Goal: Task Accomplishment & Management: Manage account settings

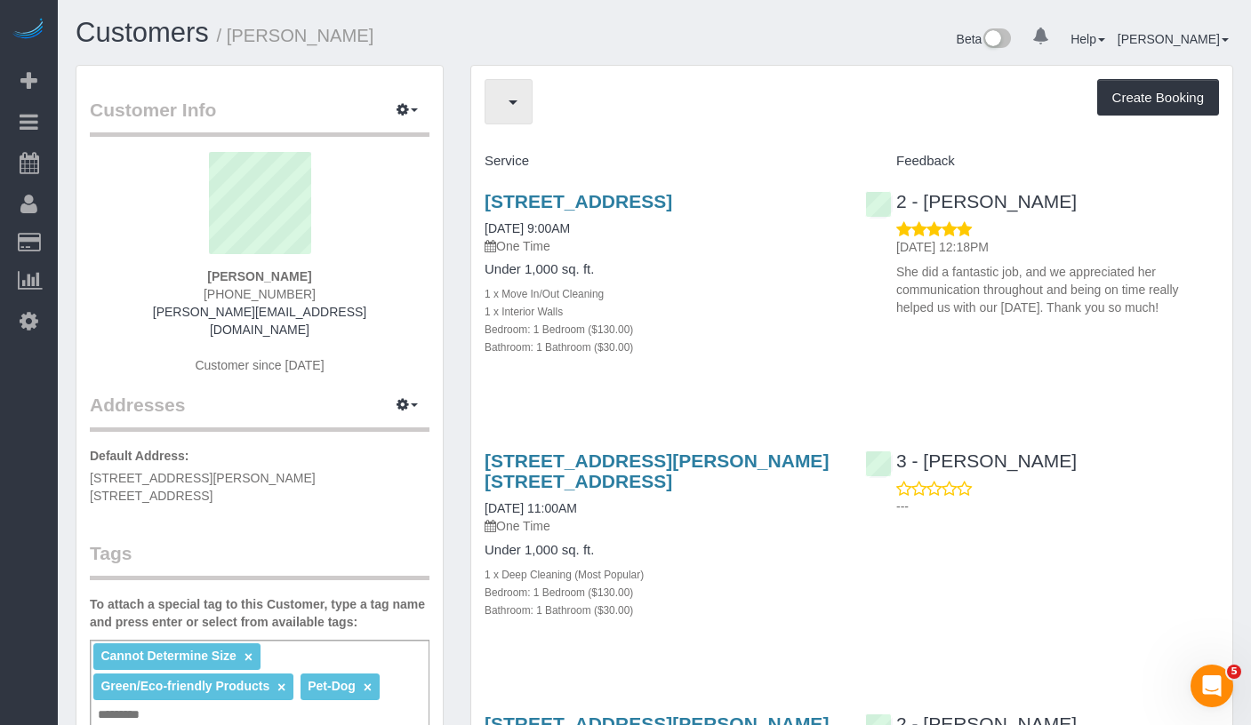
click at [529, 100] on button "button" at bounding box center [508, 101] width 48 height 45
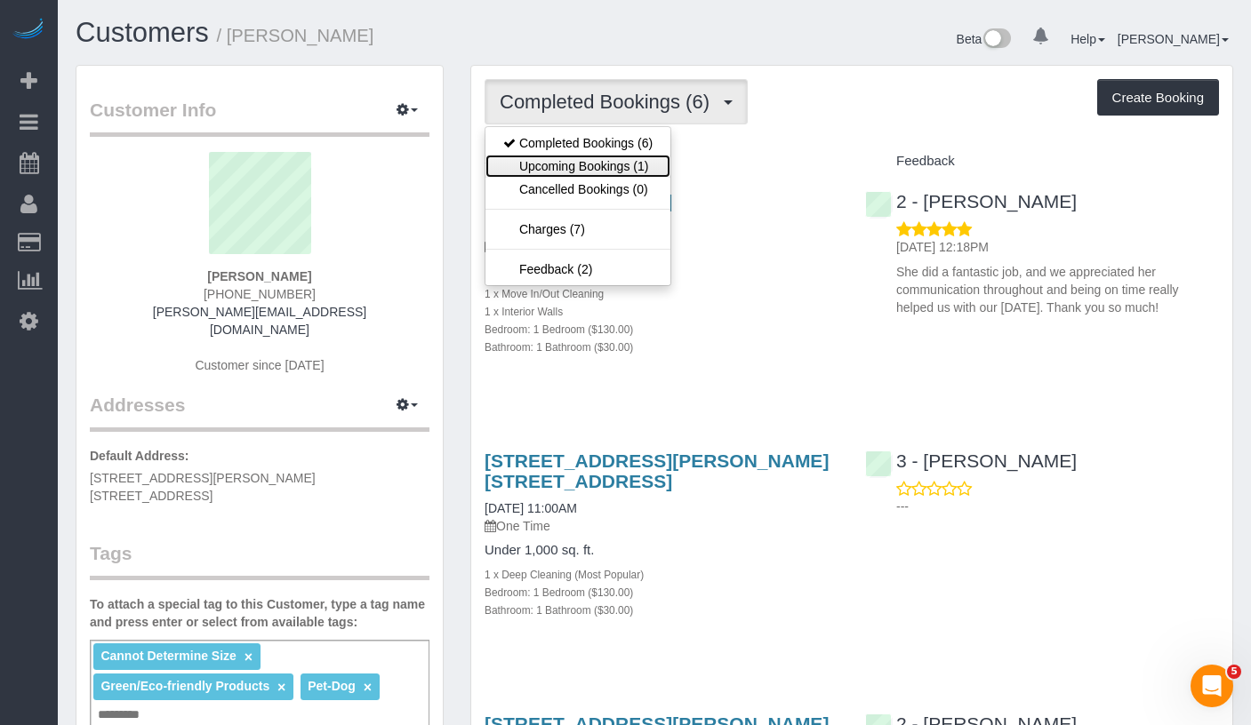
click at [604, 169] on link "Upcoming Bookings (1)" at bounding box center [577, 166] width 185 height 23
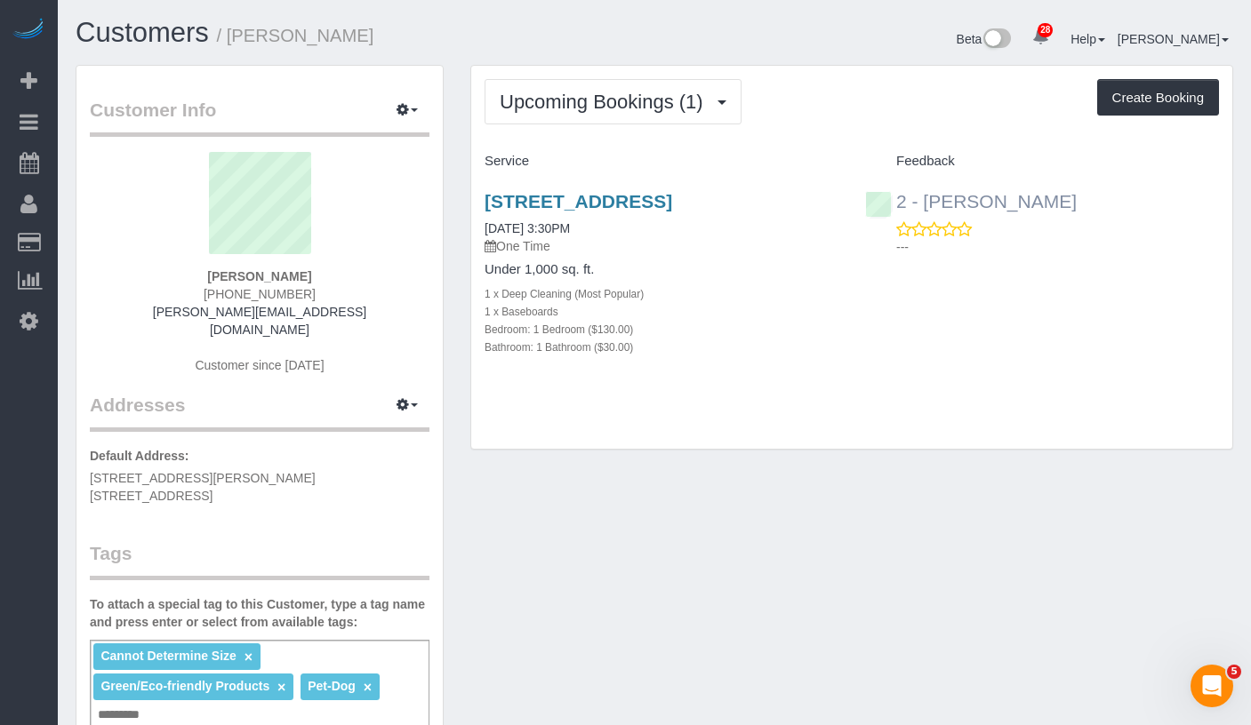
drag, startPoint x: 1082, startPoint y: 205, endPoint x: 924, endPoint y: 207, distance: 157.3
click at [924, 207] on div "2 - Marilu Quintero ---" at bounding box center [1041, 219] width 380 height 87
copy link "Marilu Quintero"
drag, startPoint x: 589, startPoint y: 247, endPoint x: 550, endPoint y: 251, distance: 39.3
click at [550, 251] on div "408 8th Avenue, Apt 2c, Brooklyn, NY 11215 09/26/2025 3:30PM One Time" at bounding box center [661, 223] width 354 height 64
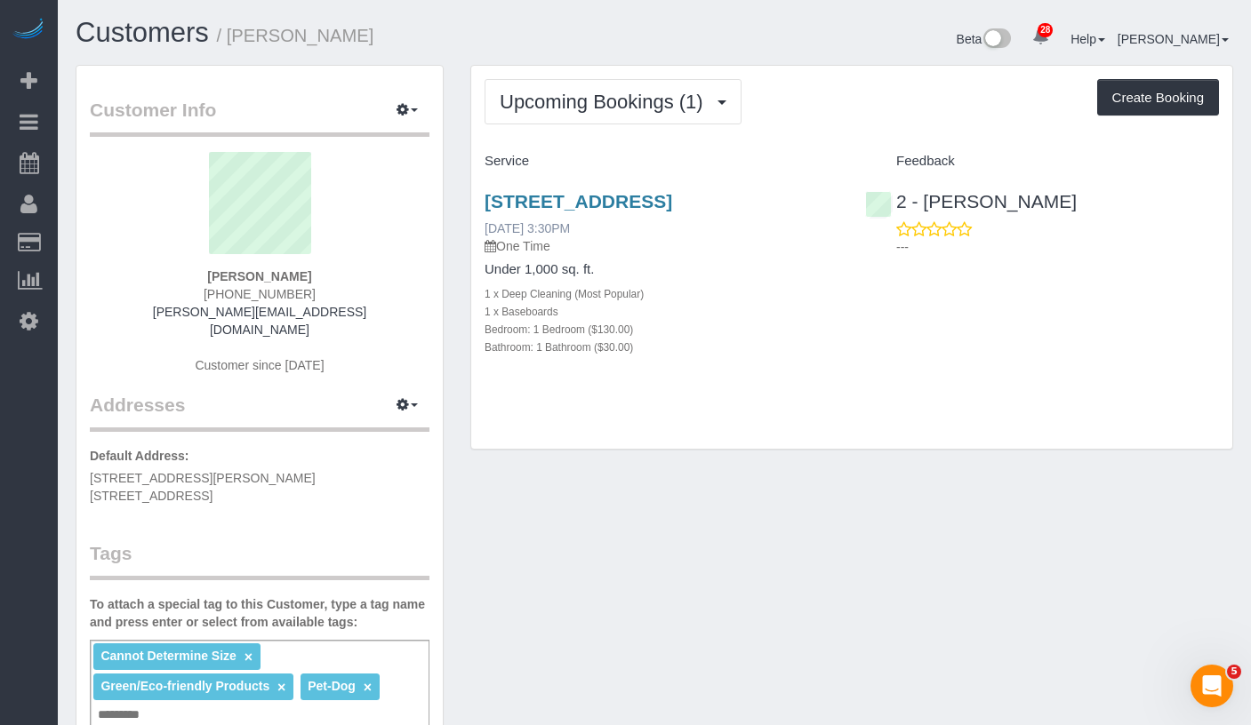
copy link "3:30PM"
click at [537, 193] on link "408 8th Avenue, Apt 2c, Brooklyn, NY 11215" at bounding box center [578, 201] width 188 height 20
click at [588, 212] on h3 "408 8th Avenue, Apt 2c, Brooklyn, NY 11215" at bounding box center [661, 201] width 354 height 20
drag, startPoint x: 639, startPoint y: 226, endPoint x: 484, endPoint y: 205, distance: 156.0
click at [484, 205] on h3 "408 8th Avenue, Apt 2c, Brooklyn, NY 11215" at bounding box center [661, 201] width 354 height 20
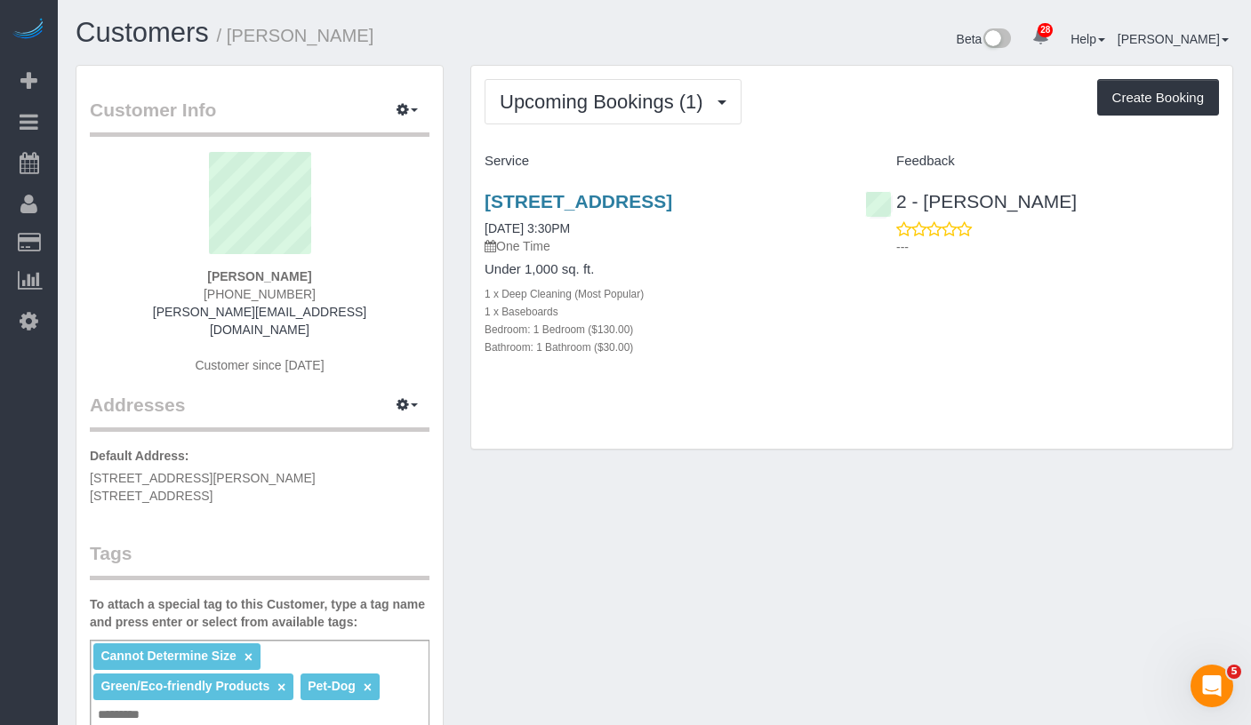
copy link "408 8th Avenue, Apt 2c, Brooklyn, NY 11215"
click at [763, 255] on p "One Time" at bounding box center [661, 246] width 354 height 18
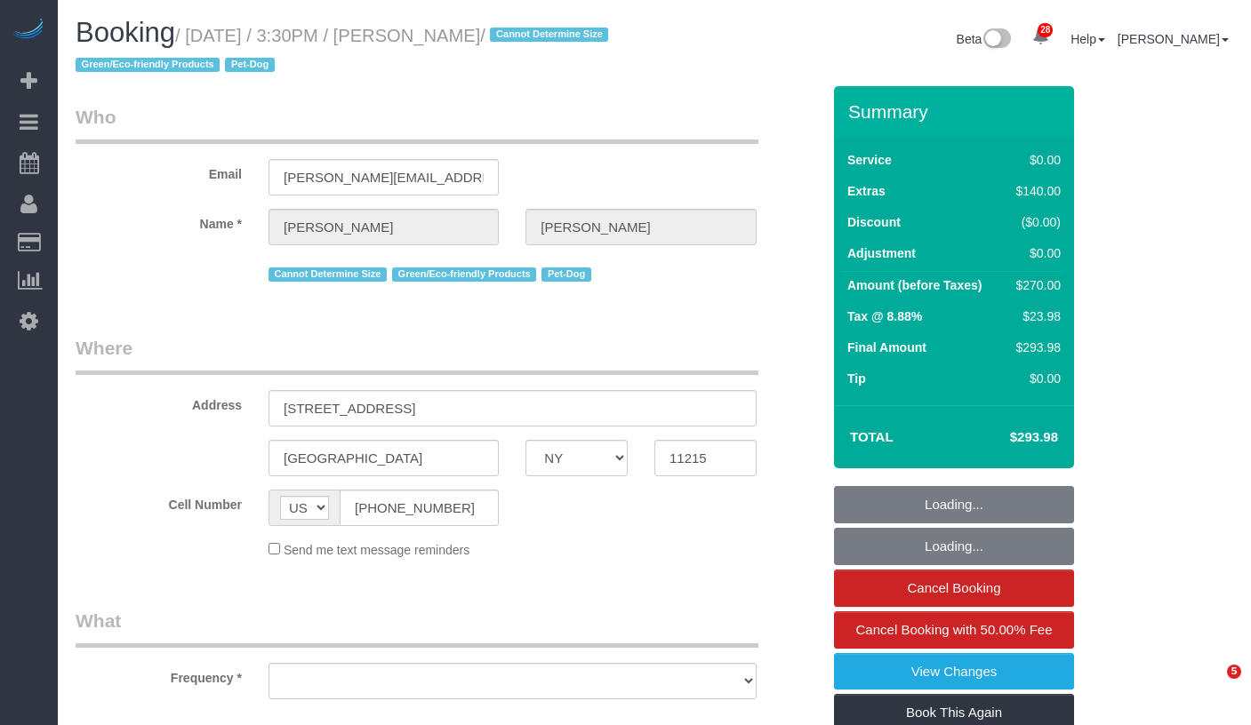
select select "NY"
select select "object:944"
select select "string:stripe-pm_1QWOL84VGloSiKo7qjqhUyLr"
select select "1"
select select "number:89"
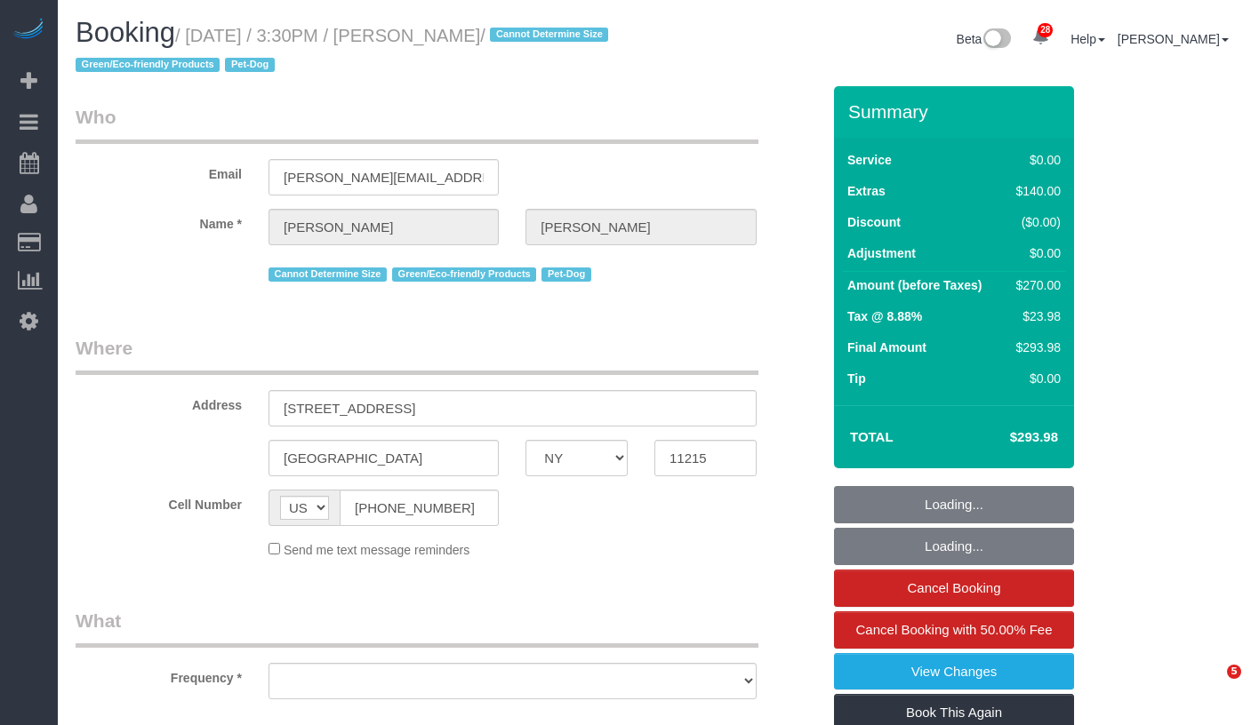
select select "number:90"
select select "number:13"
select select "number:5"
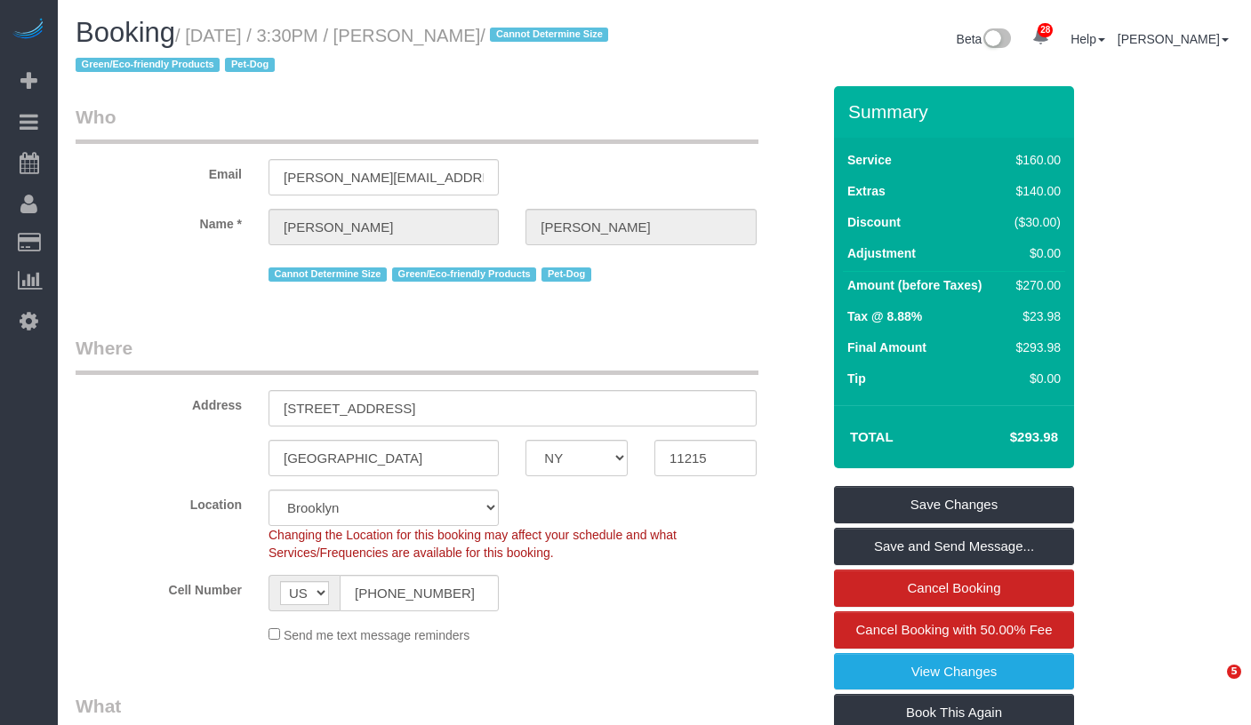
select select "object:1516"
select select "1"
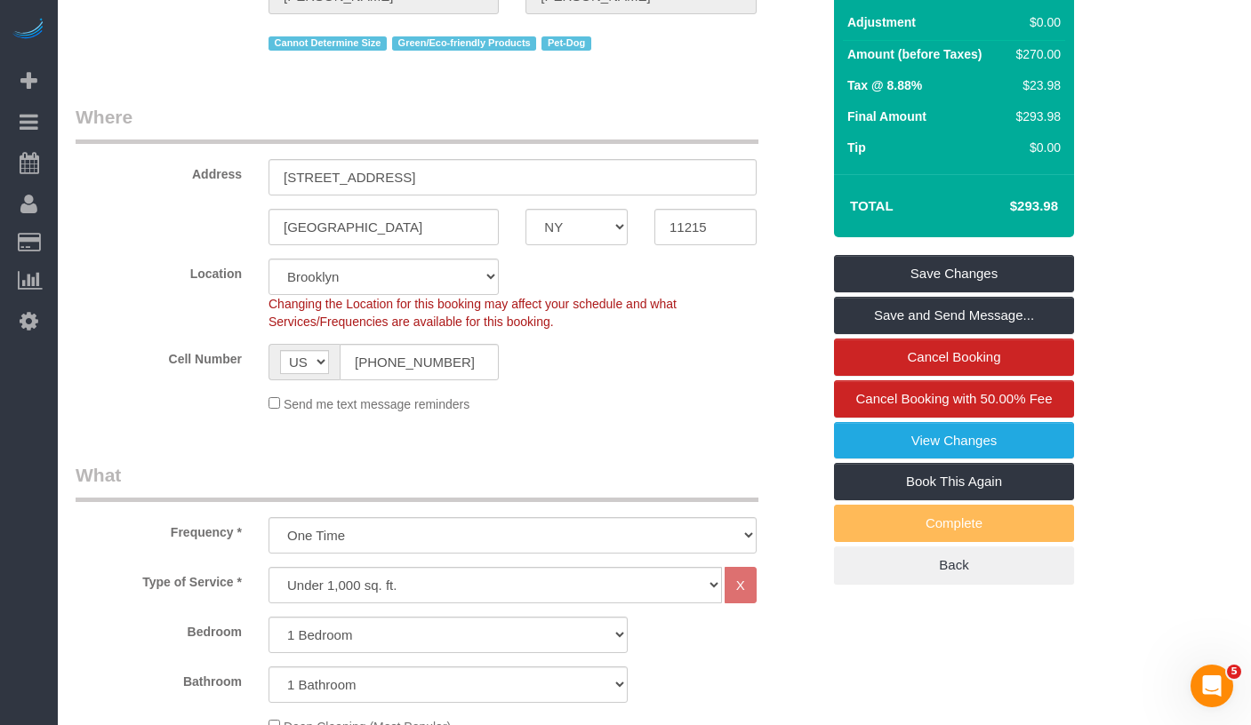
scroll to position [86, 0]
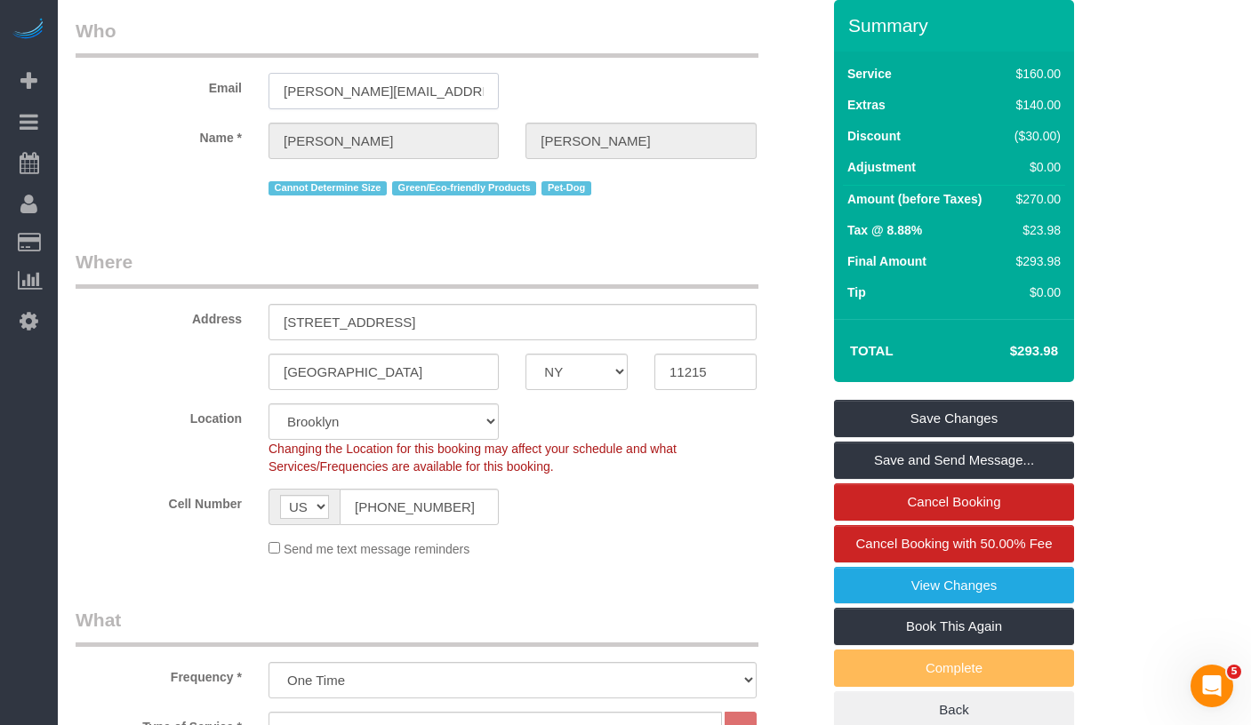
click at [386, 87] on input "michelle.morrisey11@gmail.com" at bounding box center [383, 91] width 230 height 36
drag, startPoint x: 386, startPoint y: 87, endPoint x: 372, endPoint y: 91, distance: 13.8
click at [386, 87] on input "michelle.morrisey11@gmail.com" at bounding box center [383, 91] width 230 height 36
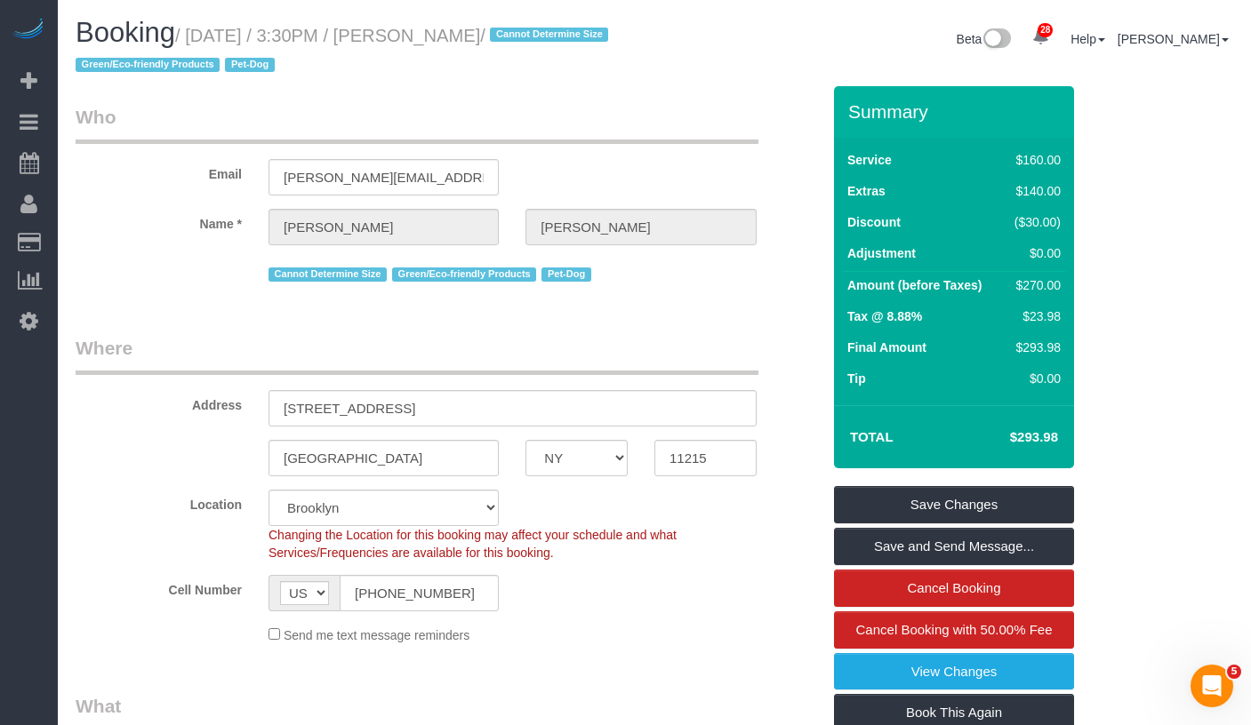
click at [572, 40] on small "/ September 26, 2025 / 3:30PM / Michelle Morrisey / Cannot Determine Size Green…" at bounding box center [345, 51] width 538 height 50
drag, startPoint x: 589, startPoint y: 35, endPoint x: 466, endPoint y: 42, distance: 123.8
click at [466, 42] on small "/ September 26, 2025 / 3:30PM / Michelle Morrisey / Cannot Determine Size Green…" at bounding box center [345, 51] width 538 height 50
click at [492, 37] on small "/ September 26, 2025 / 3:30PM / Michelle Morrisey / Cannot Determine Size Green…" at bounding box center [345, 51] width 538 height 50
drag, startPoint x: 458, startPoint y: 40, endPoint x: 595, endPoint y: 36, distance: 136.9
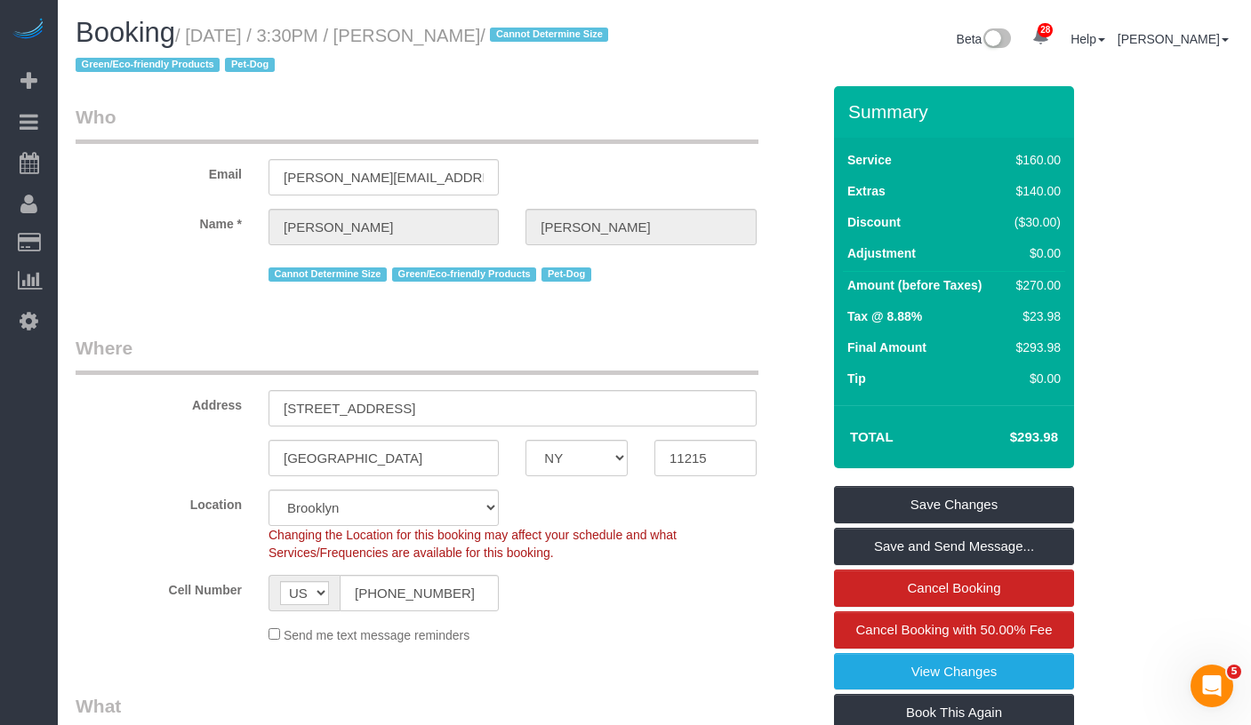
click at [595, 36] on small "/ September 26, 2025 / 3:30PM / Michelle Morrisey / Cannot Determine Size Green…" at bounding box center [345, 51] width 538 height 50
copy small "Michelle Morrisey"
drag, startPoint x: 304, startPoint y: 27, endPoint x: 554, endPoint y: 36, distance: 249.9
click at [305, 27] on small "/ September 26, 2025 / 3:30PM / Michelle Morrisey / Cannot Determine Size Green…" at bounding box center [345, 51] width 538 height 50
click at [555, 36] on small "/ September 26, 2025 / 3:30PM / Michelle Morrisey / Cannot Determine Size Green…" at bounding box center [345, 51] width 538 height 50
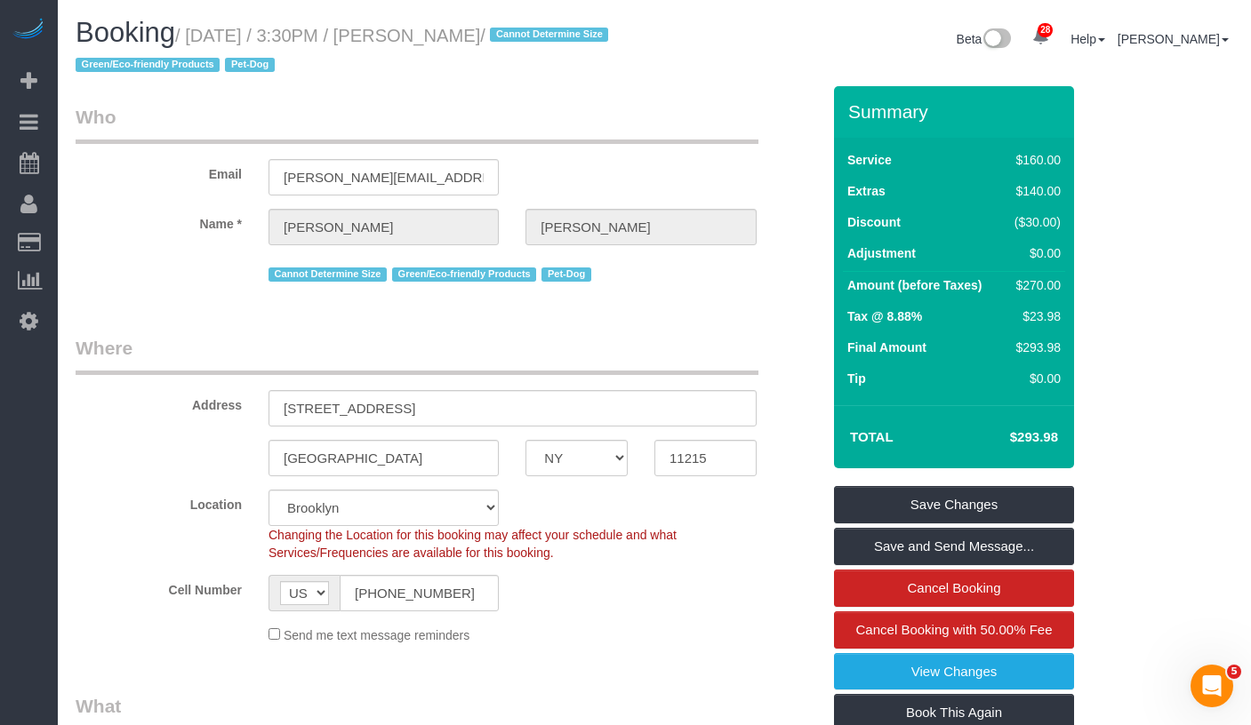
drag, startPoint x: 553, startPoint y: 46, endPoint x: 593, endPoint y: 36, distance: 41.4
click at [554, 46] on h1 "Booking / September 26, 2025 / 3:30PM / Michelle Morrisey / Cannot Determine Si…" at bounding box center [358, 48] width 565 height 60
drag, startPoint x: 596, startPoint y: 34, endPoint x: 196, endPoint y: 32, distance: 400.0
click at [196, 32] on small "/ September 26, 2025 / 3:30PM / Michelle Morrisey / Cannot Determine Size Green…" at bounding box center [345, 51] width 538 height 50
copy small "September 26, 2025 / 3:30PM / Michelle Morrisey"
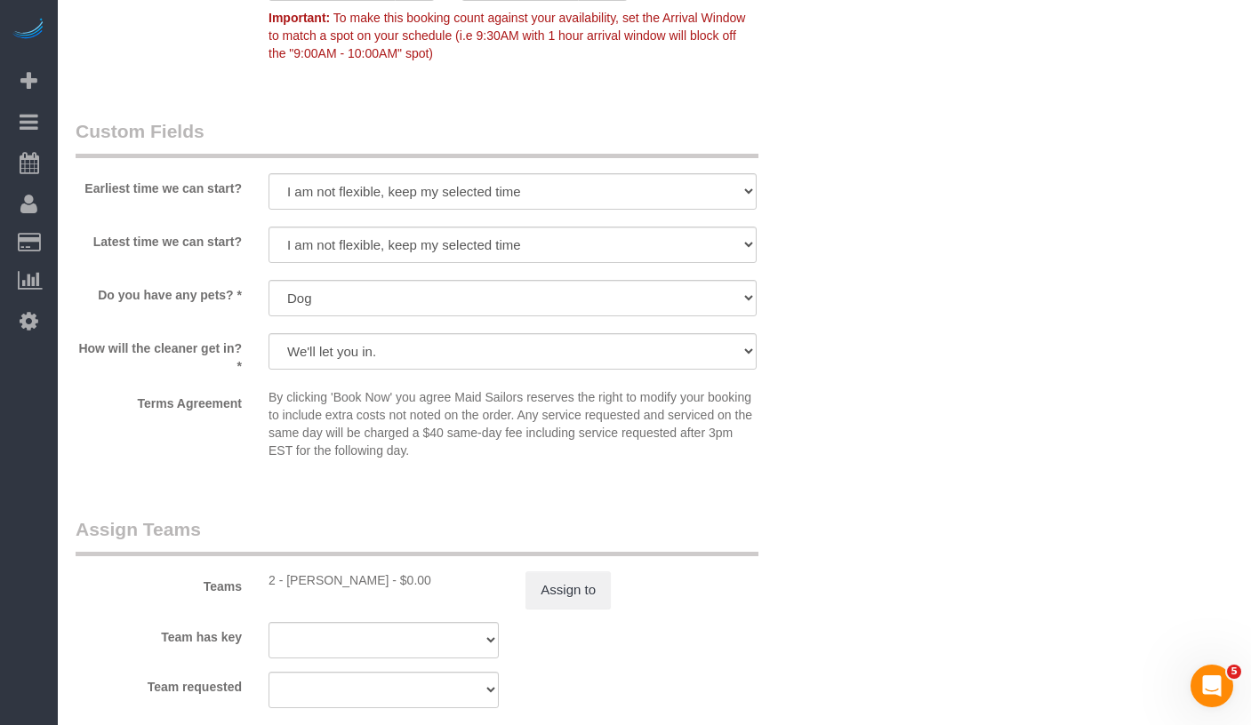
scroll to position [1846, 0]
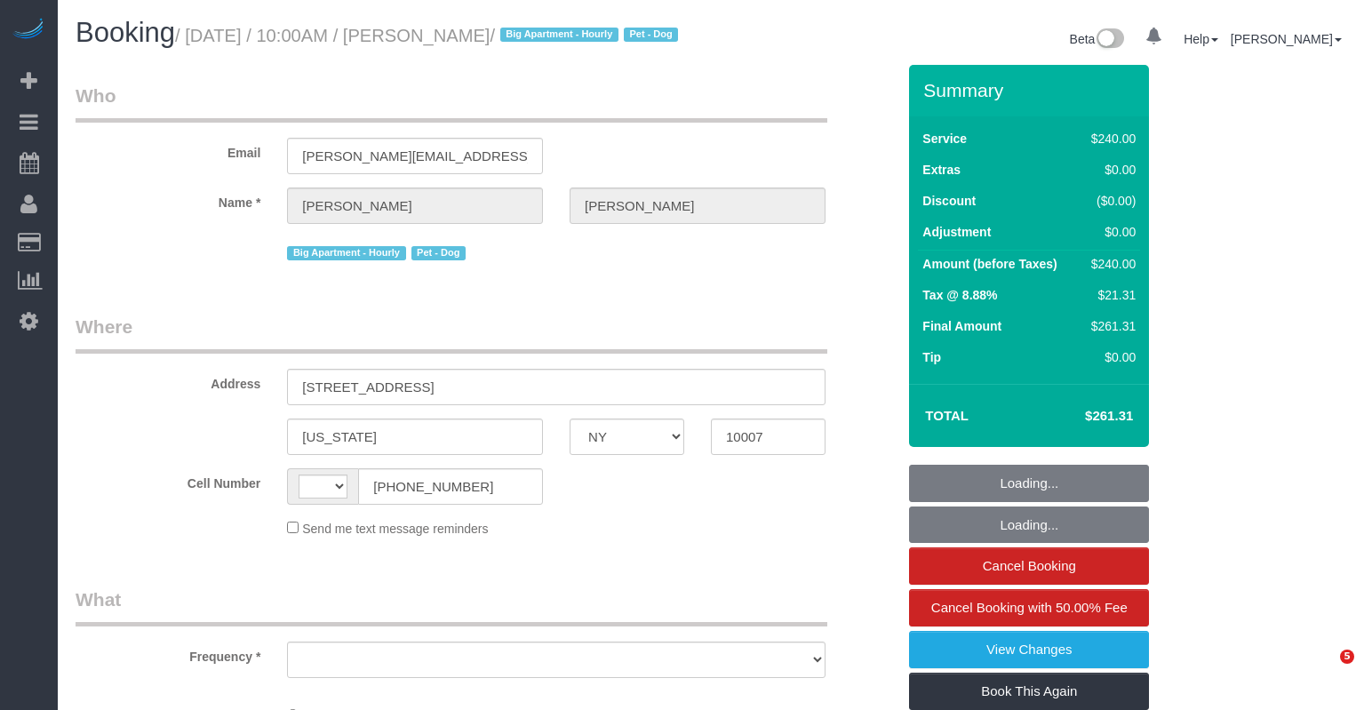
select select "NY"
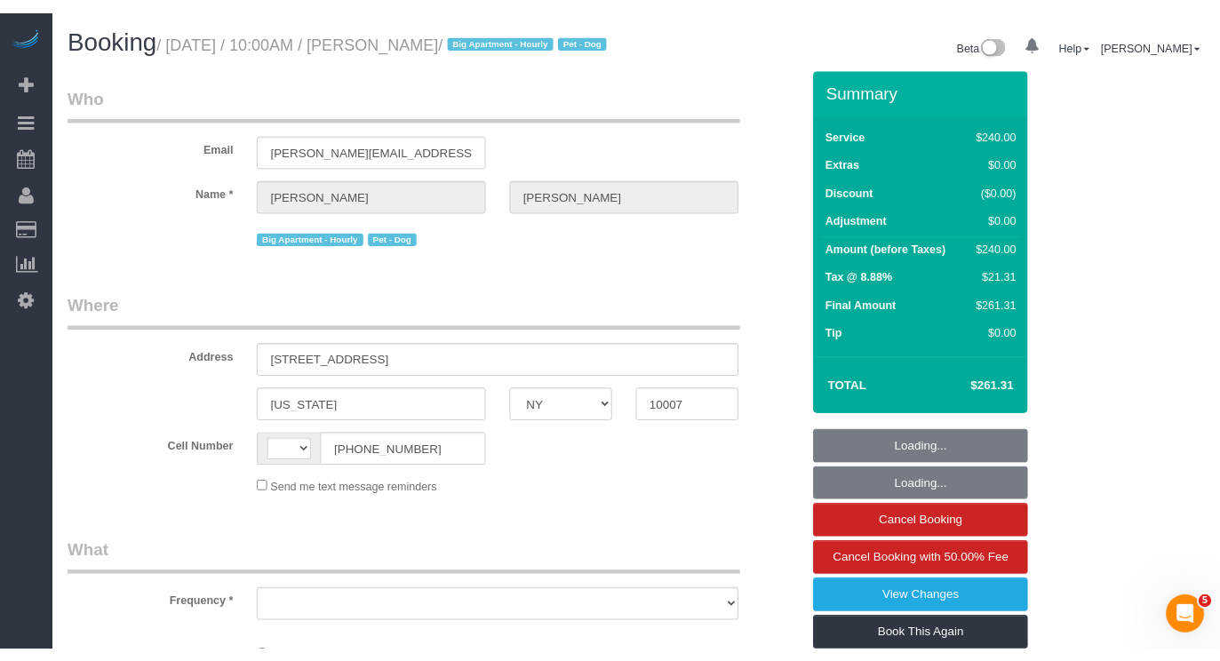
select select "string:[GEOGRAPHIC_DATA]"
select select "object:570"
select select "180"
select select "number:89"
select select "number:90"
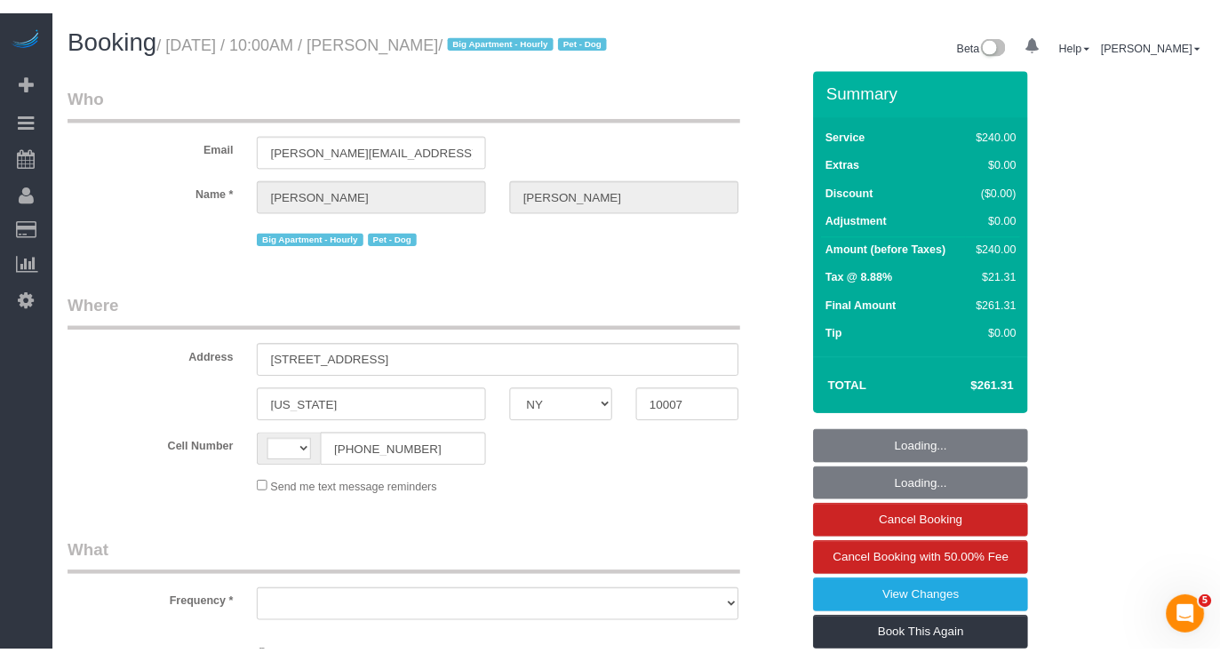
select select "number:13"
select select "number:5"
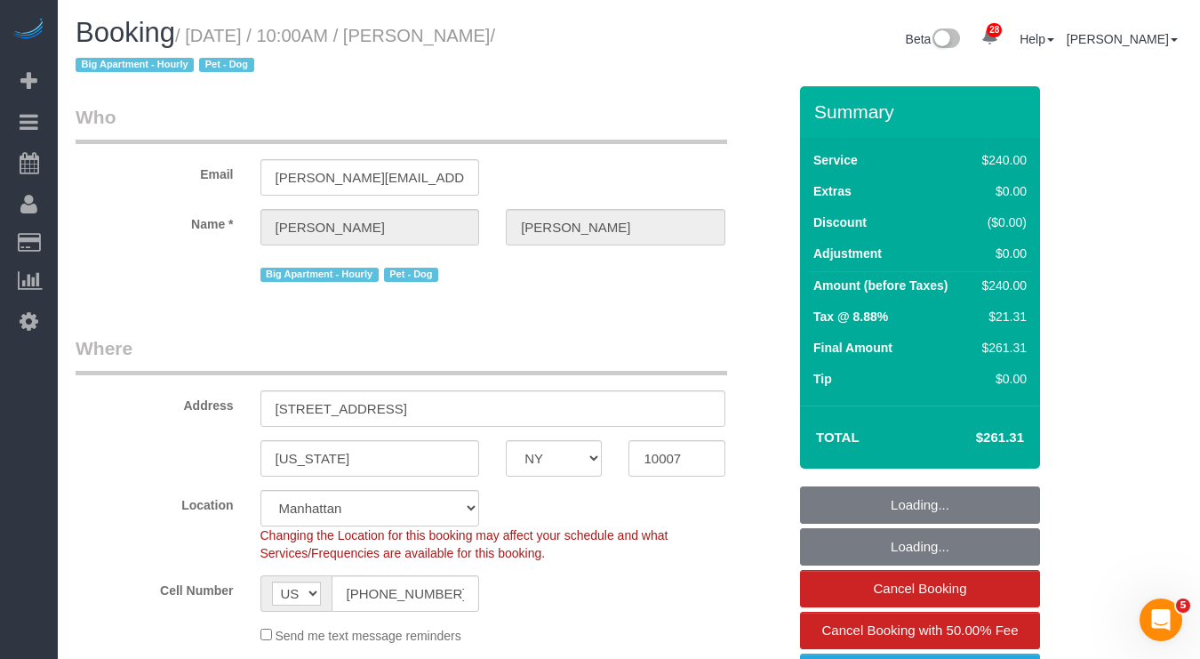
select select "object:1470"
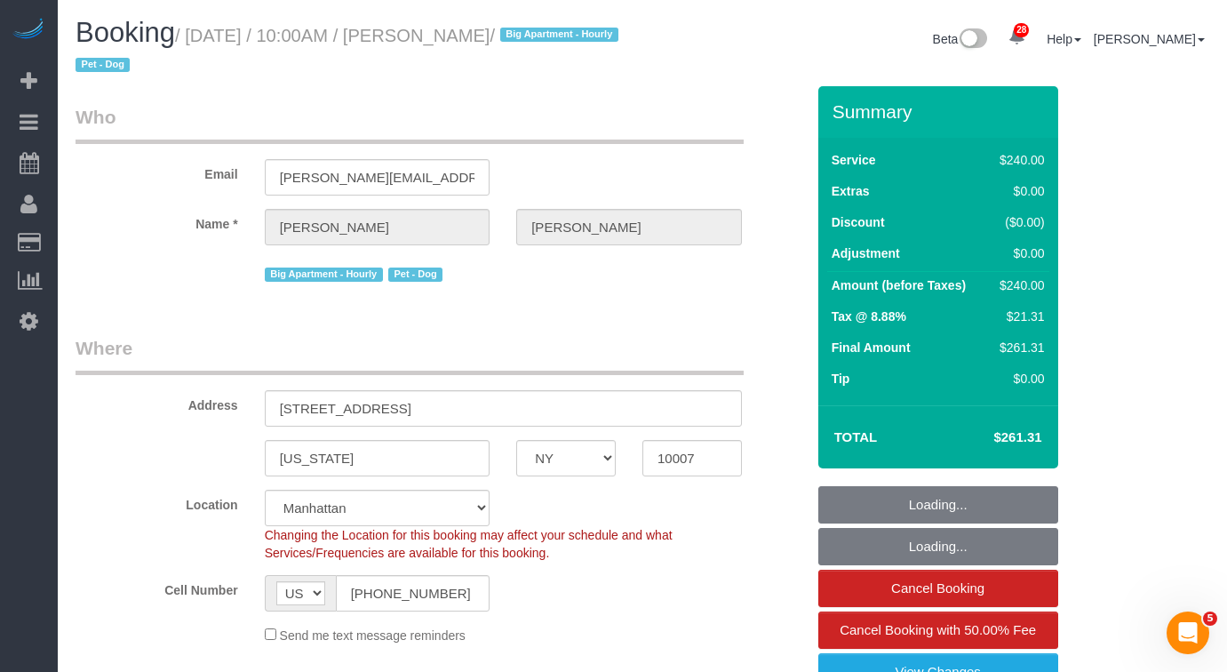
select select "string:stripe-pm_1QdZj74VGloSiKo7nYhfFZc7"
select select "spot1"
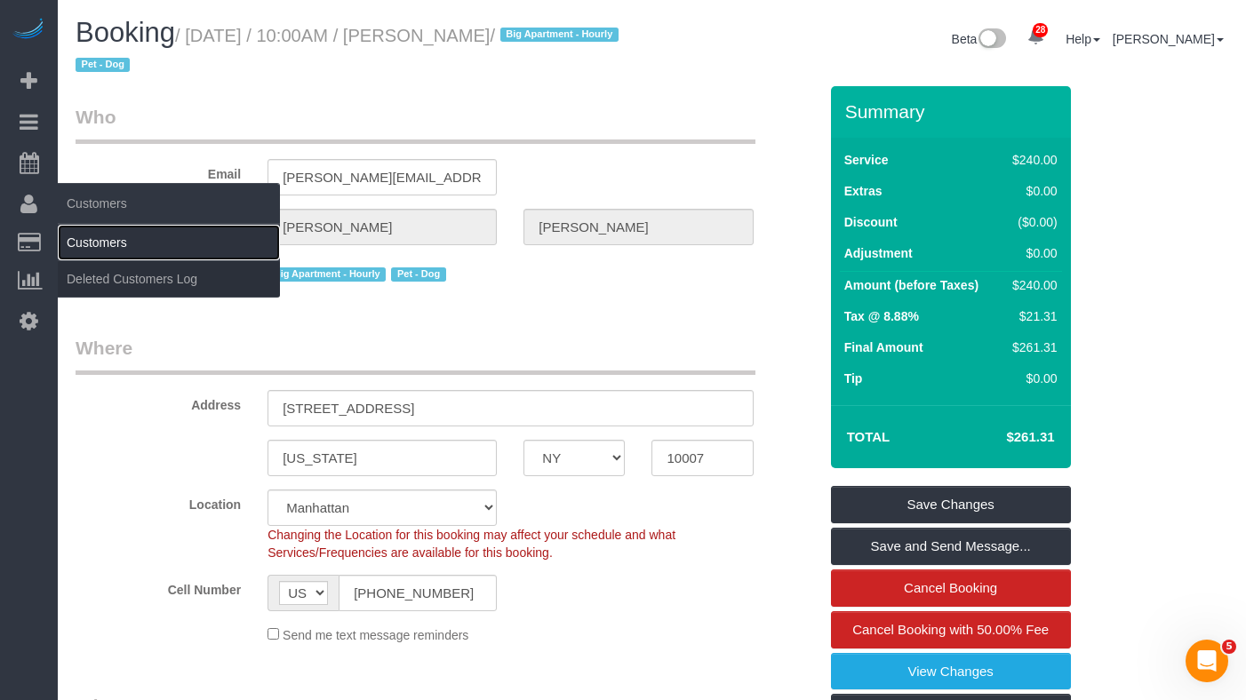
click at [92, 244] on link "Customers" at bounding box center [169, 243] width 222 height 36
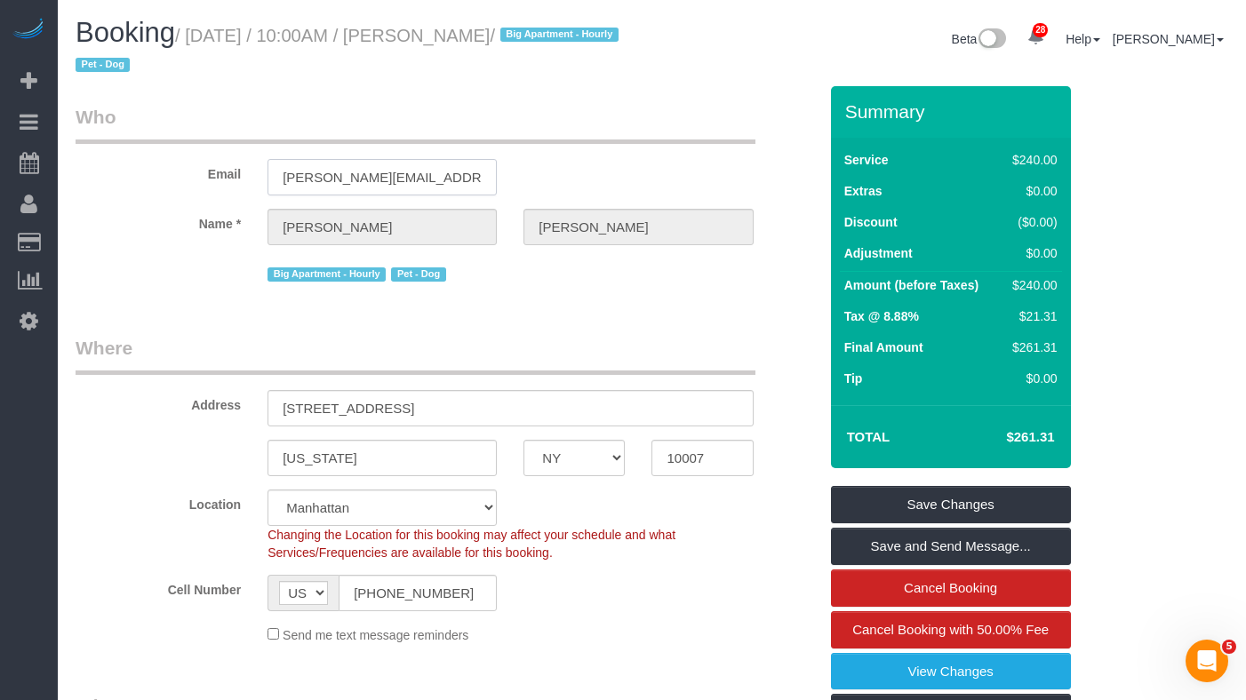
click at [358, 179] on input "[PERSON_NAME][EMAIL_ADDRESS][PERSON_NAME][PERSON_NAME][DOMAIN_NAME]" at bounding box center [382, 177] width 229 height 36
click at [164, 277] on div "Big Apartment - Hourly Pet - Dog" at bounding box center [446, 273] width 769 height 28
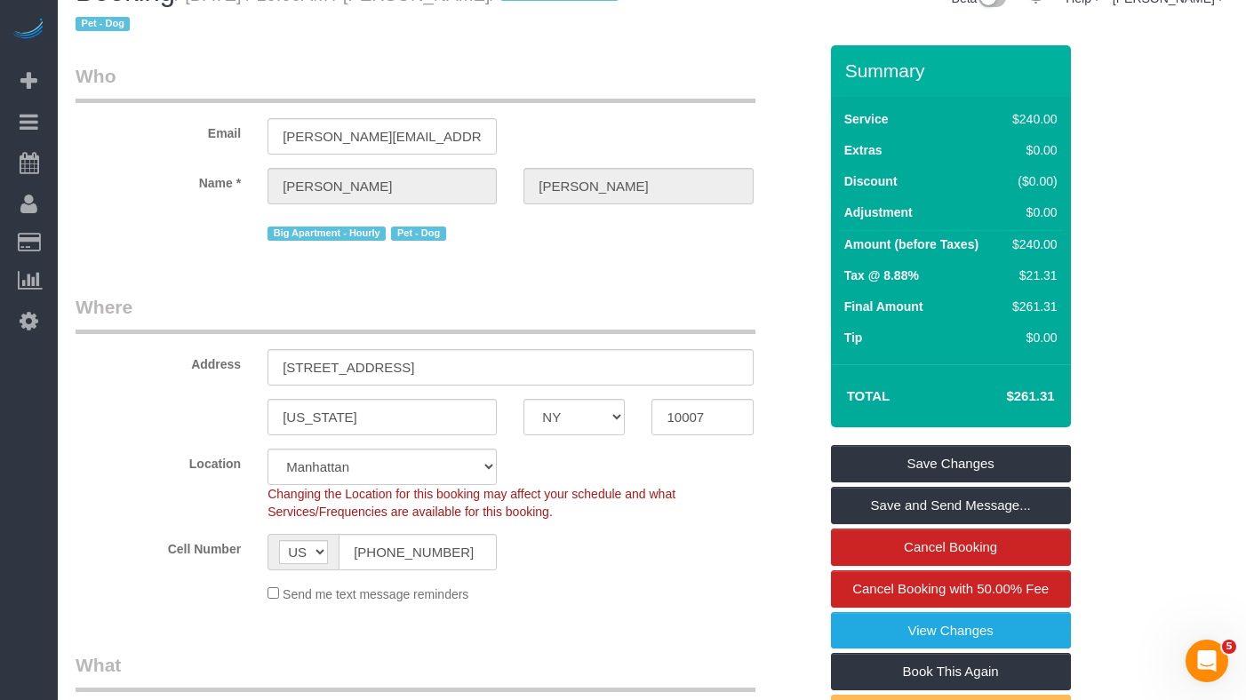
scroll to position [12, 0]
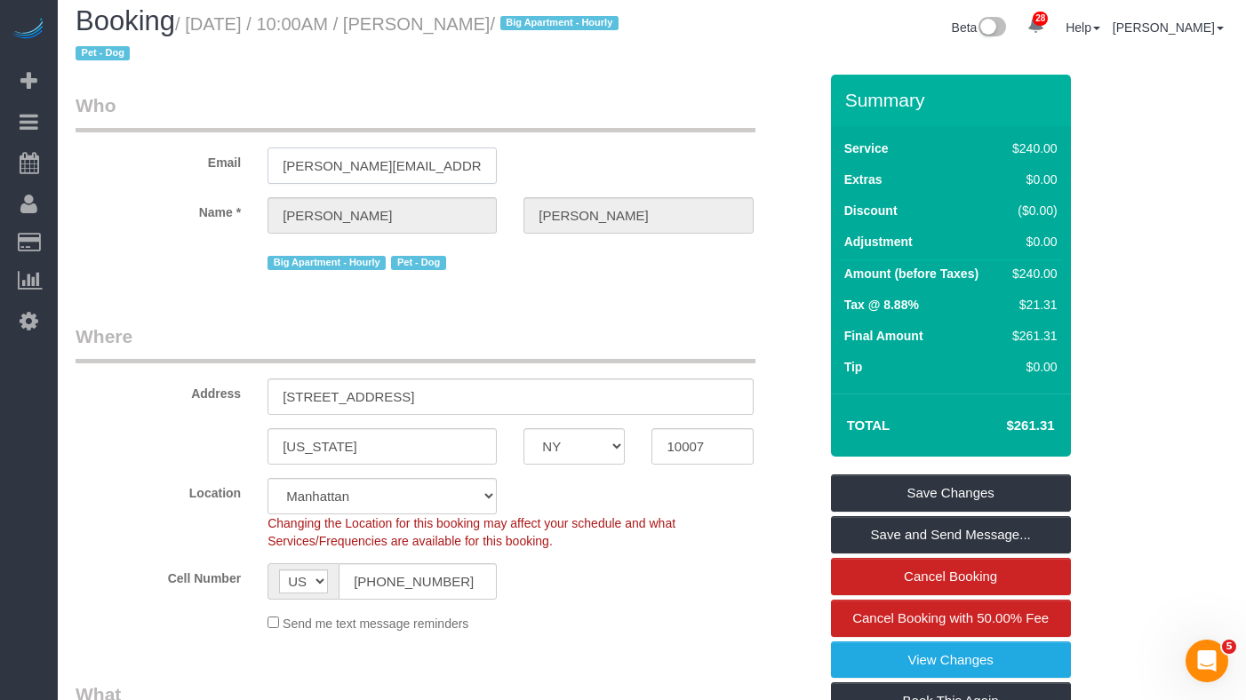
click at [340, 170] on input "[PERSON_NAME][EMAIL_ADDRESS][PERSON_NAME][PERSON_NAME][DOMAIN_NAME]" at bounding box center [382, 166] width 229 height 36
click at [383, 17] on small "/ [DATE] / 10:00AM / [PERSON_NAME] / Big Apartment - Hourly Pet - Dog" at bounding box center [350, 39] width 548 height 50
drag, startPoint x: 454, startPoint y: 20, endPoint x: 191, endPoint y: 30, distance: 263.3
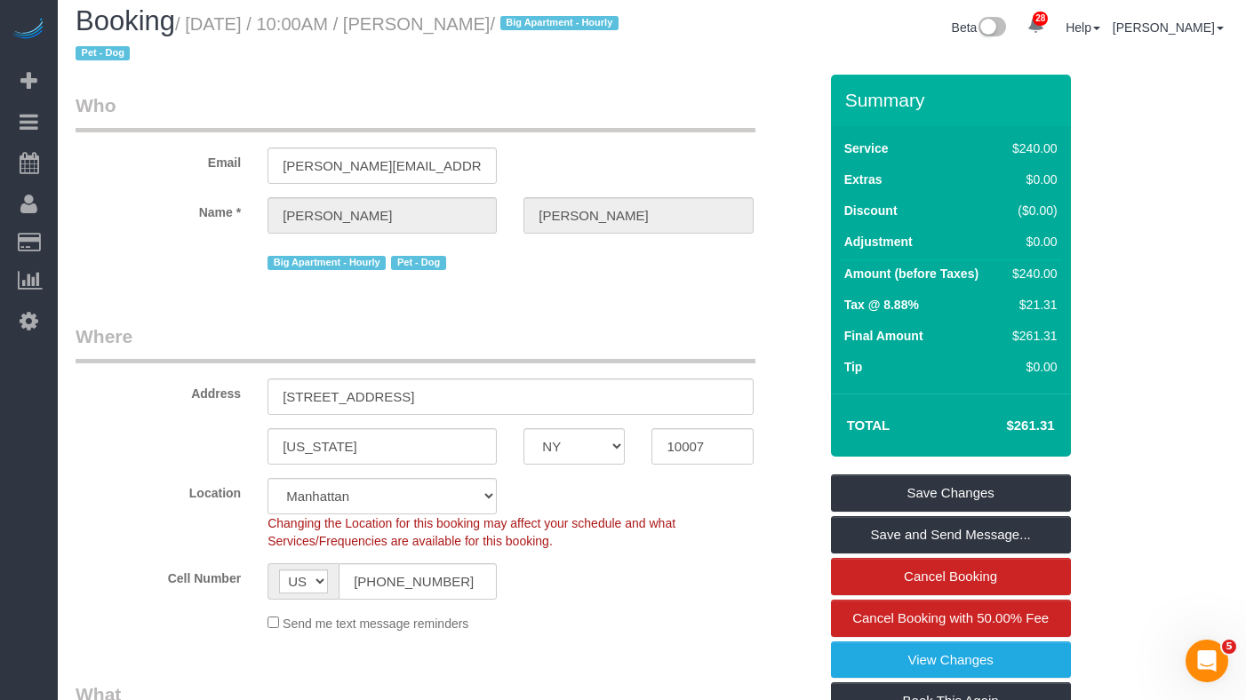
click at [199, 26] on small "/ September 27, 2025 / 10:00AM / Adam Haney / Big Apartment - Hourly Pet - Dog" at bounding box center [350, 39] width 548 height 50
copy small "September 27, 2025 / 10:00AM"
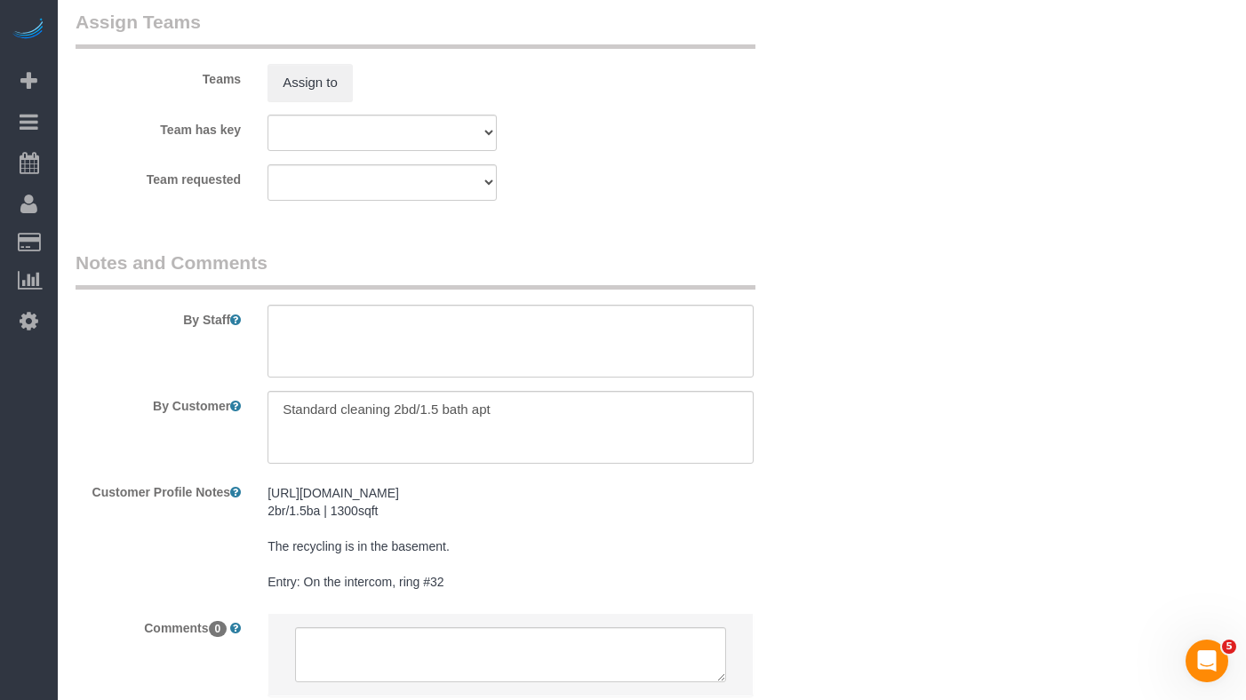
scroll to position [2053, 0]
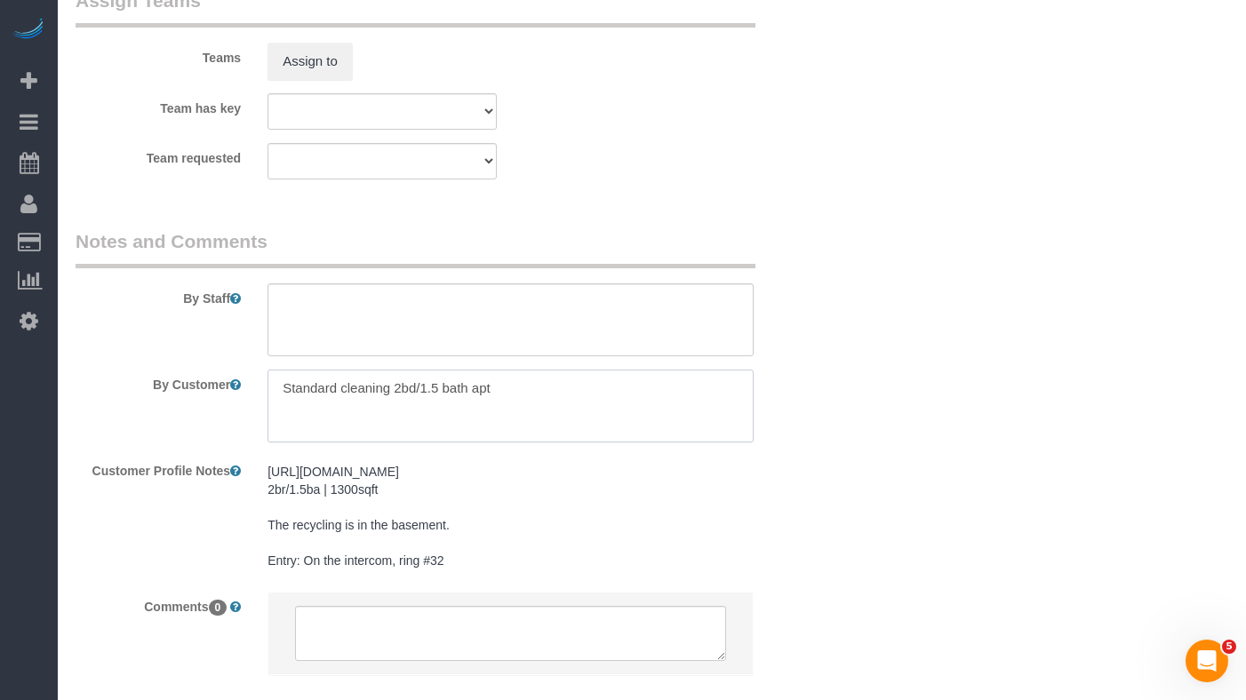
drag, startPoint x: 548, startPoint y: 396, endPoint x: 223, endPoint y: 389, distance: 325.4
click at [223, 389] on div "By Customer" at bounding box center [446, 406] width 769 height 73
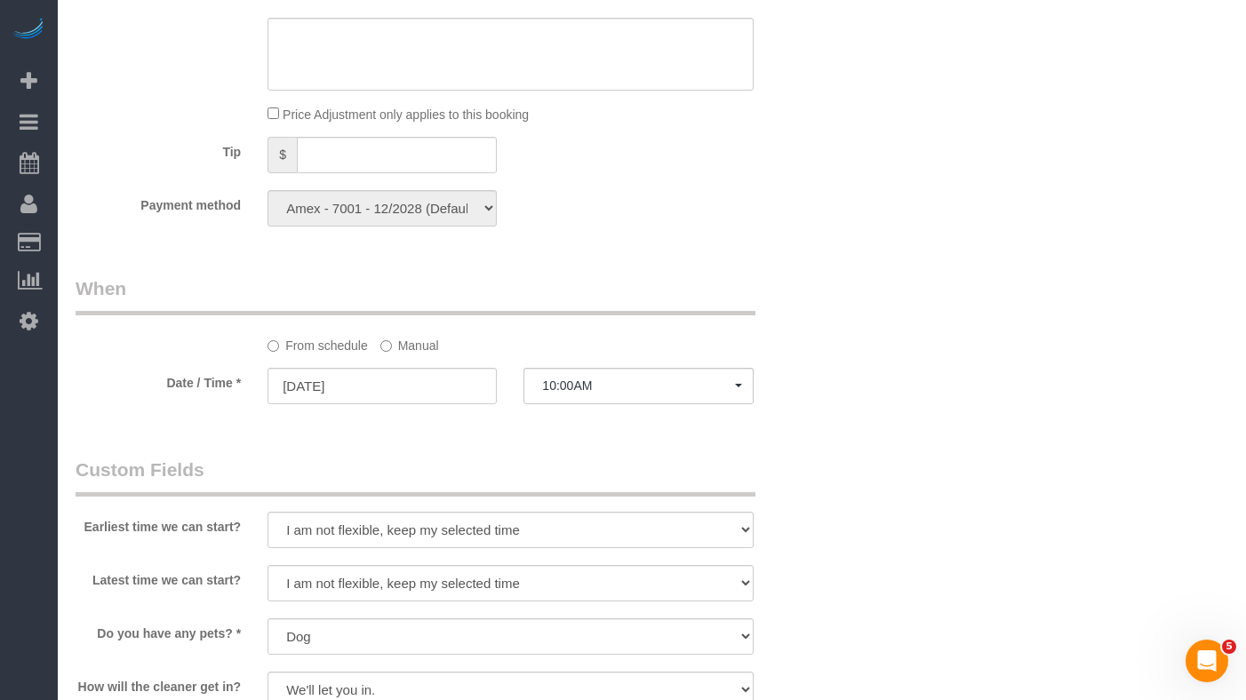
scroll to position [1187, 0]
click at [410, 525] on select "I am not flexible, keep my selected time 8:00 AM 9:00 AM 10:00 AM 11:00 AM 12:0…" at bounding box center [510, 529] width 485 height 36
select select "number:57"
click at [268, 511] on select "I am not flexible, keep my selected time 8:00 AM 9:00 AM 10:00 AM 11:00 AM 12:0…" at bounding box center [510, 529] width 485 height 36
click at [340, 582] on select "I am not flexible, keep my selected time 8:00 AM 9:00 AM 10:00 AM 11:00 AM 12:0…" at bounding box center [510, 582] width 485 height 36
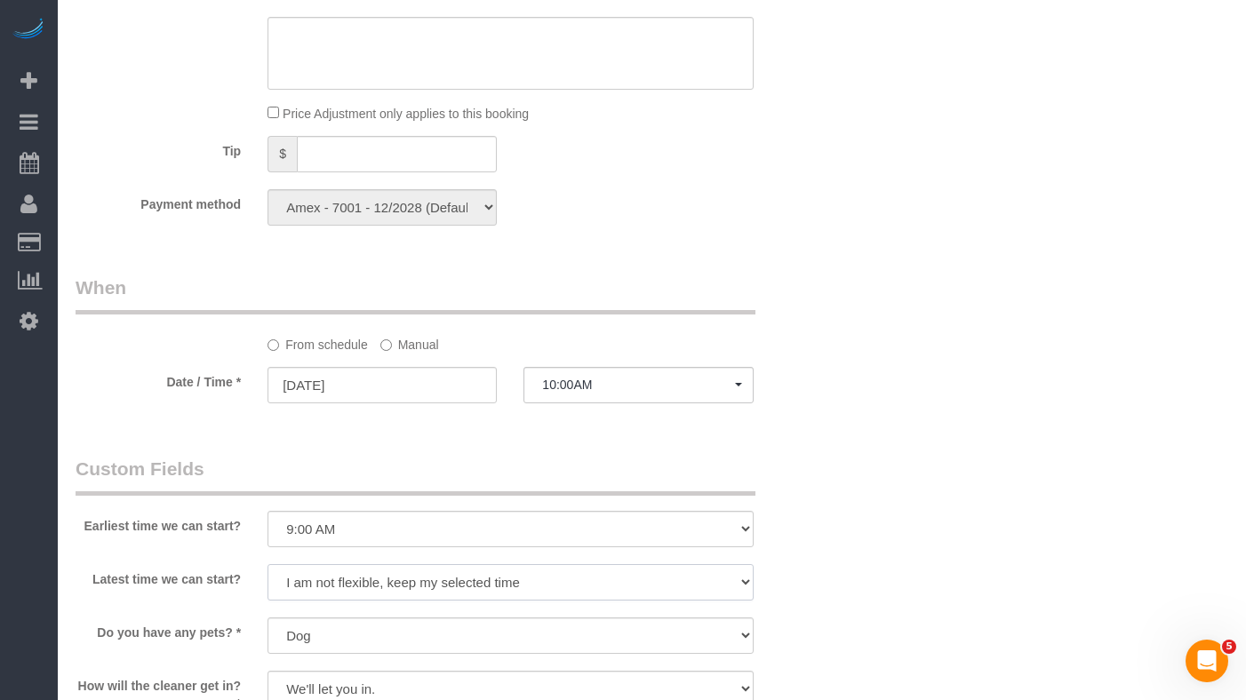
select select "number:70"
click at [268, 564] on select "I am not flexible, keep my selected time 8:00 AM 9:00 AM 10:00 AM 11:00 AM 12:0…" at bounding box center [510, 582] width 485 height 36
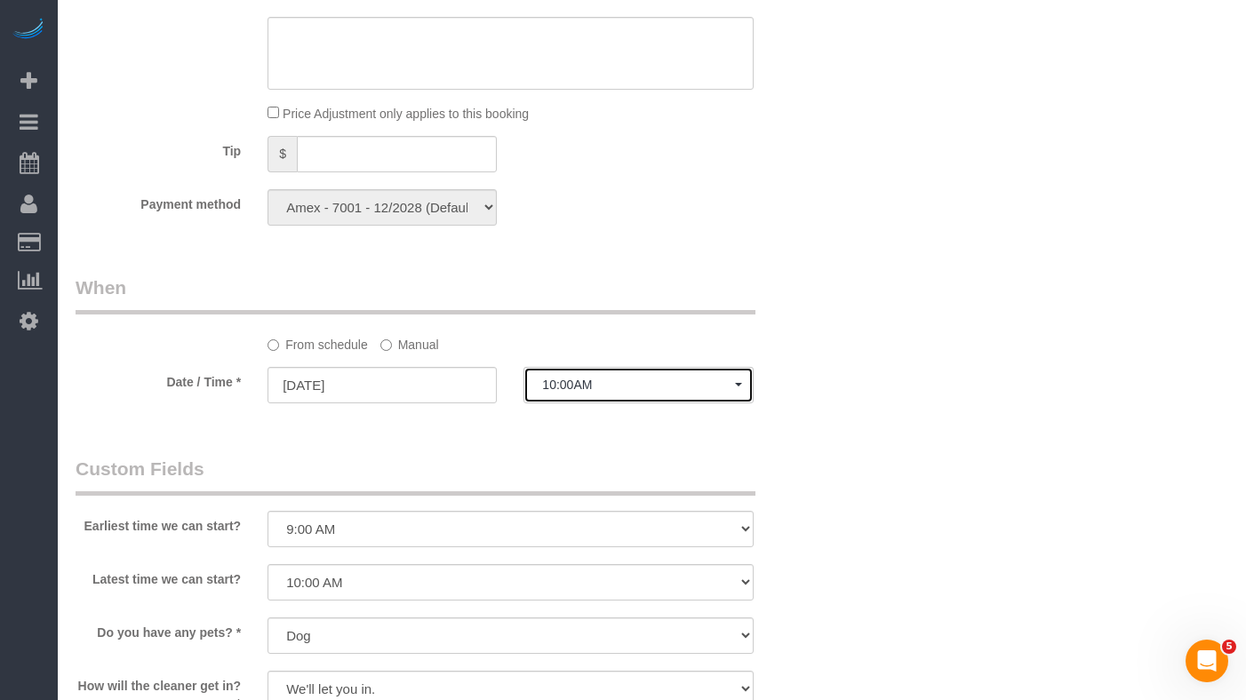
click at [580, 388] on span "10:00AM" at bounding box center [638, 385] width 192 height 14
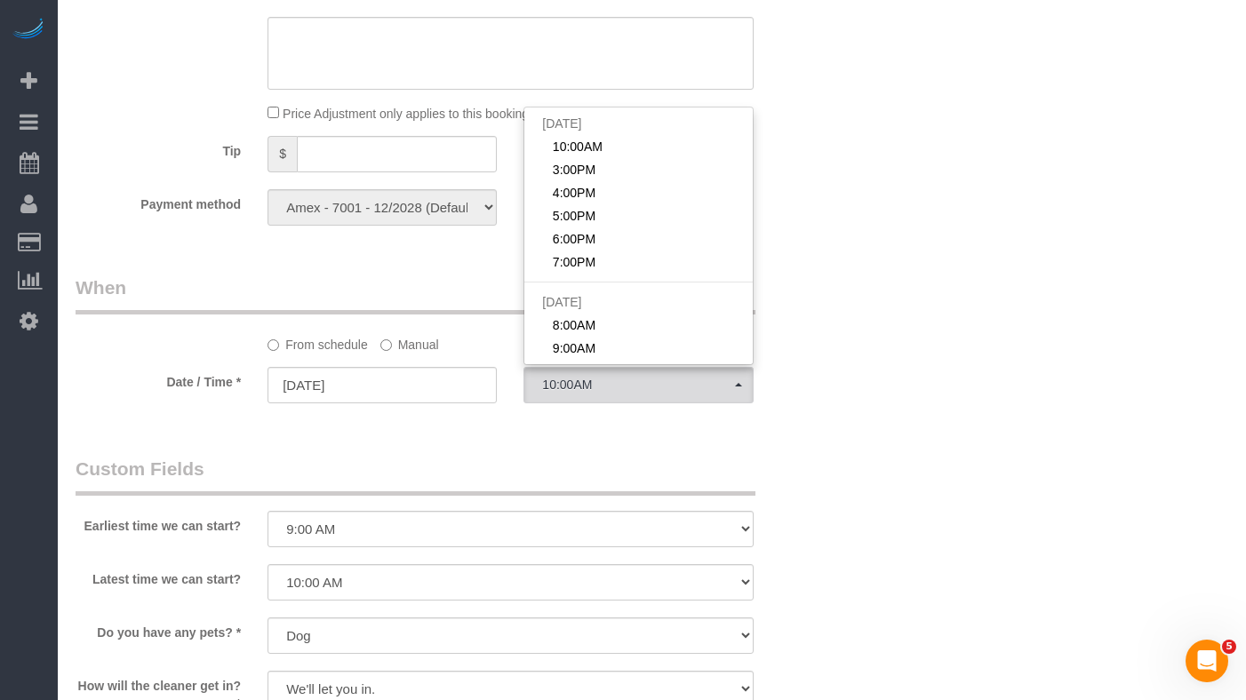
drag, startPoint x: 772, startPoint y: 453, endPoint x: 480, endPoint y: 393, distance: 298.6
click at [772, 453] on div "Who Email adam.jacob.haney@gmail.com Name * Adam Haney Big Apartment - Hourly P…" at bounding box center [446, 253] width 769 height 2709
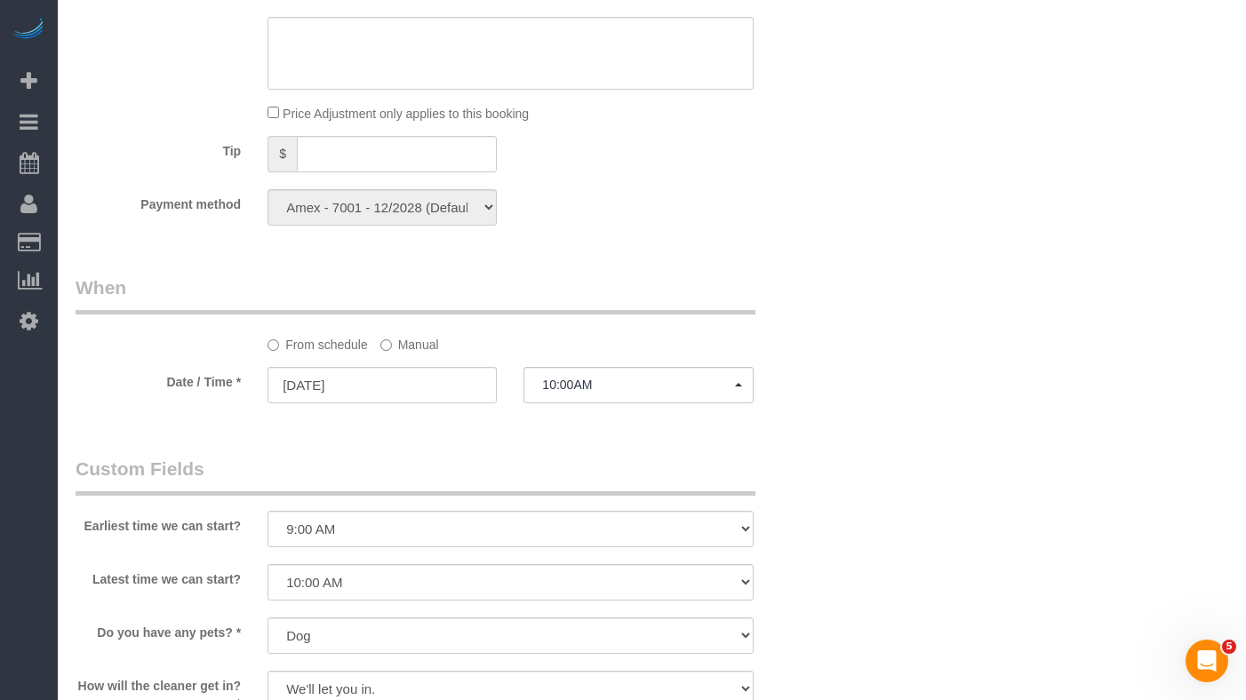
click at [407, 340] on label "Manual" at bounding box center [409, 342] width 59 height 24
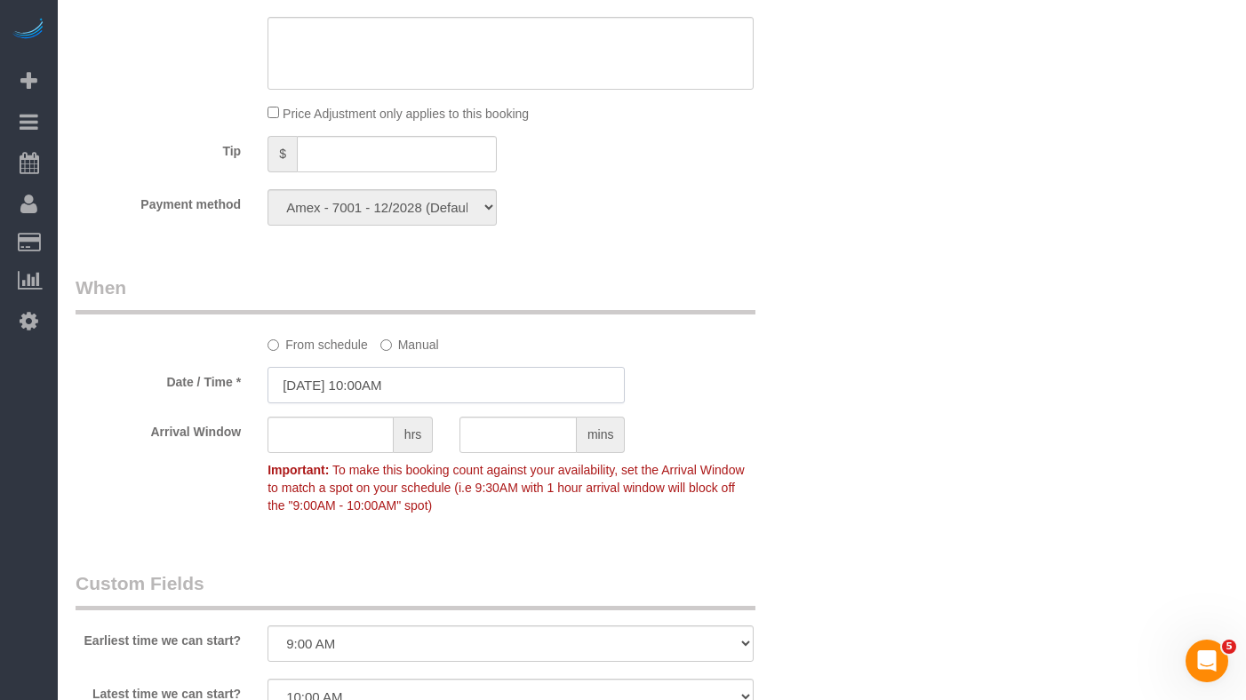
click at [402, 388] on input "09/27/2025 10:00AM" at bounding box center [446, 385] width 357 height 36
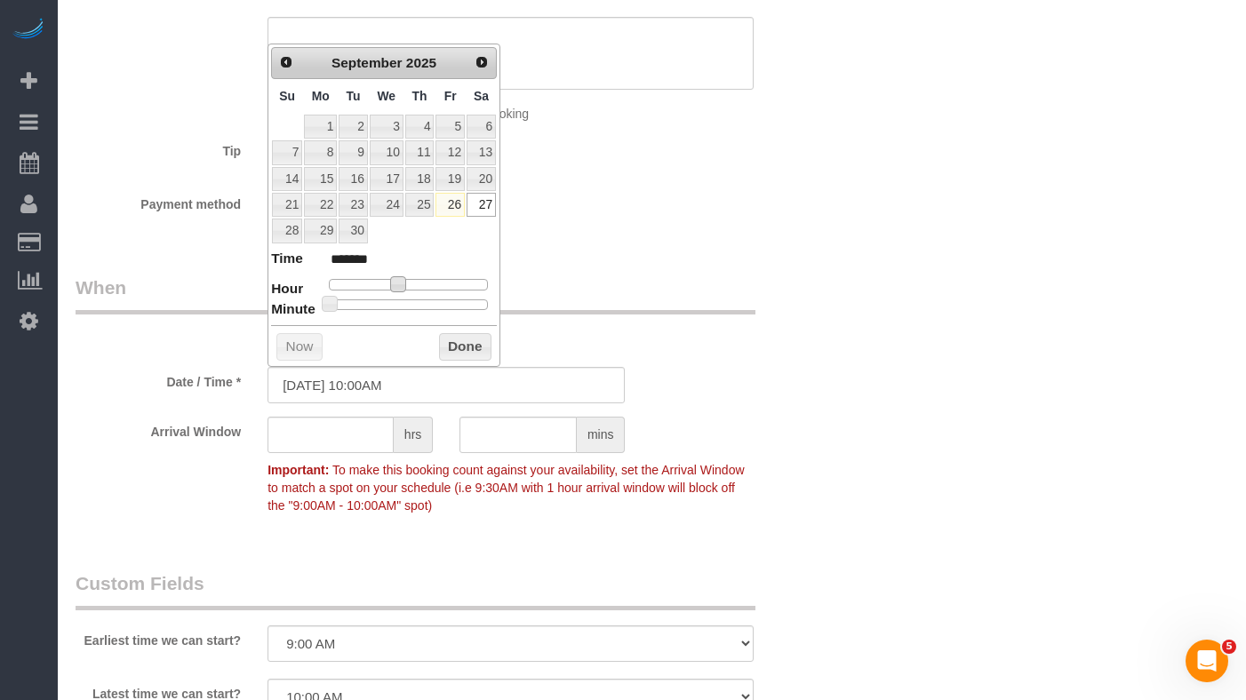
type input "09/27/2025 9:00AM"
type input "******"
type input "09/27/2025 8:00AM"
type input "******"
type input "09/27/2025 9:00AM"
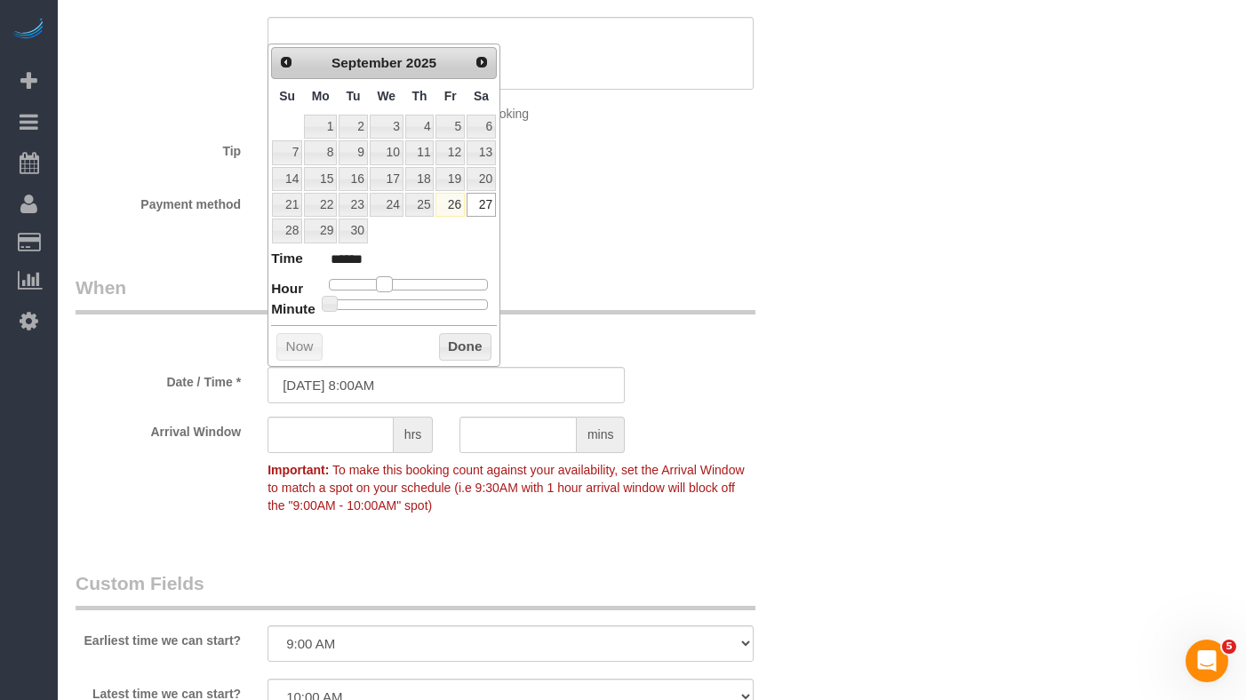
type input "******"
click at [390, 284] on span at bounding box center [391, 284] width 16 height 16
click at [759, 360] on sui-booking-spot "From schedule Manual Date / Time * 09/27/2025 9:00AM Arrival Window hrs mins Im…" at bounding box center [447, 399] width 742 height 248
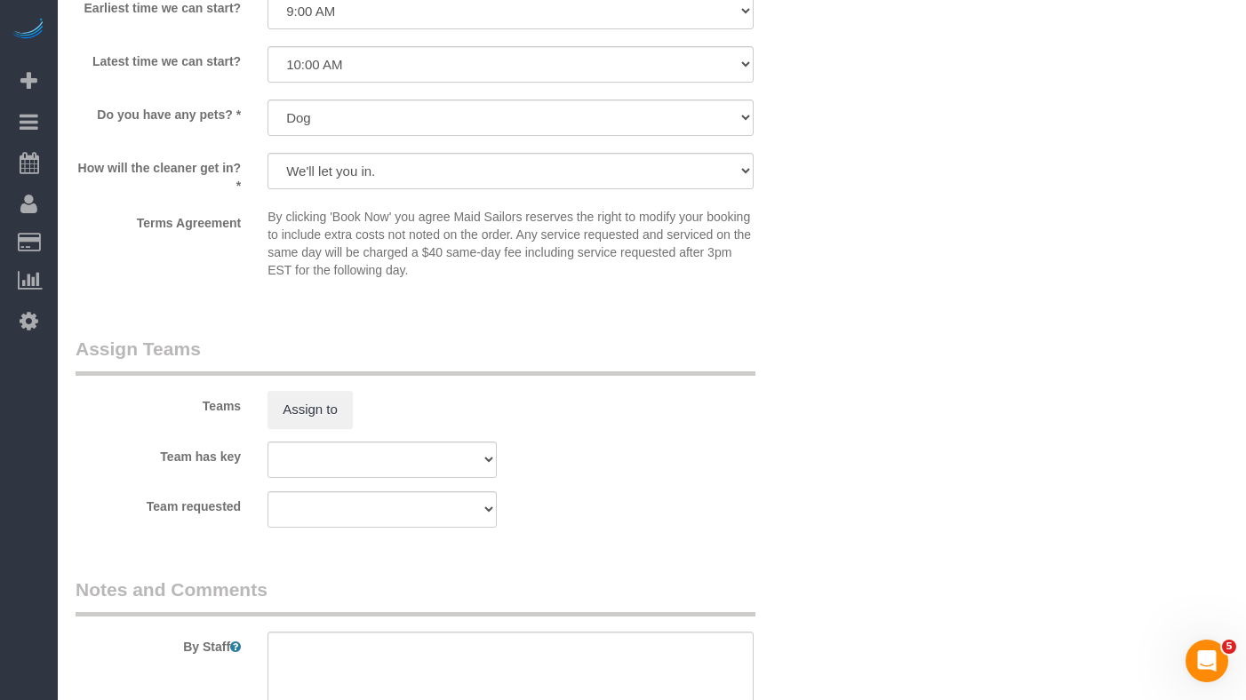
scroll to position [1853, 0]
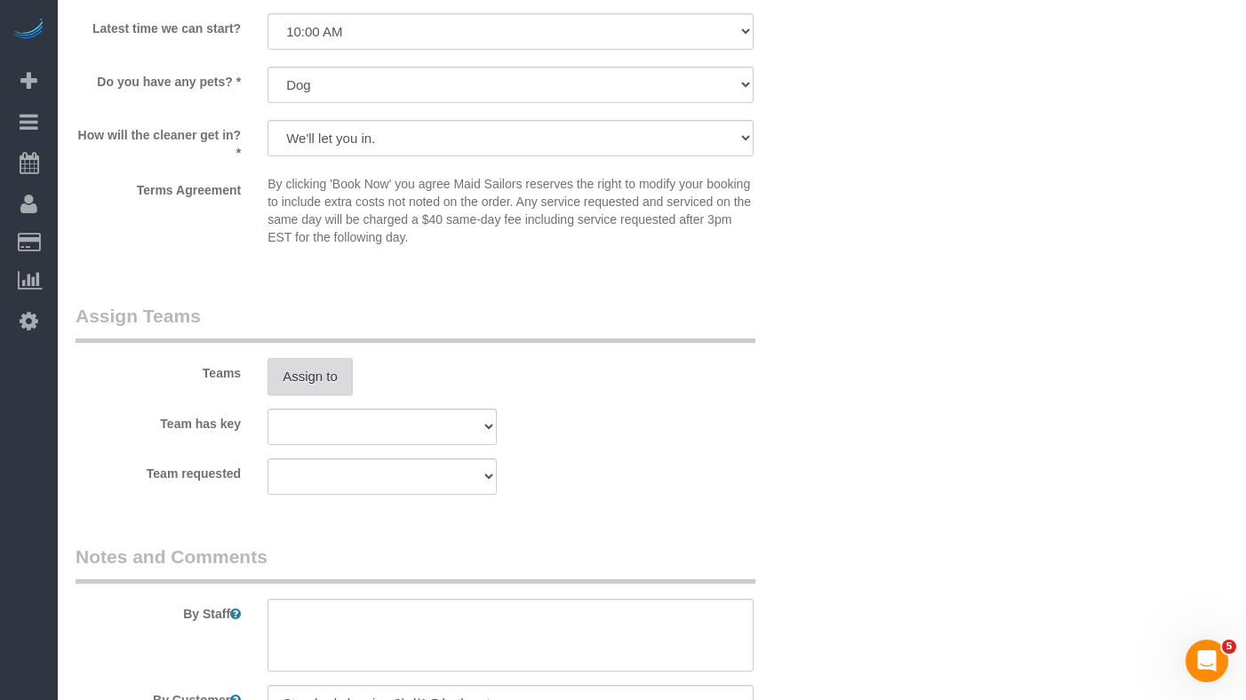
click at [339, 393] on button "Assign to" at bounding box center [310, 376] width 85 height 37
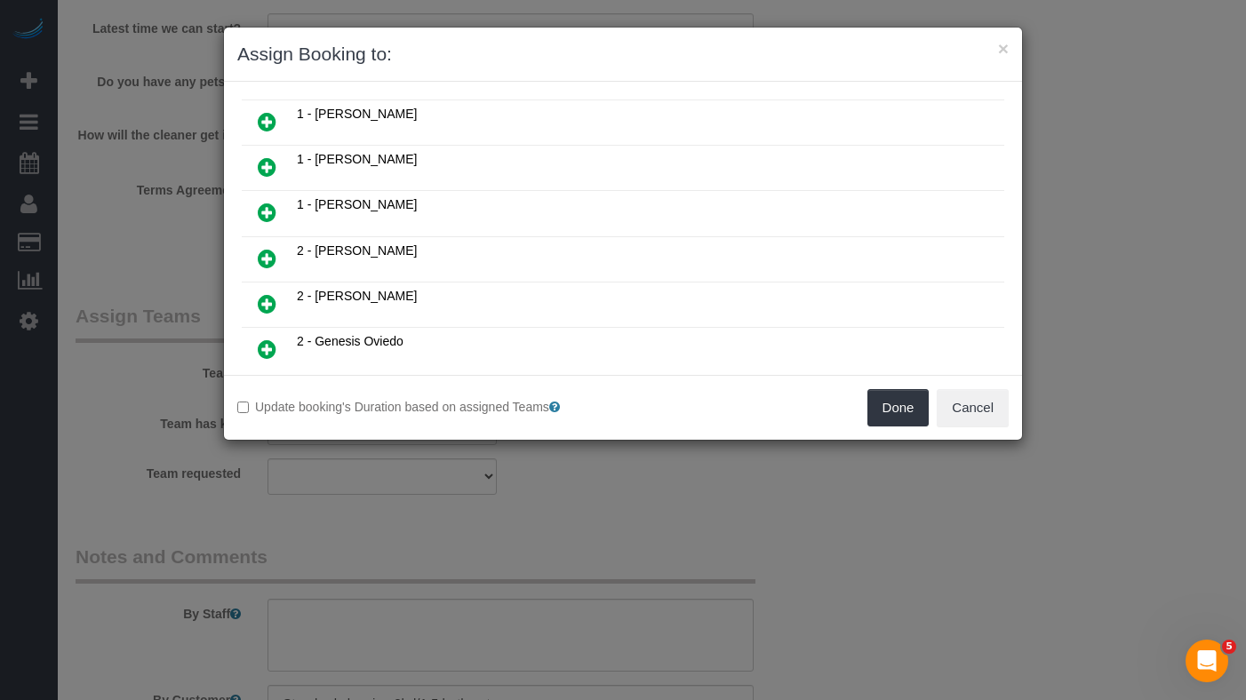
scroll to position [459, 0]
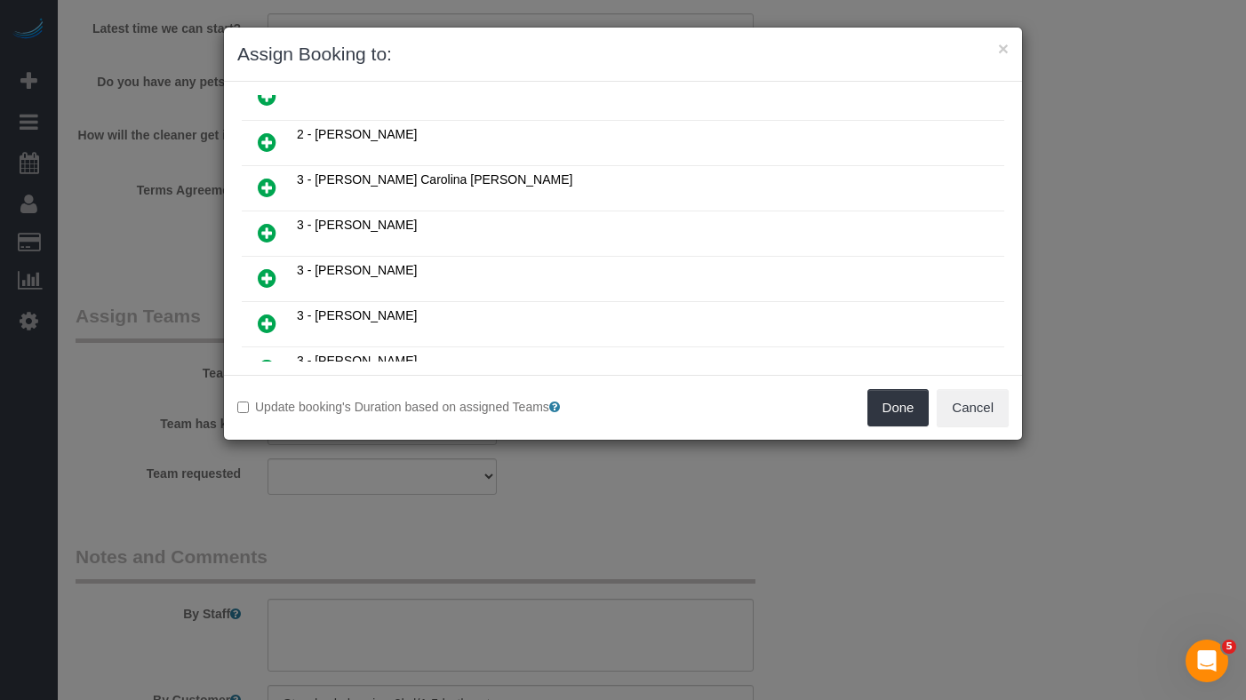
click at [264, 183] on icon at bounding box center [267, 187] width 19 height 21
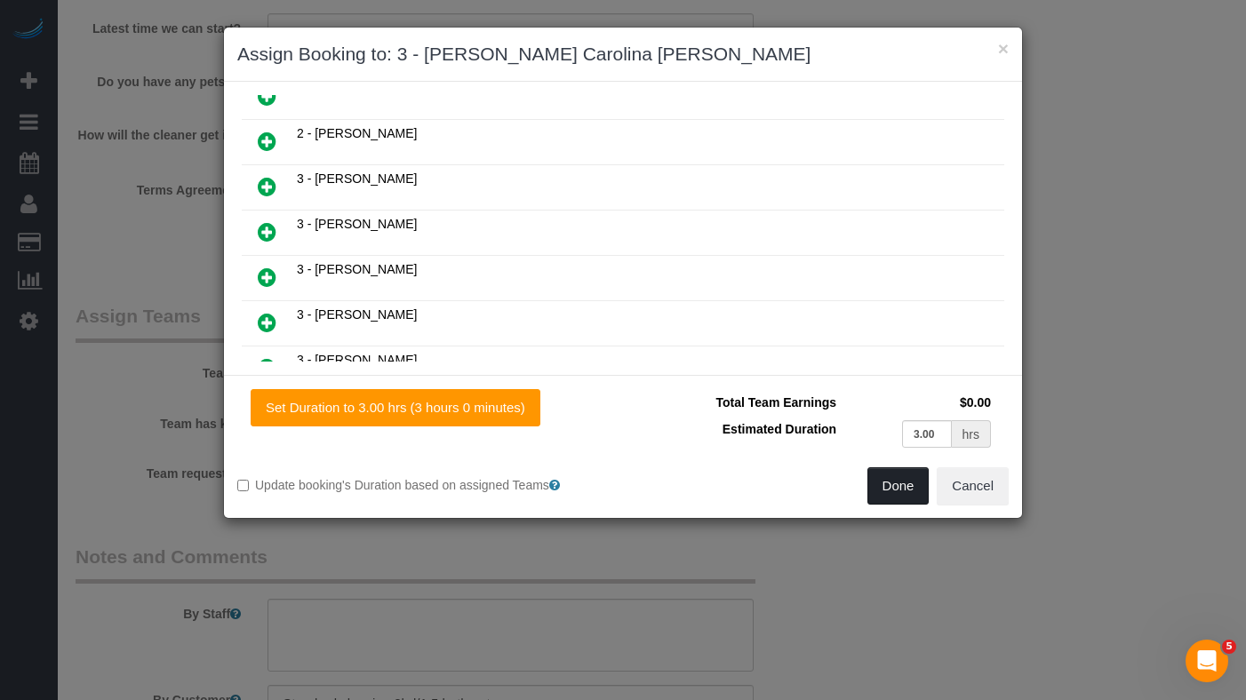
click at [891, 495] on button "Done" at bounding box center [898, 486] width 62 height 37
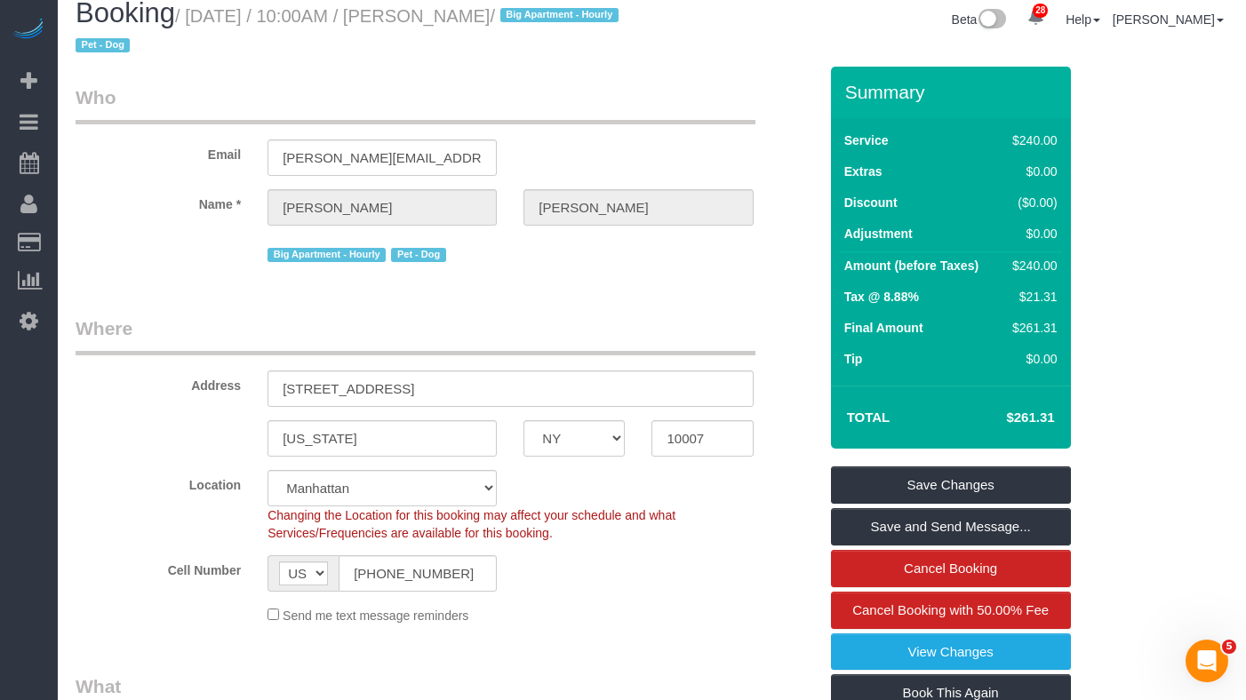
scroll to position [1, 0]
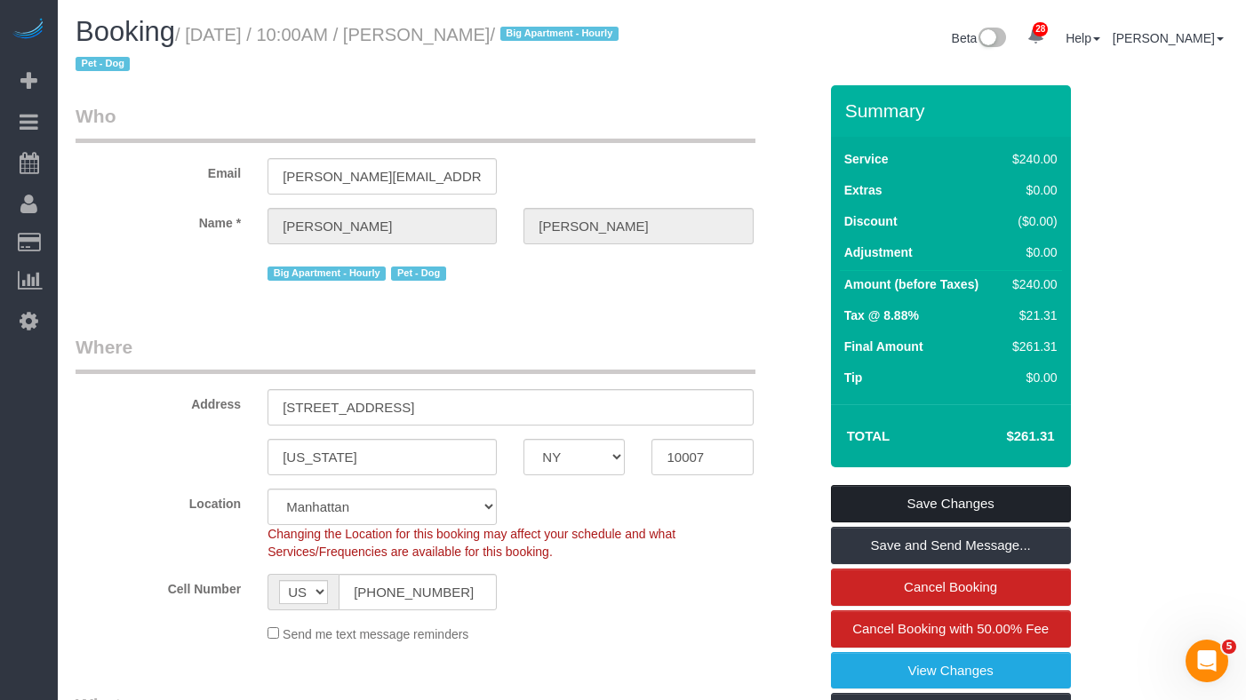
click at [890, 503] on link "Save Changes" at bounding box center [951, 503] width 240 height 37
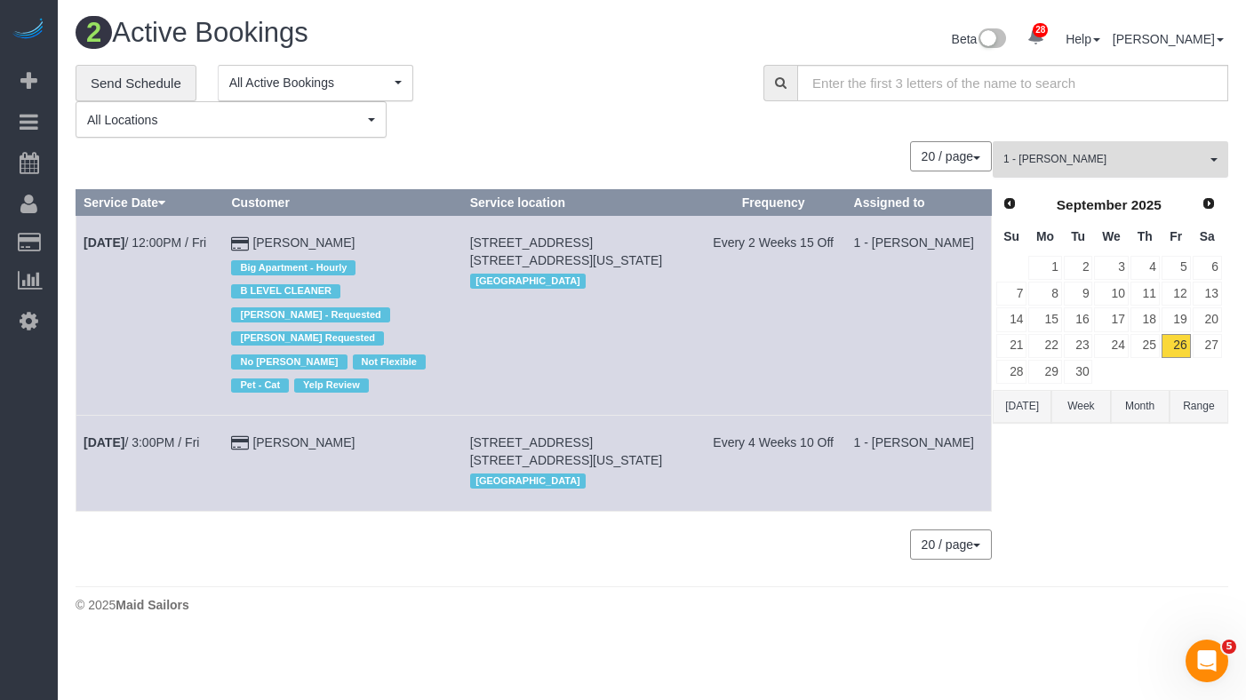
click at [1048, 165] on span "1 - [PERSON_NAME]" at bounding box center [1104, 159] width 203 height 15
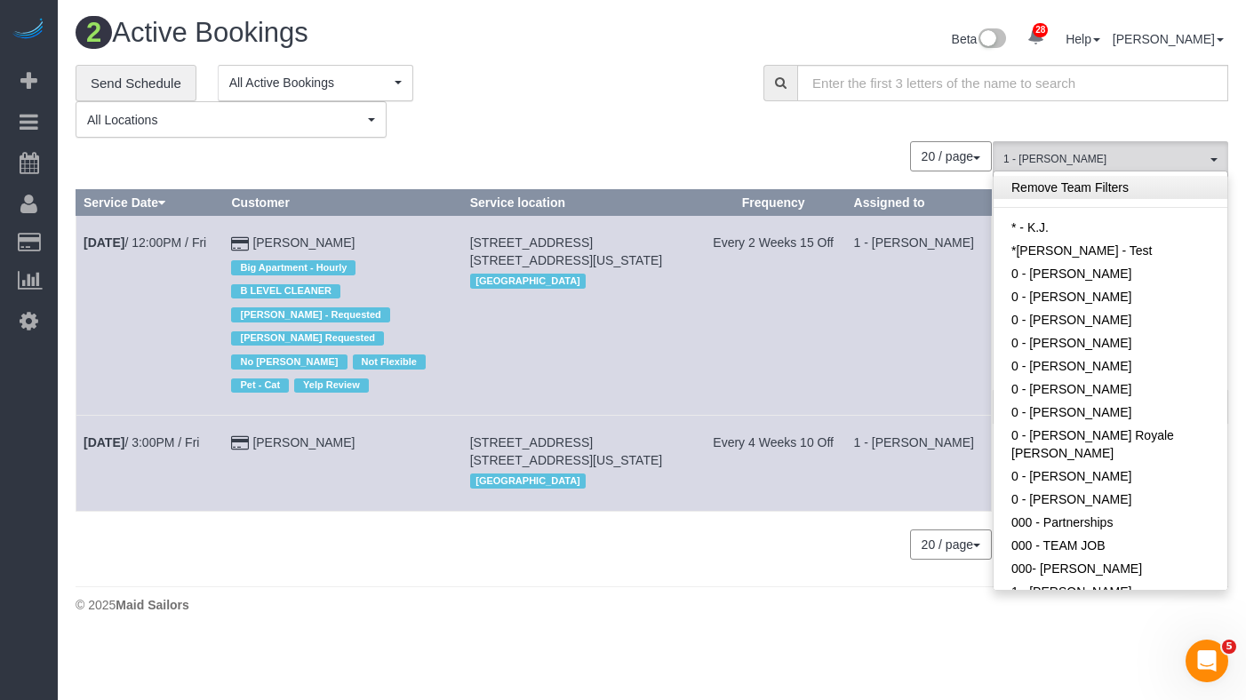
click at [1075, 192] on link "Remove Team Filters" at bounding box center [1111, 187] width 234 height 23
click at [484, 140] on div "**********" at bounding box center [652, 321] width 1153 height 513
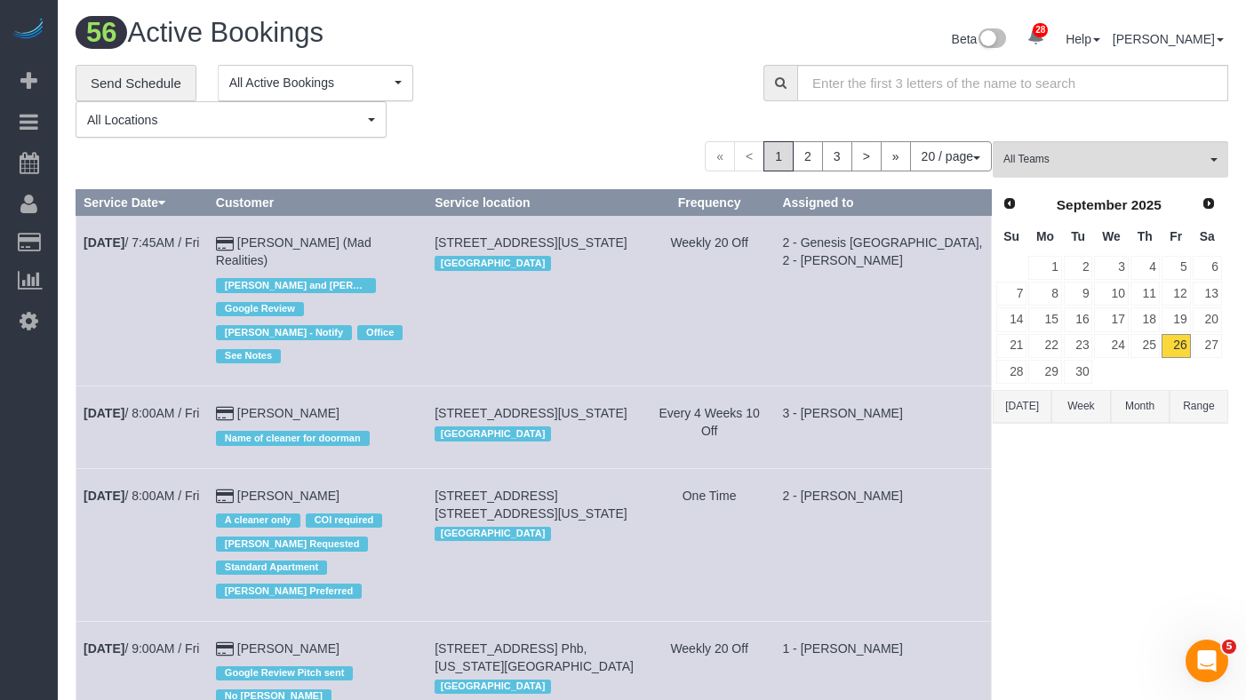
click at [573, 116] on div "**********" at bounding box center [406, 102] width 661 height 74
click at [133, 84] on link "Send Schedule" at bounding box center [136, 83] width 121 height 37
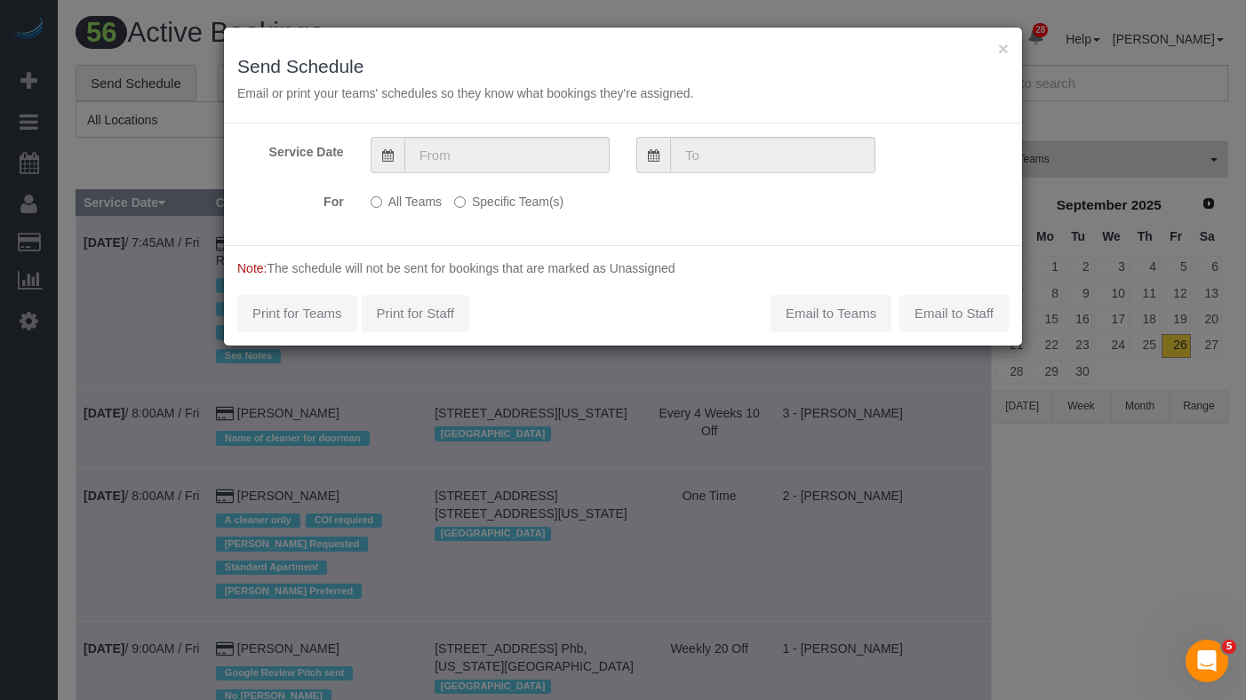
click at [484, 200] on label "Specific Team(s)" at bounding box center [508, 199] width 109 height 24
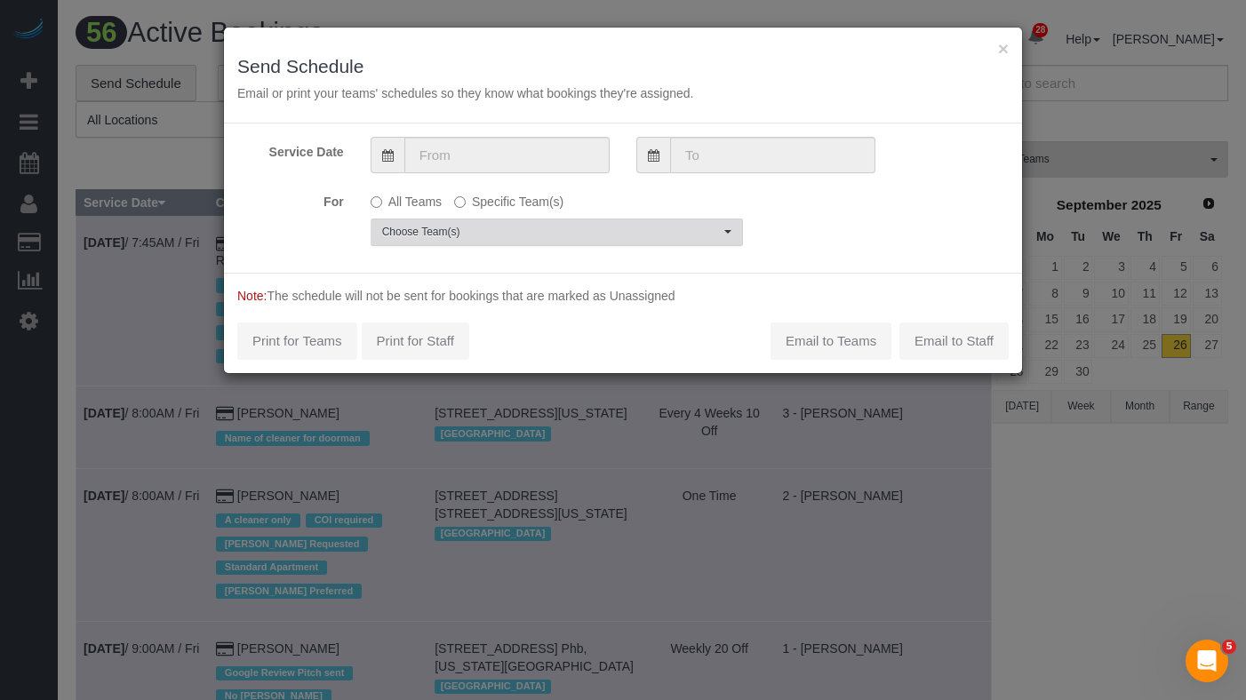
click at [441, 237] on span "Choose Team(s)" at bounding box center [551, 232] width 338 height 15
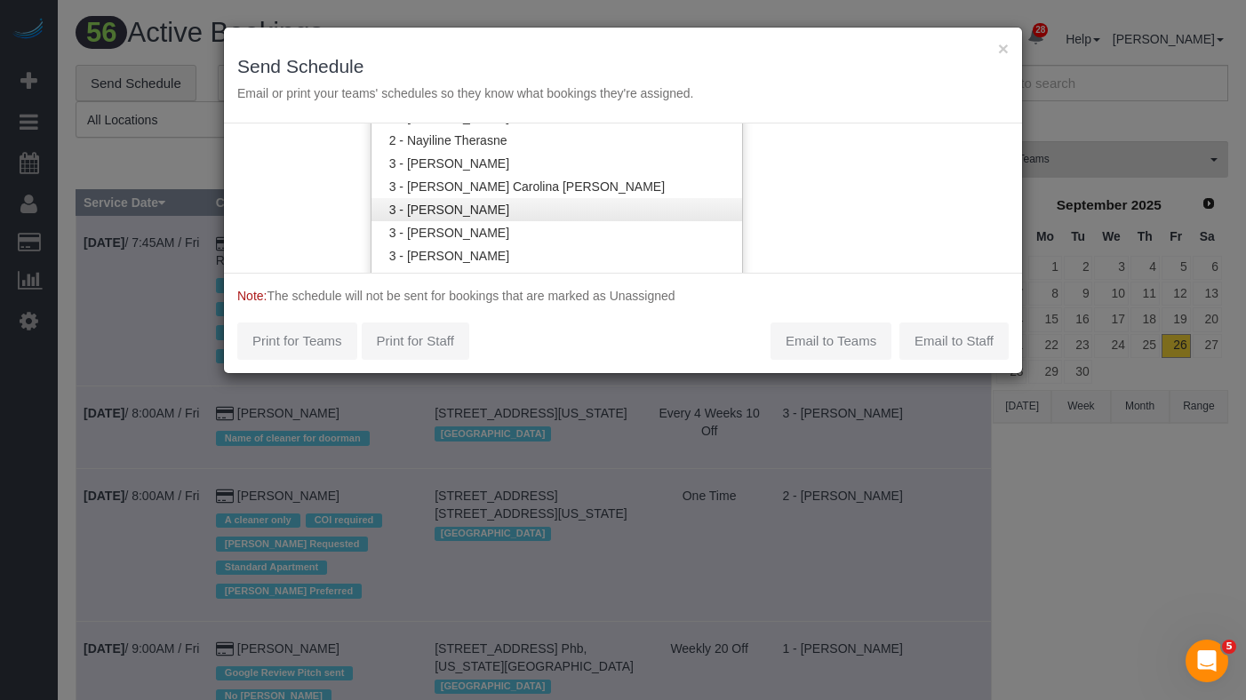
scroll to position [1440, 0]
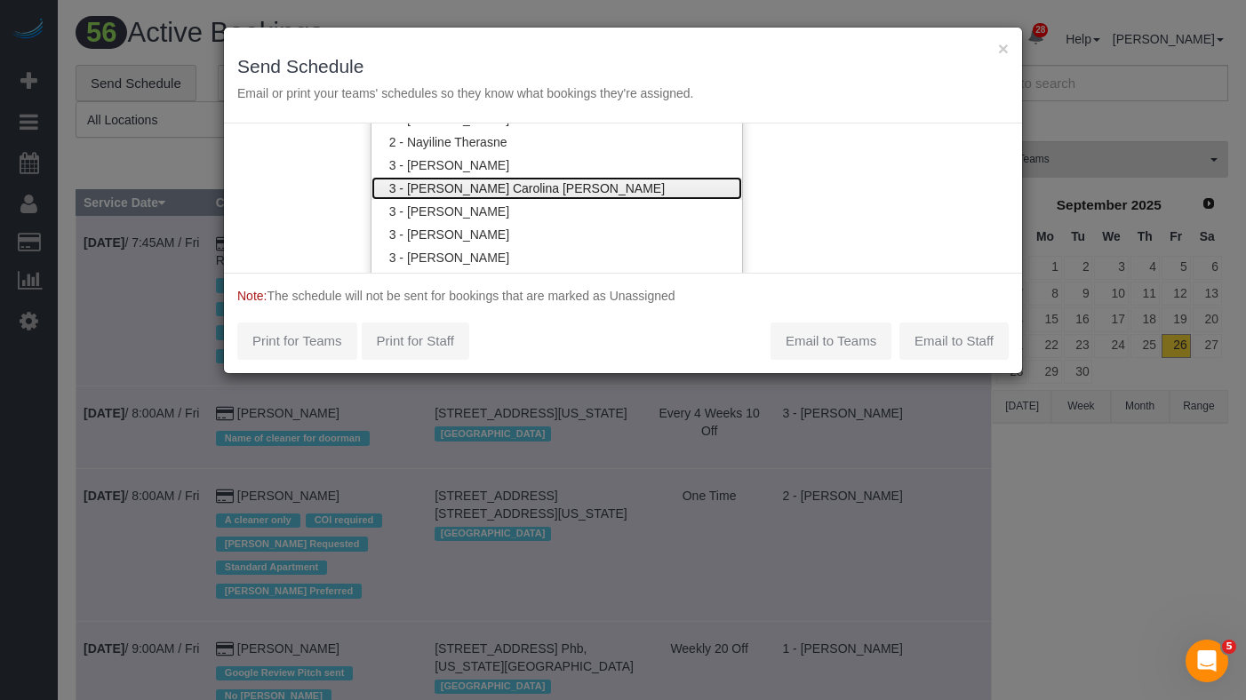
click at [508, 196] on link "3 - [PERSON_NAME] Carolina [PERSON_NAME]" at bounding box center [557, 188] width 371 height 23
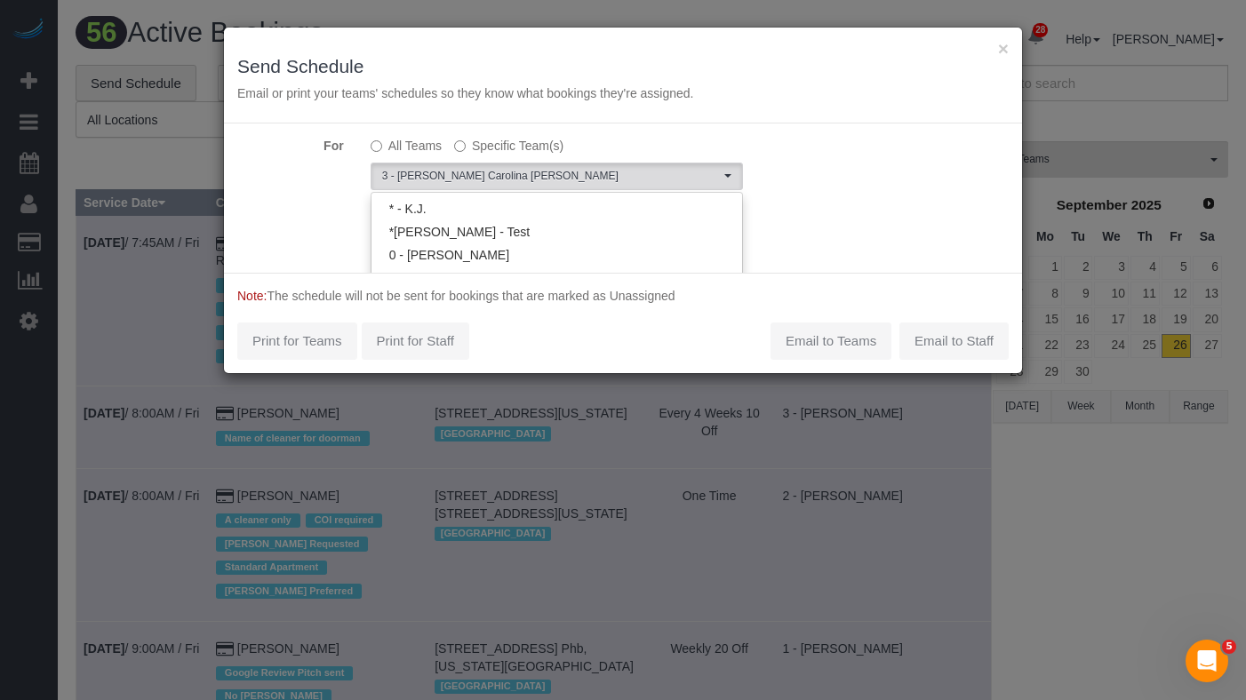
scroll to position [0, 0]
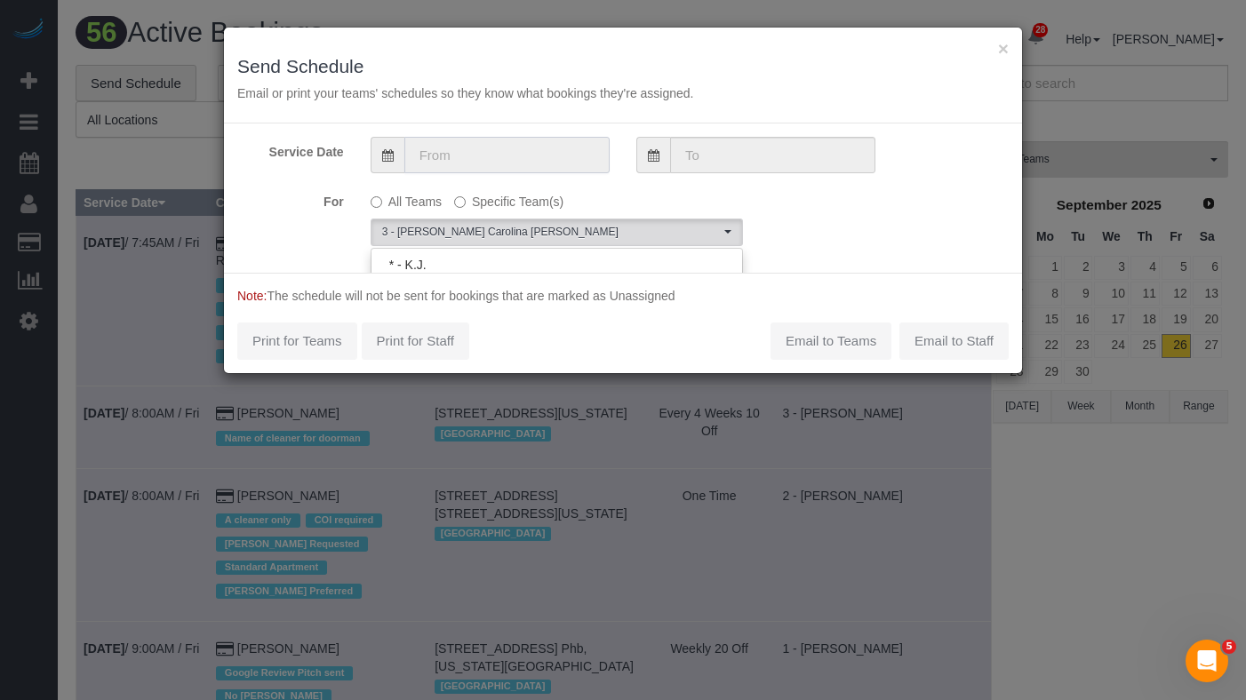
click at [548, 152] on input "text" at bounding box center [506, 155] width 205 height 36
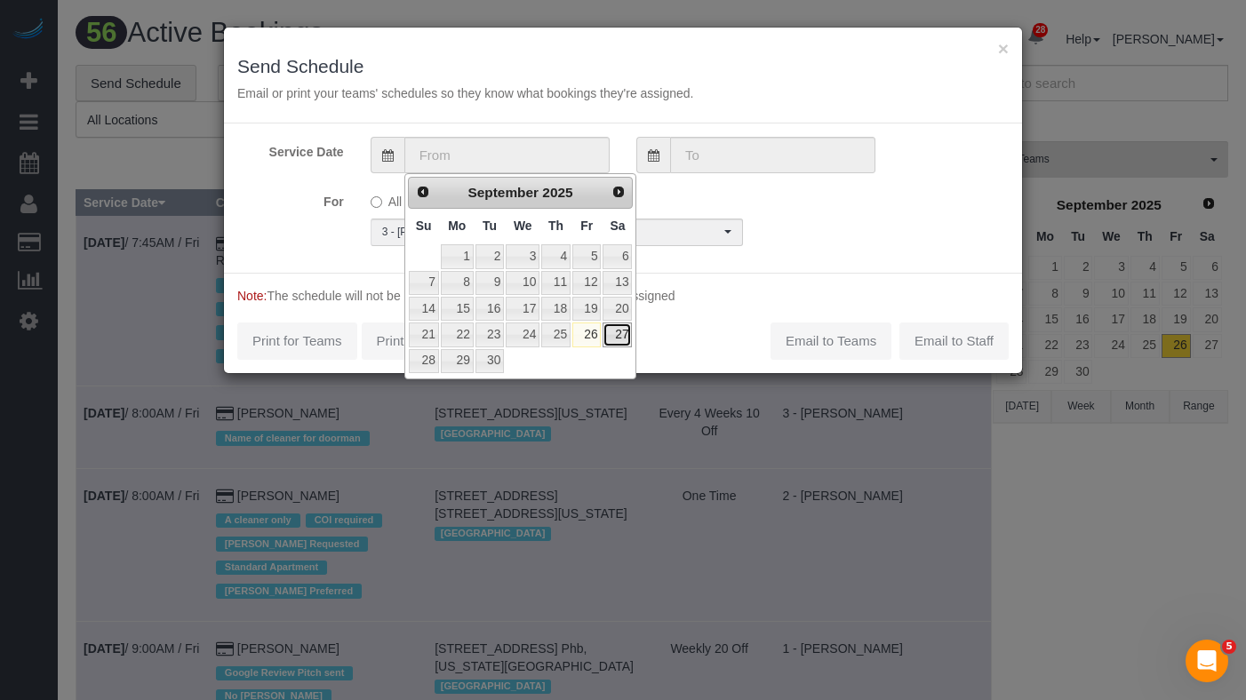
click at [615, 337] on link "27" at bounding box center [617, 335] width 29 height 24
type input "09/27/2025"
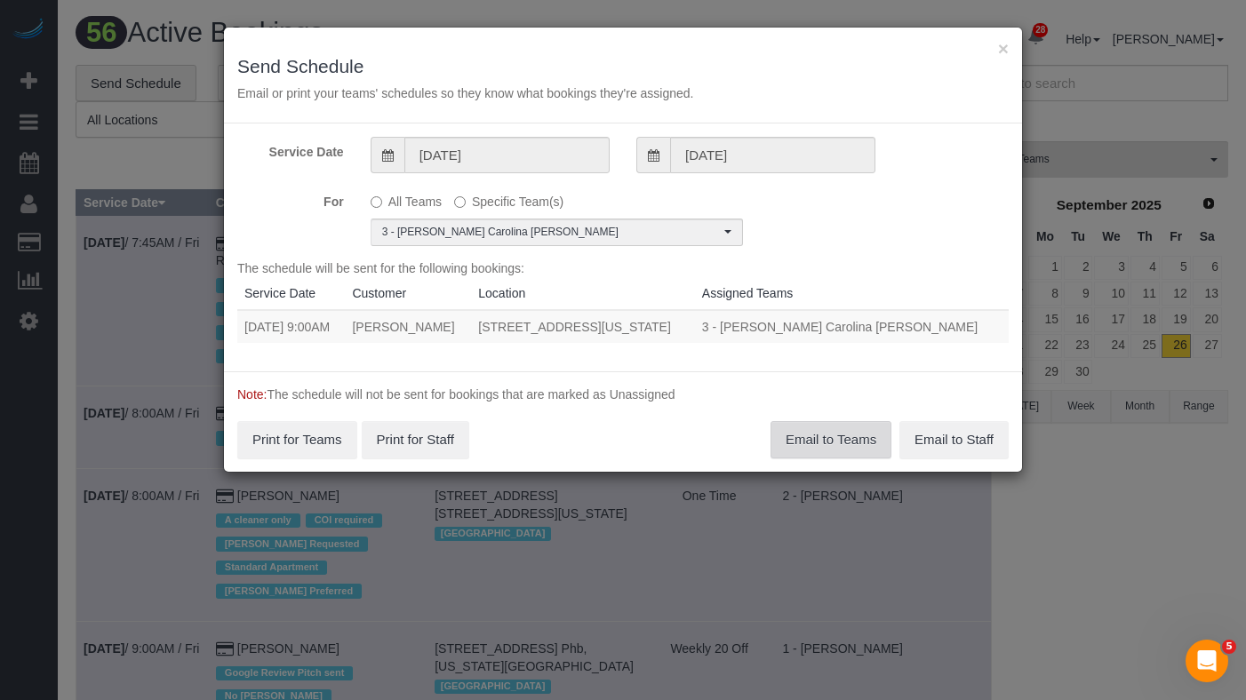
click at [820, 436] on button "Email to Teams" at bounding box center [831, 439] width 121 height 37
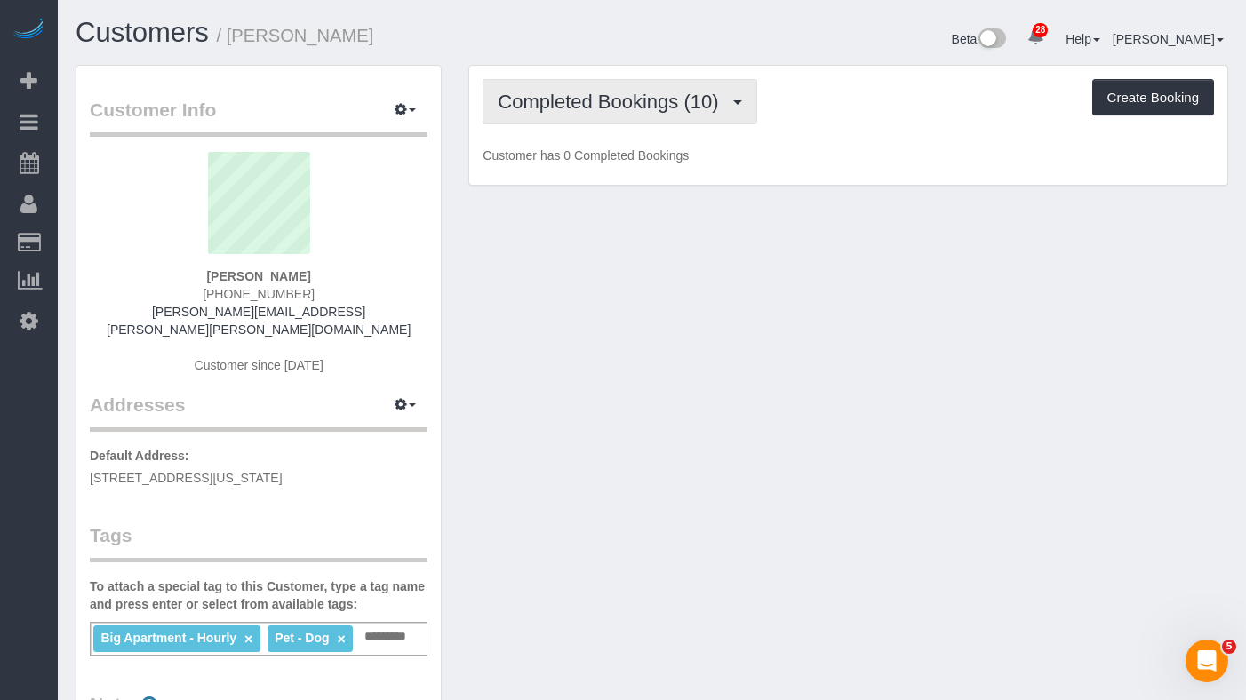
click at [587, 110] on span "Completed Bookings (10)" at bounding box center [612, 102] width 229 height 22
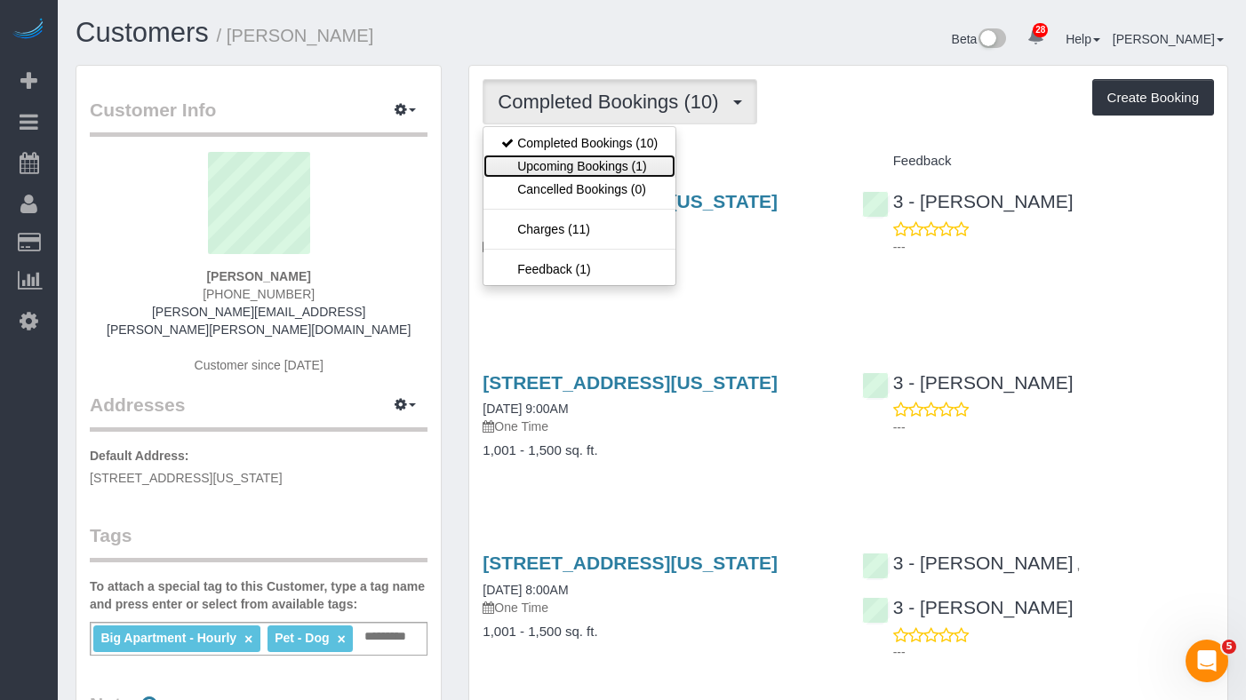
click at [582, 166] on link "Upcoming Bookings (1)" at bounding box center [580, 166] width 192 height 23
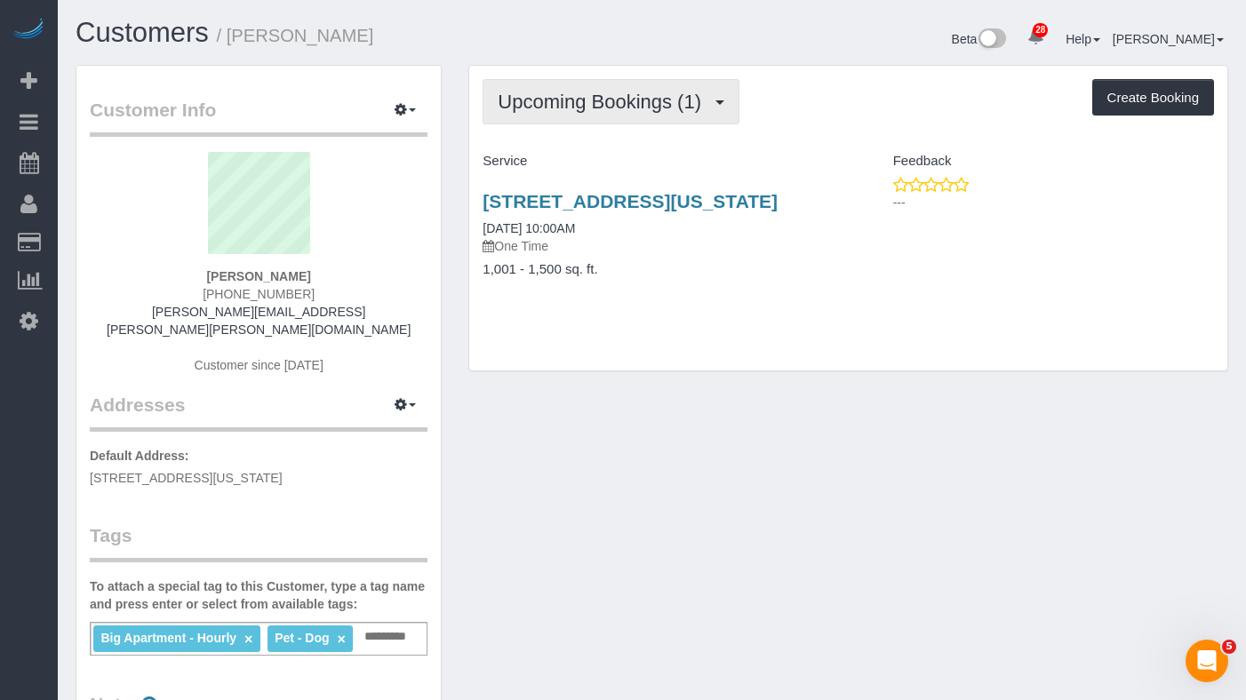
click at [532, 101] on span "Upcoming Bookings (1)" at bounding box center [604, 102] width 212 height 22
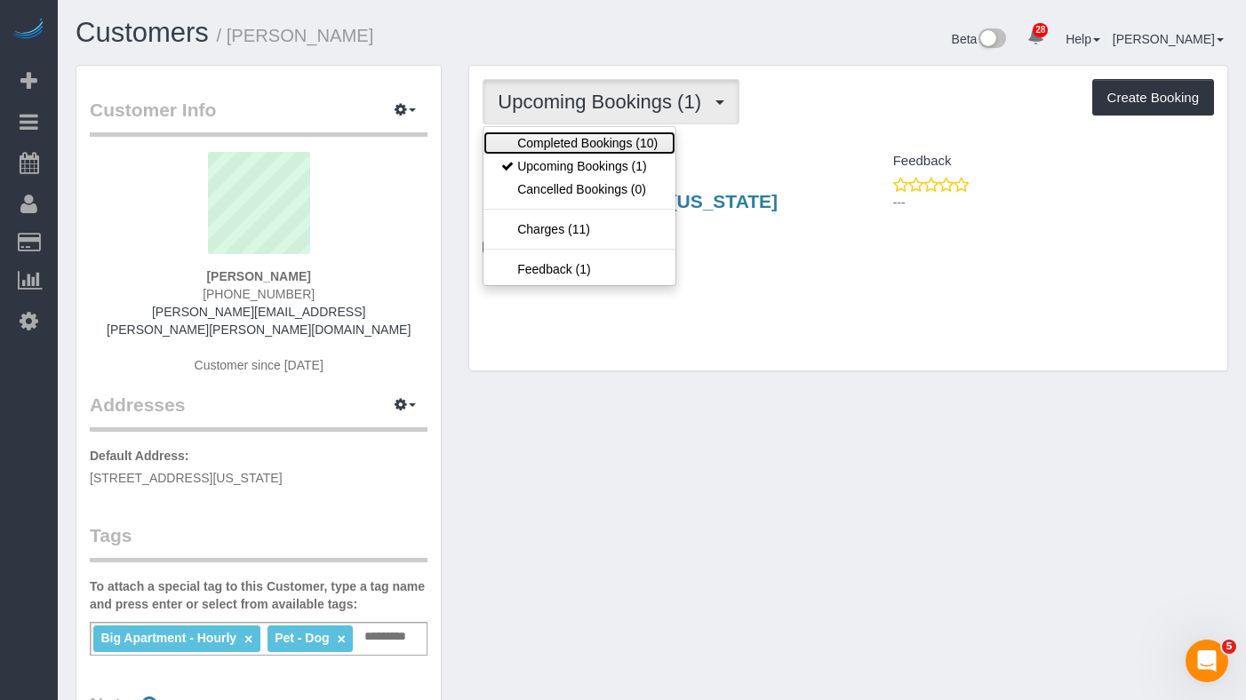
click at [551, 146] on link "Completed Bookings (10)" at bounding box center [580, 143] width 192 height 23
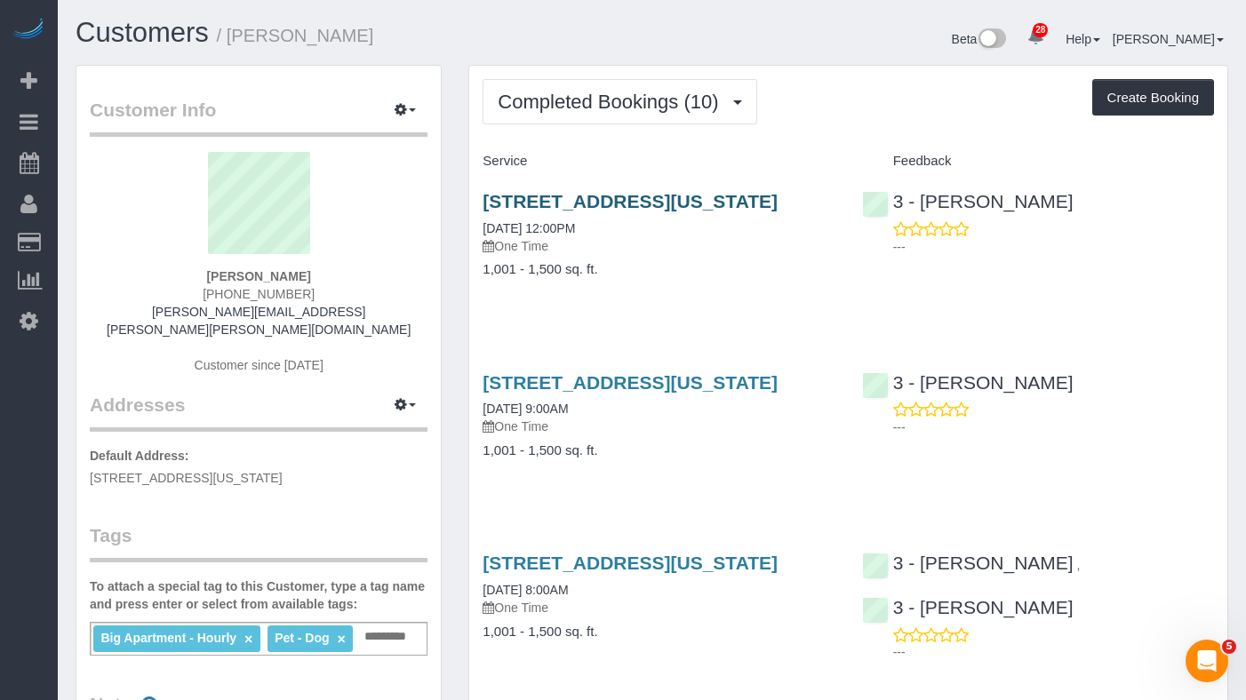
drag, startPoint x: 555, startPoint y: 220, endPoint x: 485, endPoint y: 208, distance: 70.4
click at [485, 208] on h3 "[STREET_ADDRESS][US_STATE]" at bounding box center [659, 201] width 352 height 20
copy link "[STREET_ADDRESS][US_STATE]"
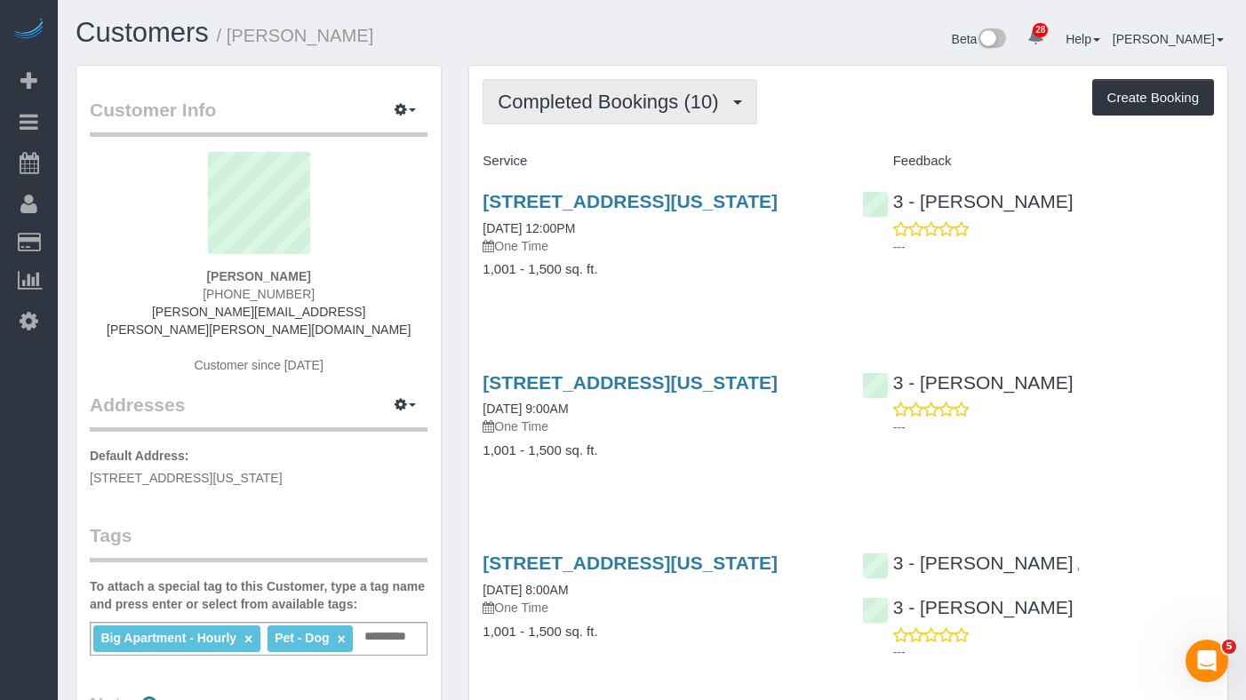
click at [568, 108] on span "Completed Bookings (10)" at bounding box center [612, 102] width 229 height 22
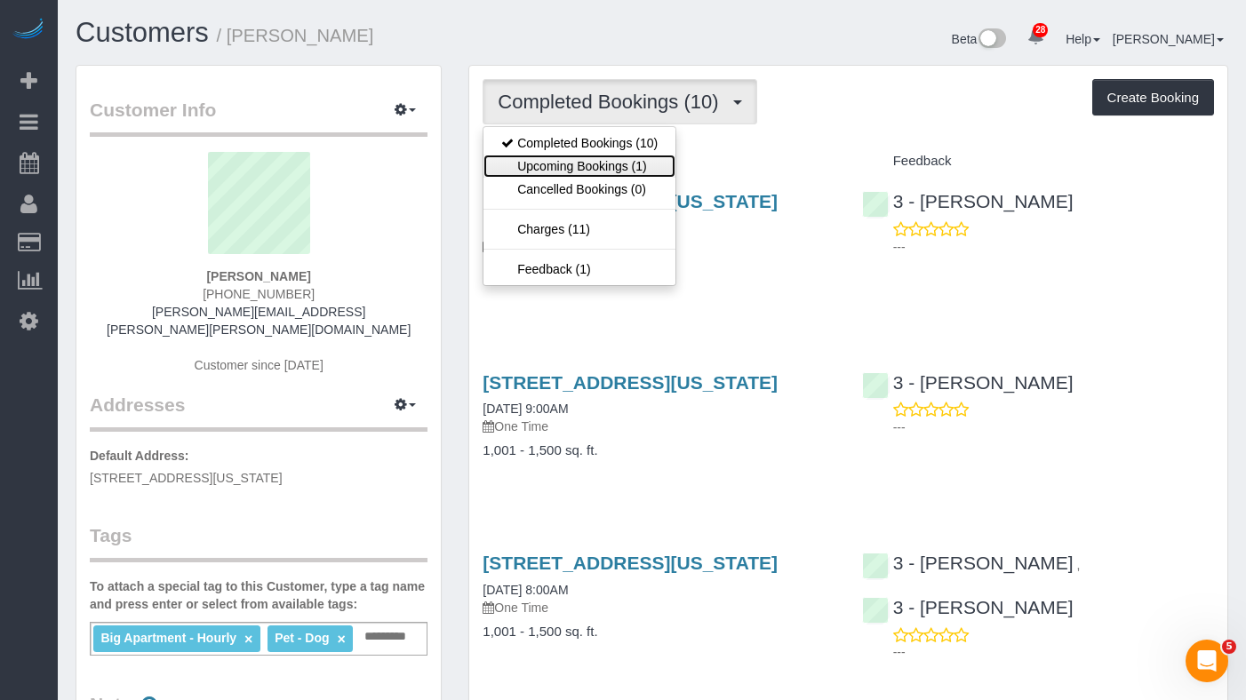
click at [564, 171] on link "Upcoming Bookings (1)" at bounding box center [580, 166] width 192 height 23
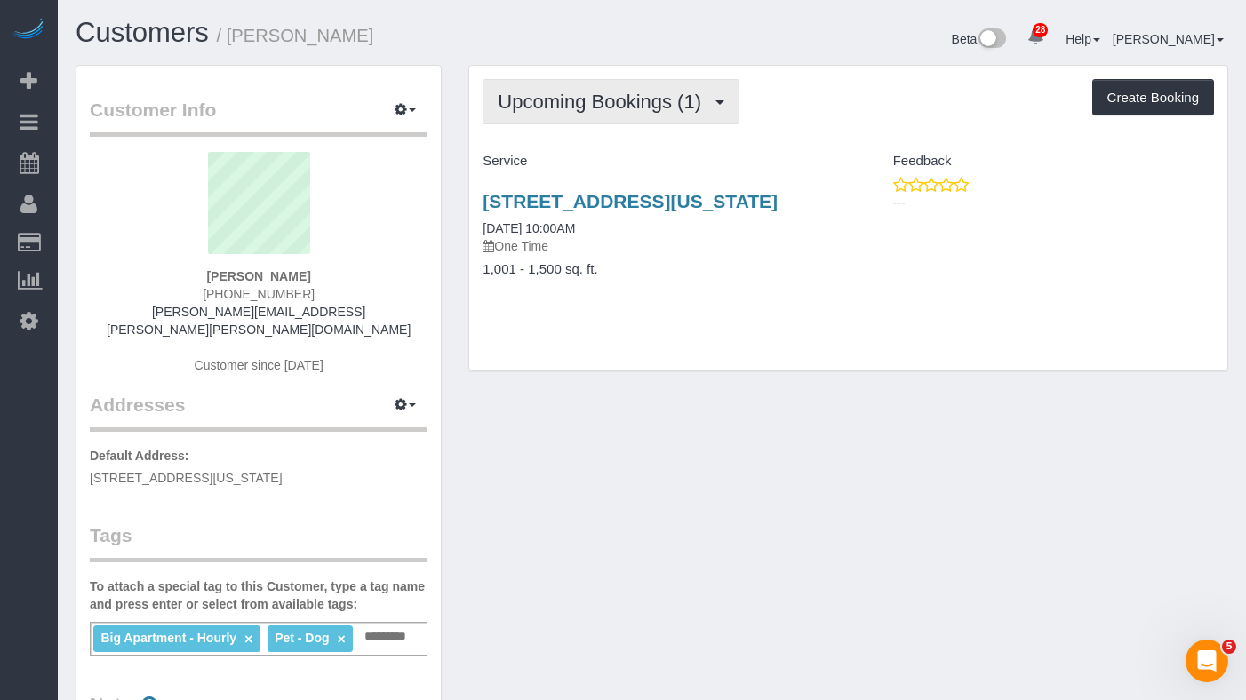
click at [575, 91] on span "Upcoming Bookings (1)" at bounding box center [604, 102] width 212 height 22
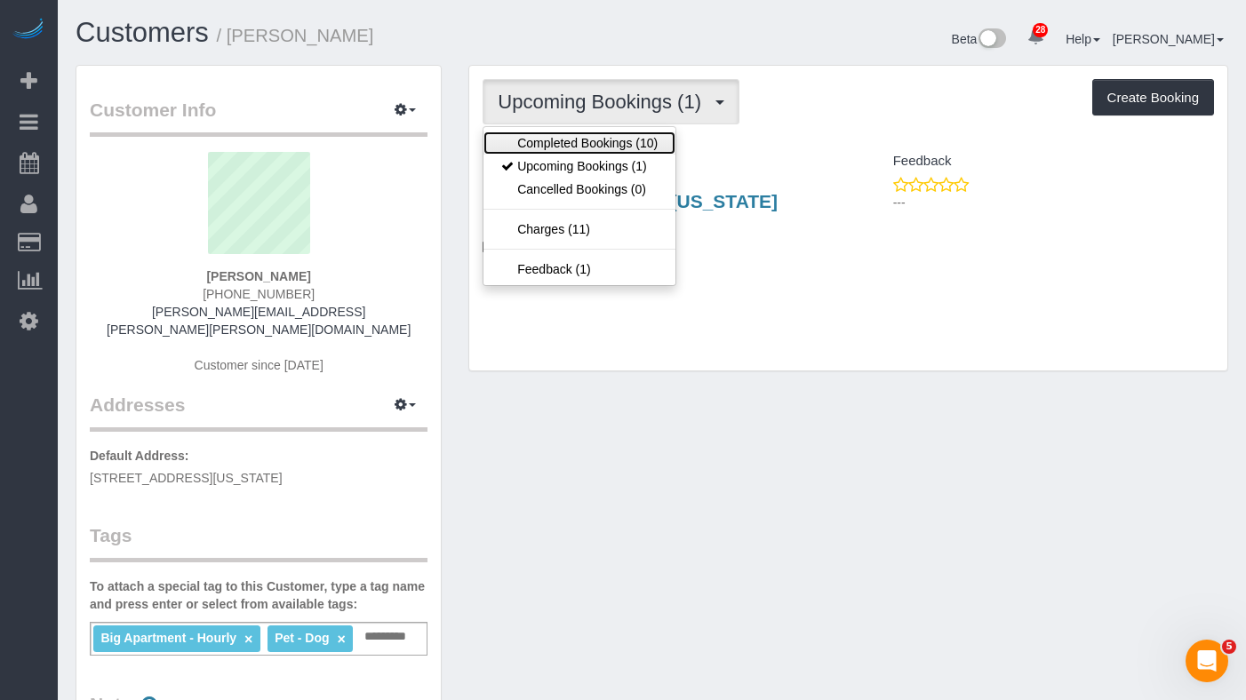
click at [558, 140] on link "Completed Bookings (10)" at bounding box center [580, 143] width 192 height 23
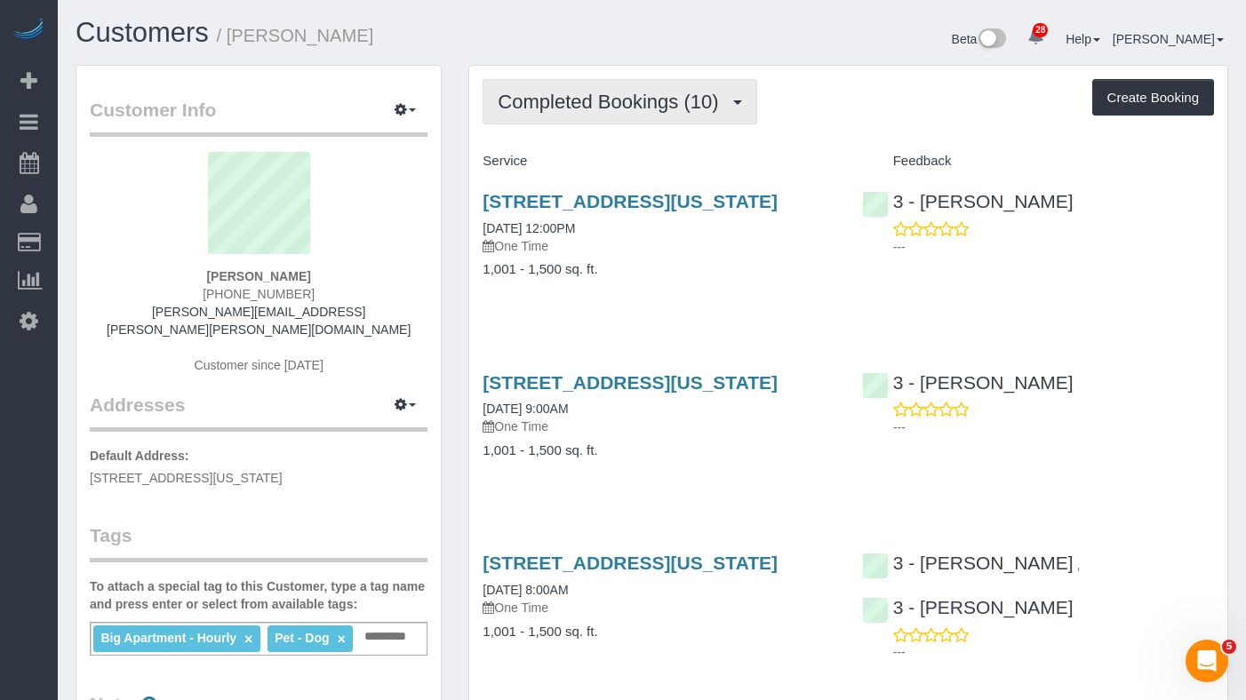
click at [592, 110] on span "Completed Bookings (10)" at bounding box center [612, 102] width 229 height 22
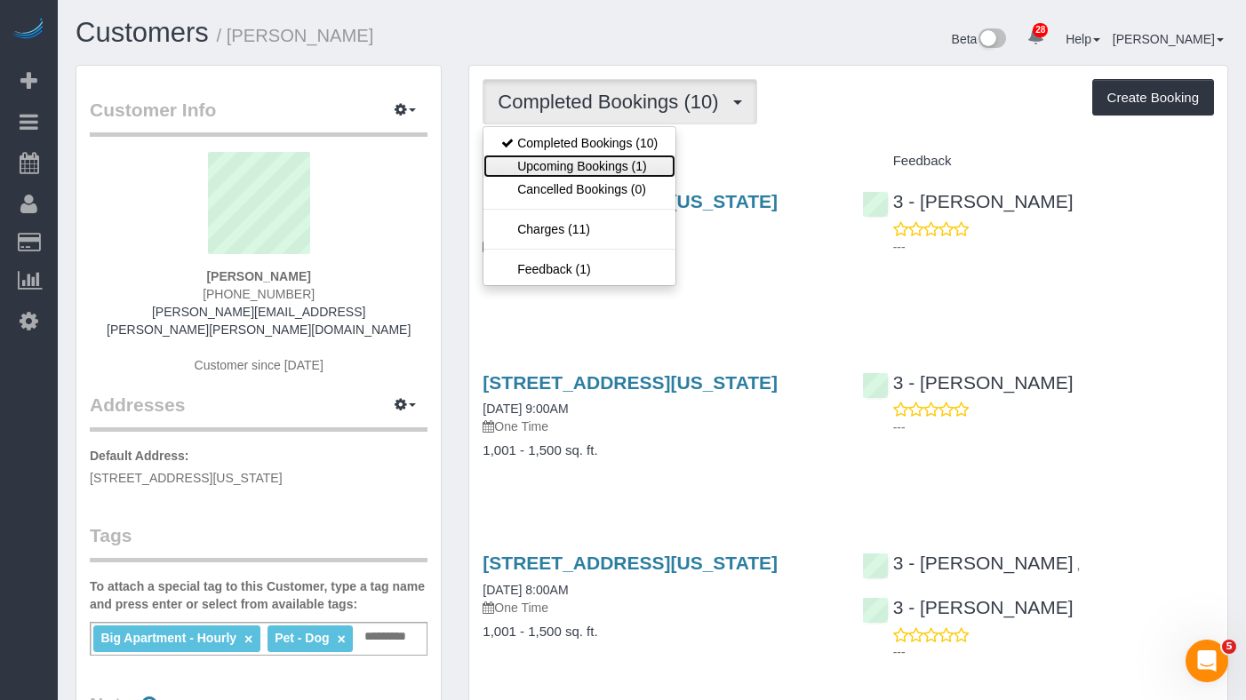
click at [576, 161] on link "Upcoming Bookings (1)" at bounding box center [580, 166] width 192 height 23
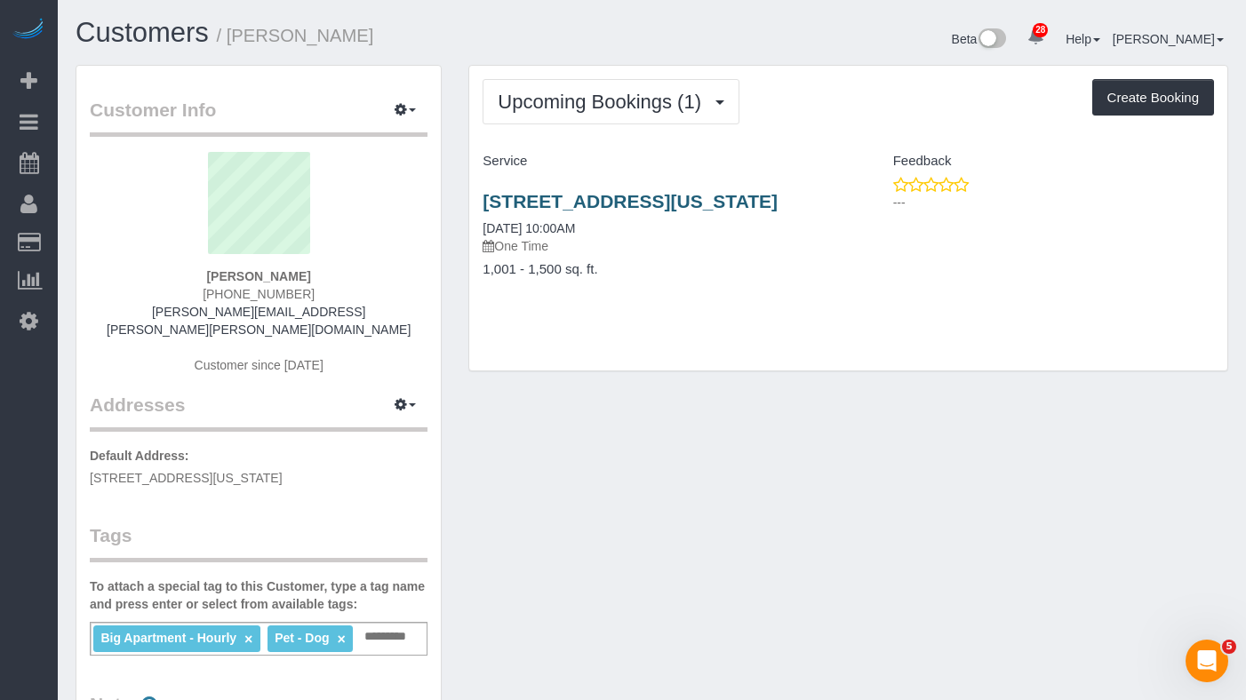
drag, startPoint x: 551, startPoint y: 220, endPoint x: 487, endPoint y: 208, distance: 65.2
click at [487, 208] on h3 "[STREET_ADDRESS][US_STATE]" at bounding box center [659, 201] width 352 height 20
copy link "[STREET_ADDRESS][US_STATE]"
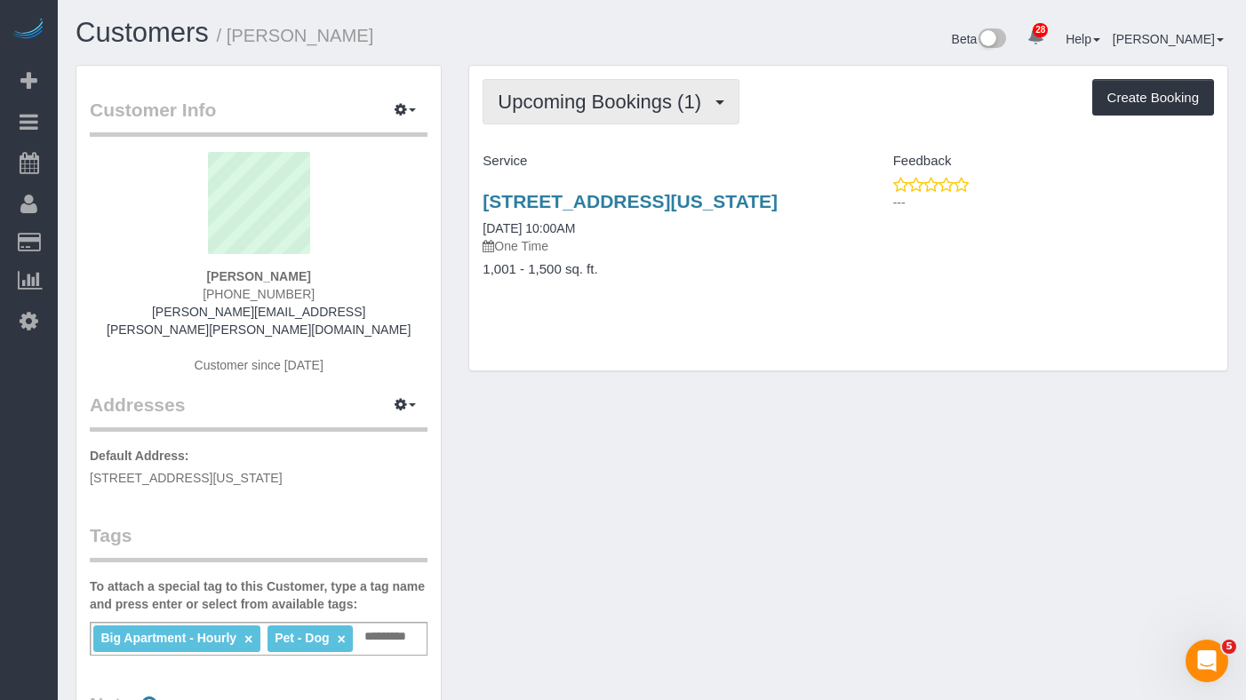
click at [530, 88] on button "Upcoming Bookings (1)" at bounding box center [611, 101] width 257 height 45
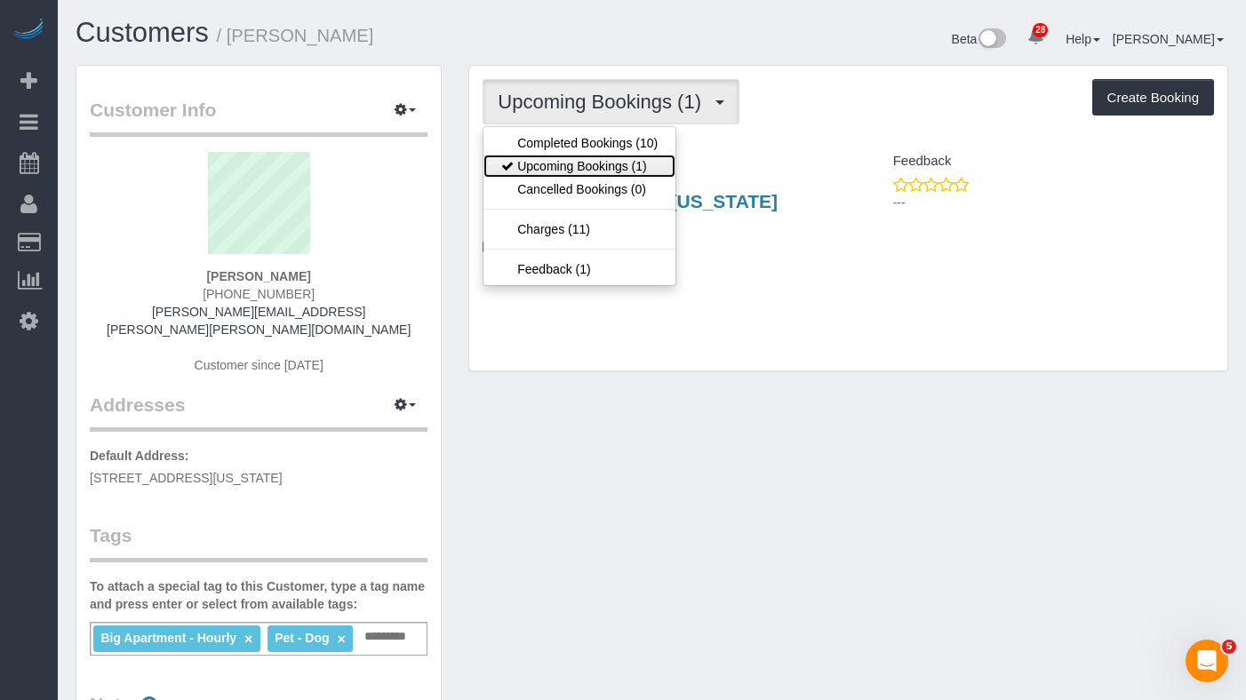
click at [550, 163] on link "Upcoming Bookings (1)" at bounding box center [580, 166] width 192 height 23
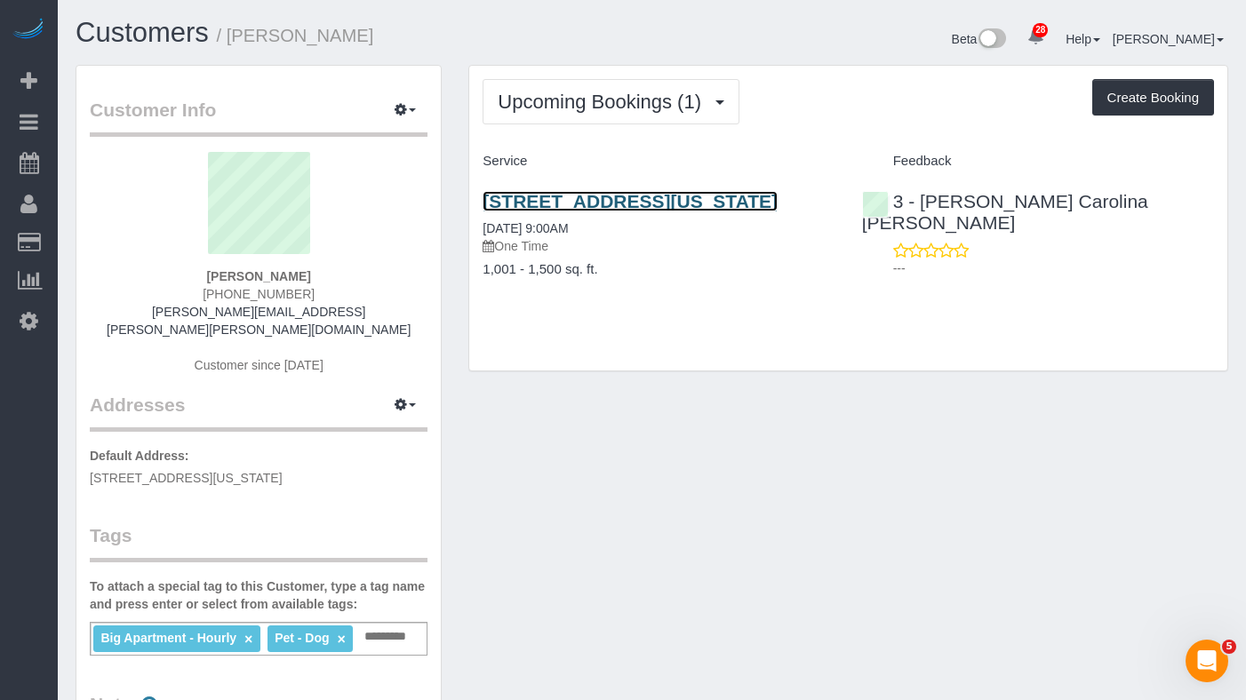
click at [492, 204] on link "258 Broadway, Apt 5e, New York, NY 10007" at bounding box center [630, 201] width 295 height 20
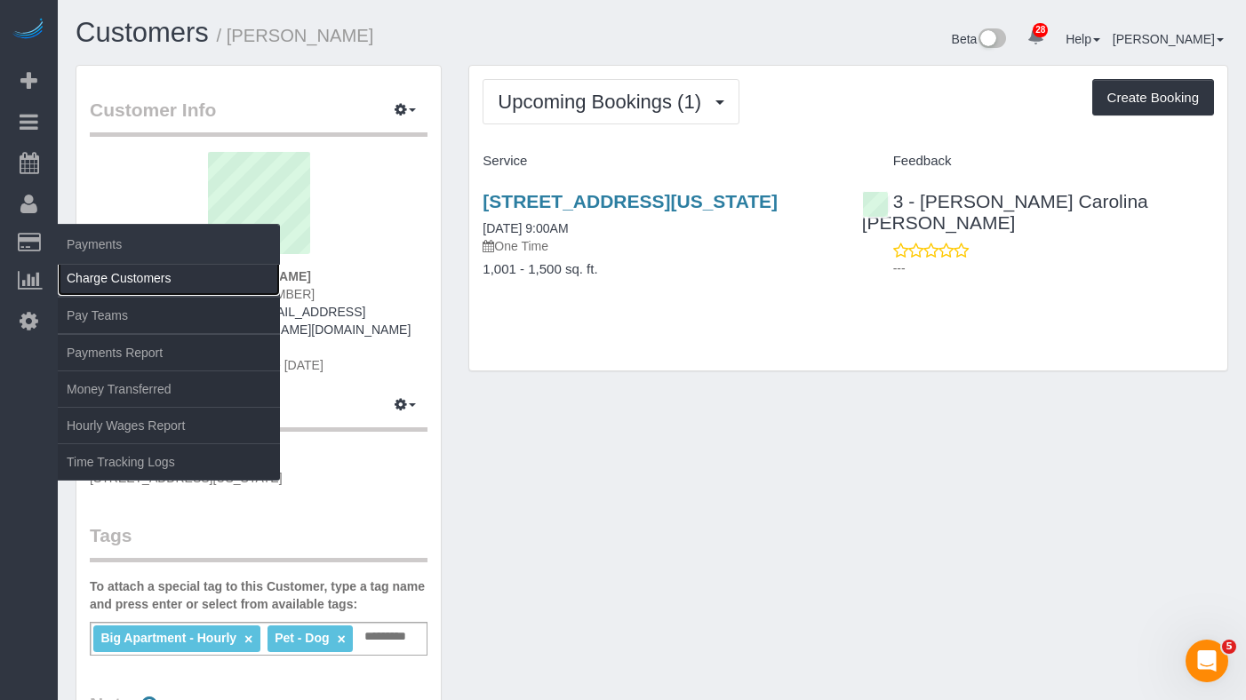
click at [120, 284] on link "Charge Customers" at bounding box center [169, 278] width 222 height 36
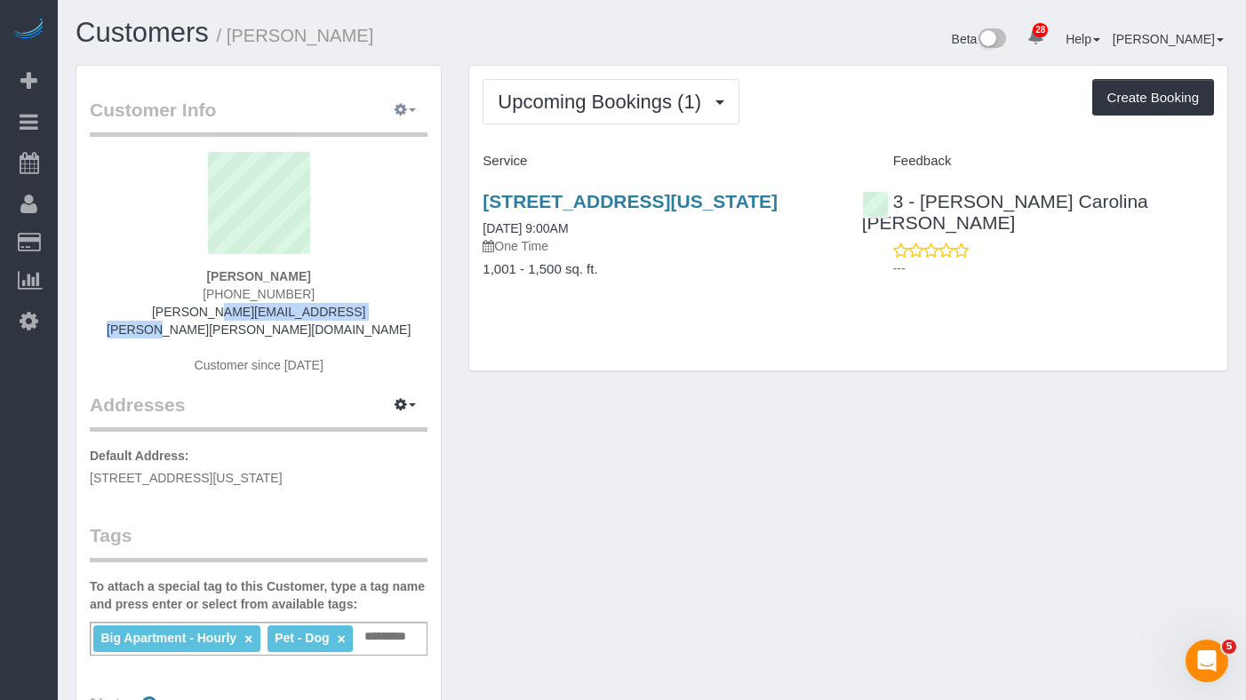
drag, startPoint x: 343, startPoint y: 312, endPoint x: 397, endPoint y: 109, distance: 209.8
click at [168, 311] on div "Adam Haney 1 (865) 236-1605 adam.jacob.haney@gmail.com Customer since 2025" at bounding box center [259, 272] width 338 height 240
copy link "adam.jacob.haney@gmail.com"
drag, startPoint x: 340, startPoint y: 35, endPoint x: 327, endPoint y: 3, distance: 34.7
click at [243, 38] on h1 "Customers / Adam Haney" at bounding box center [358, 33] width 564 height 30
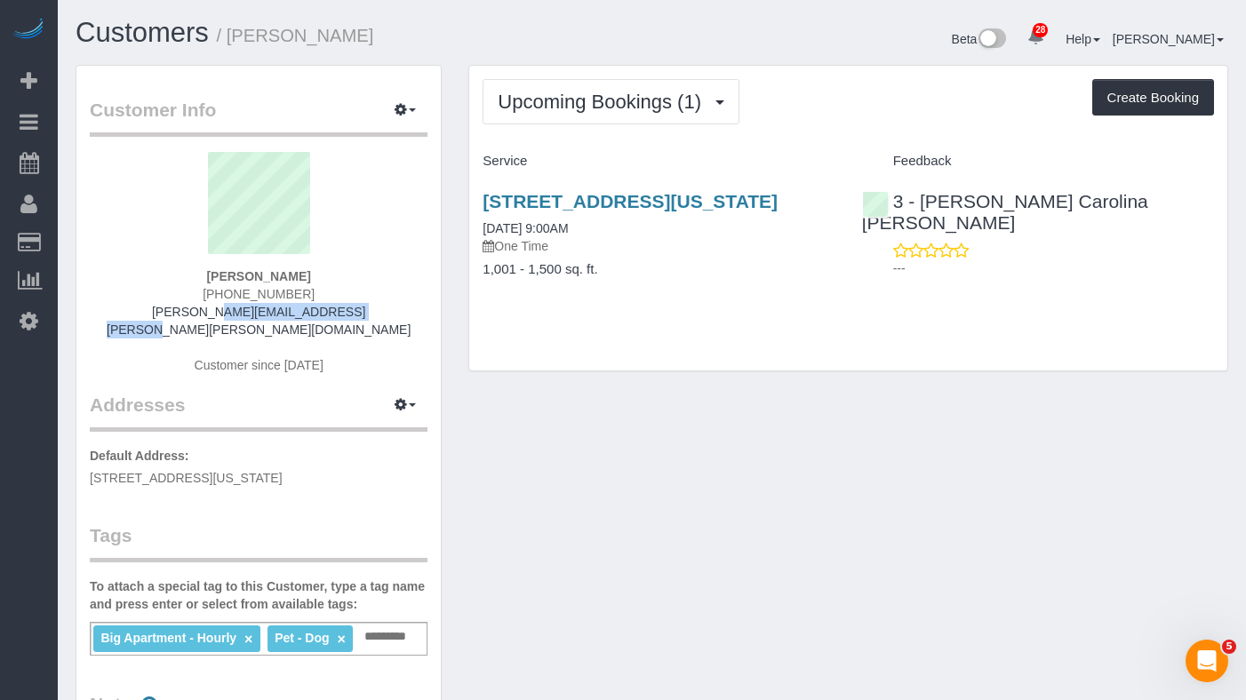
copy small "Adam Haney"
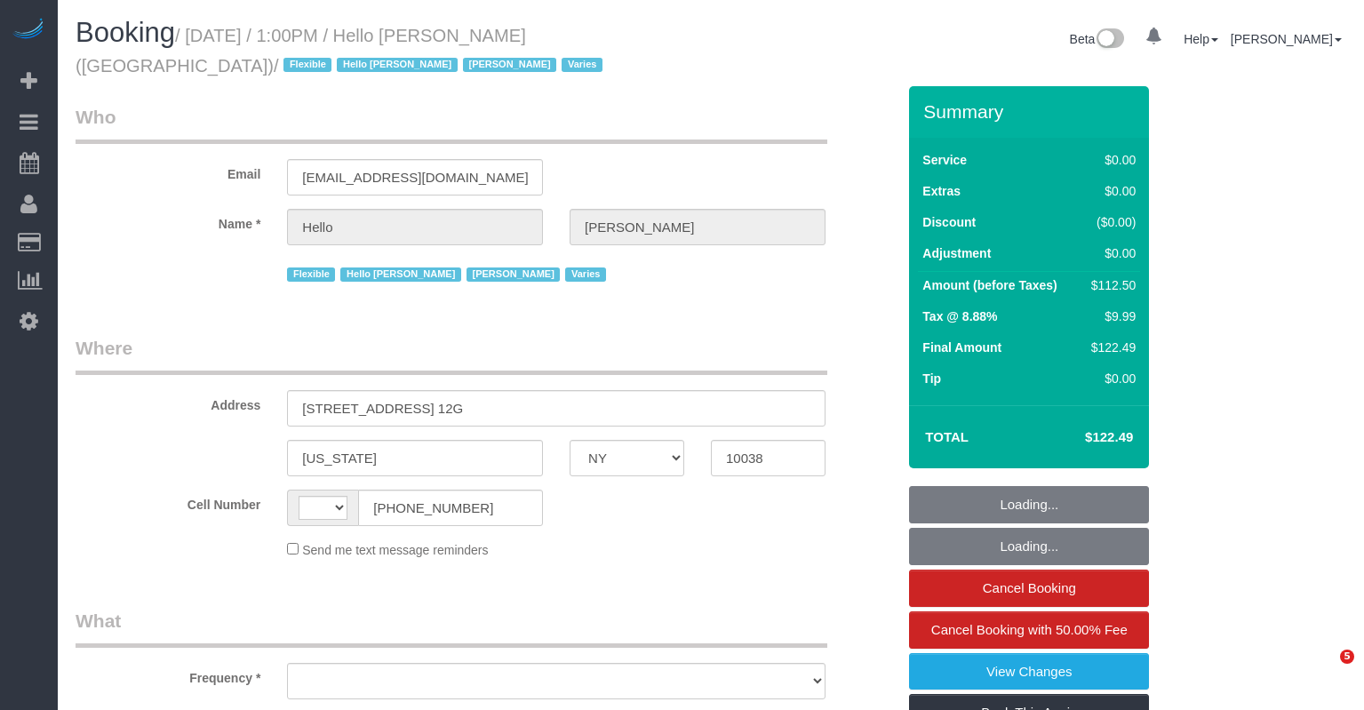
select select "NY"
select select "object:568"
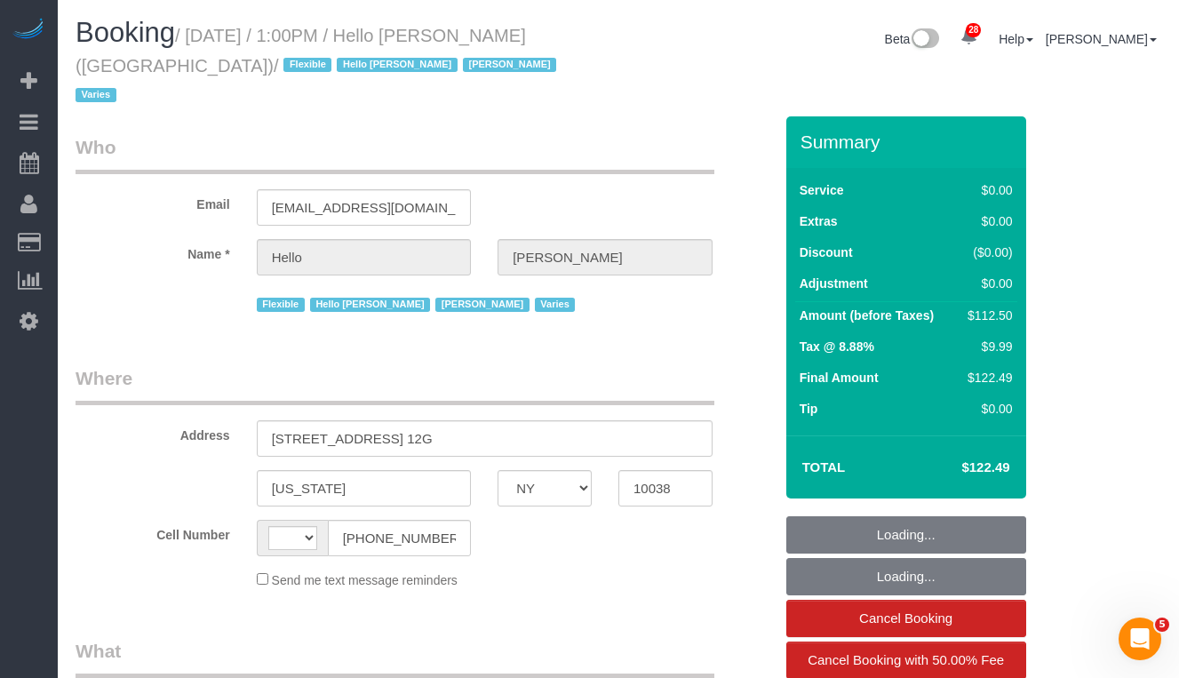
select select "string:[GEOGRAPHIC_DATA]"
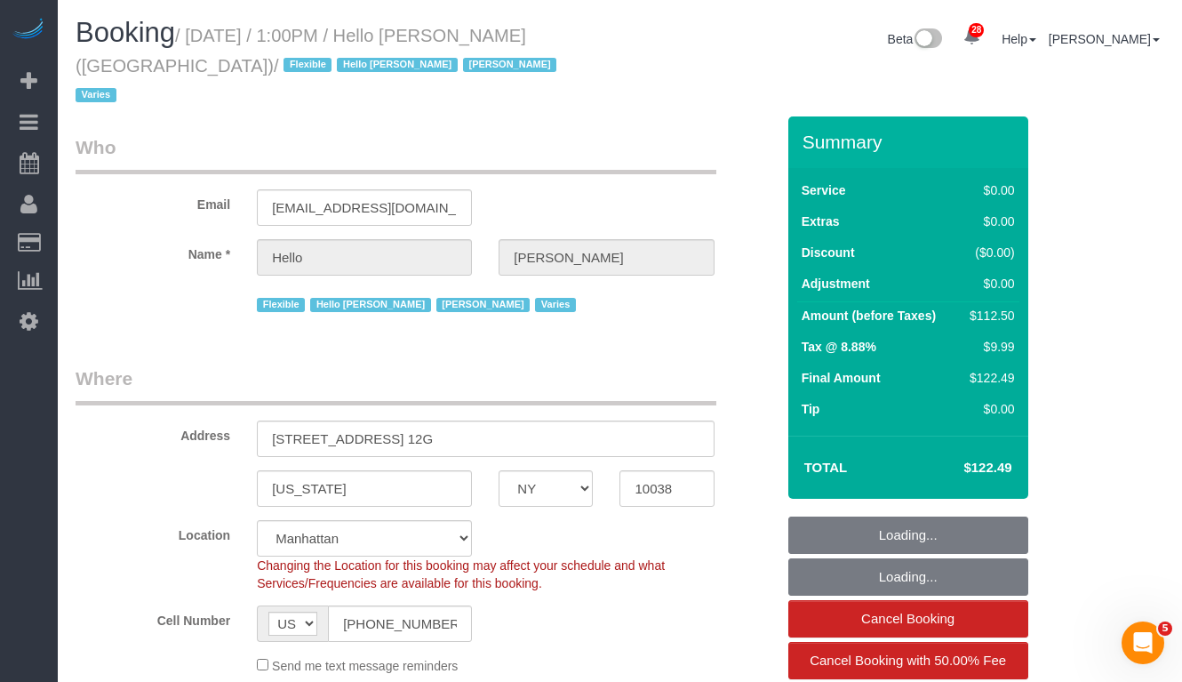
select select "object:1059"
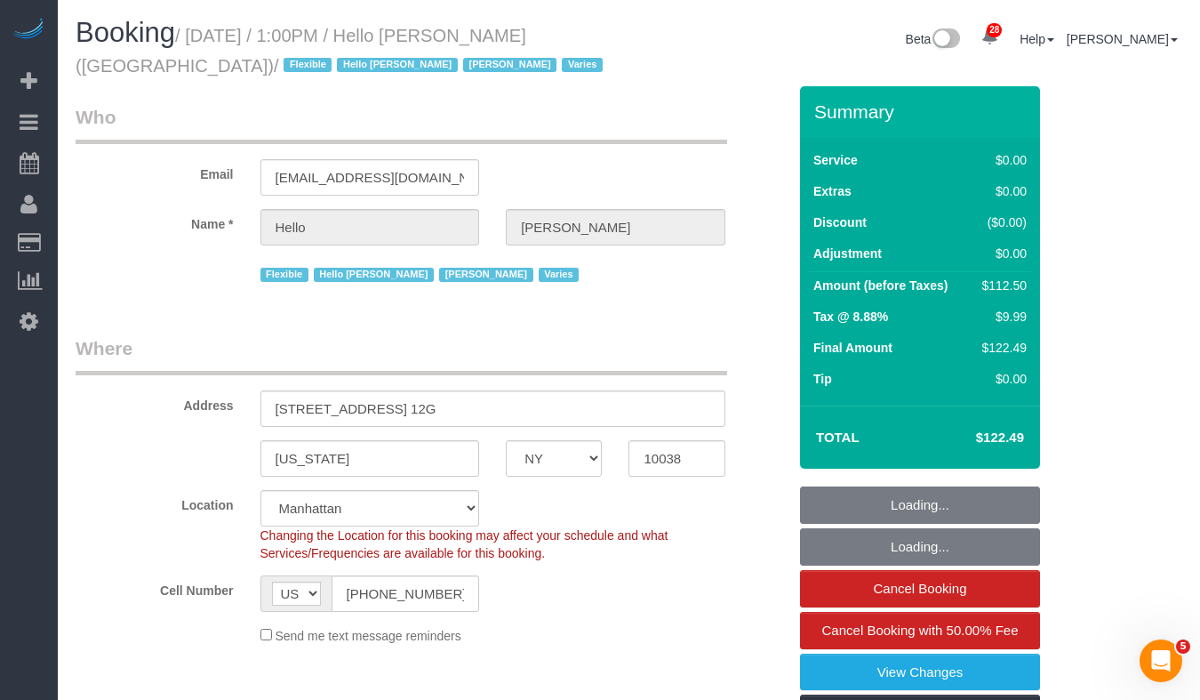
select select "number:89"
select select "number:90"
select select "number:15"
select select "number:7"
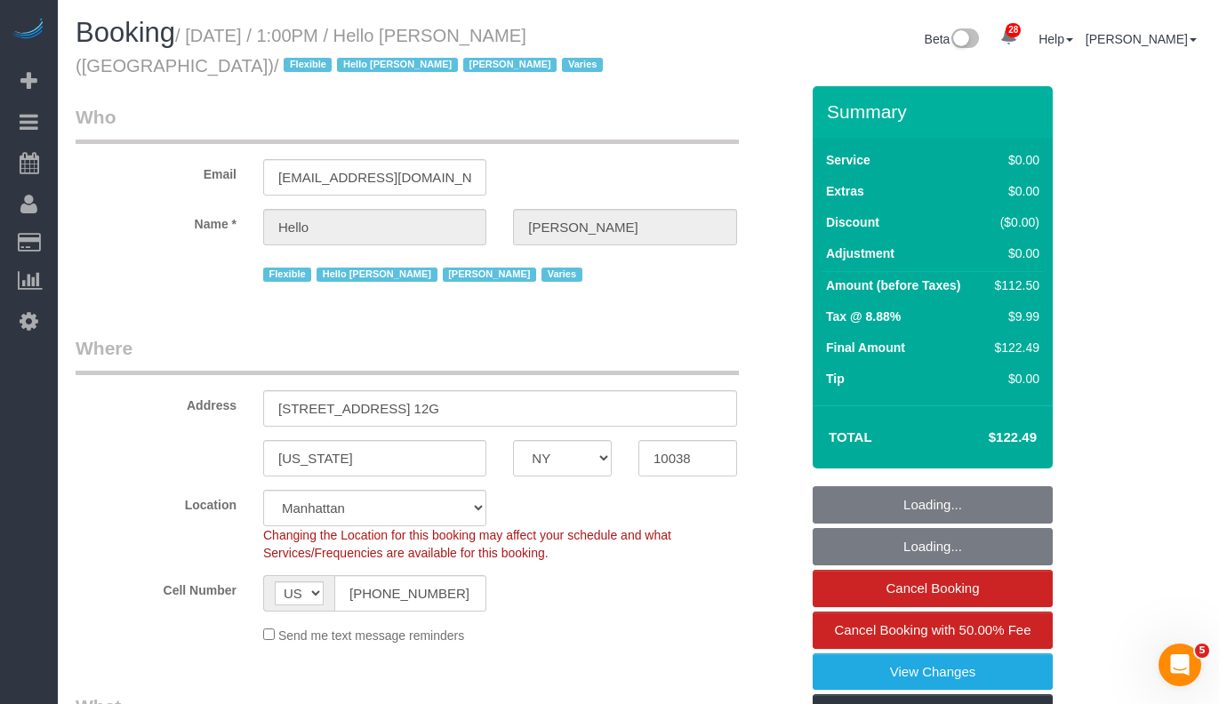
select select "spot1"
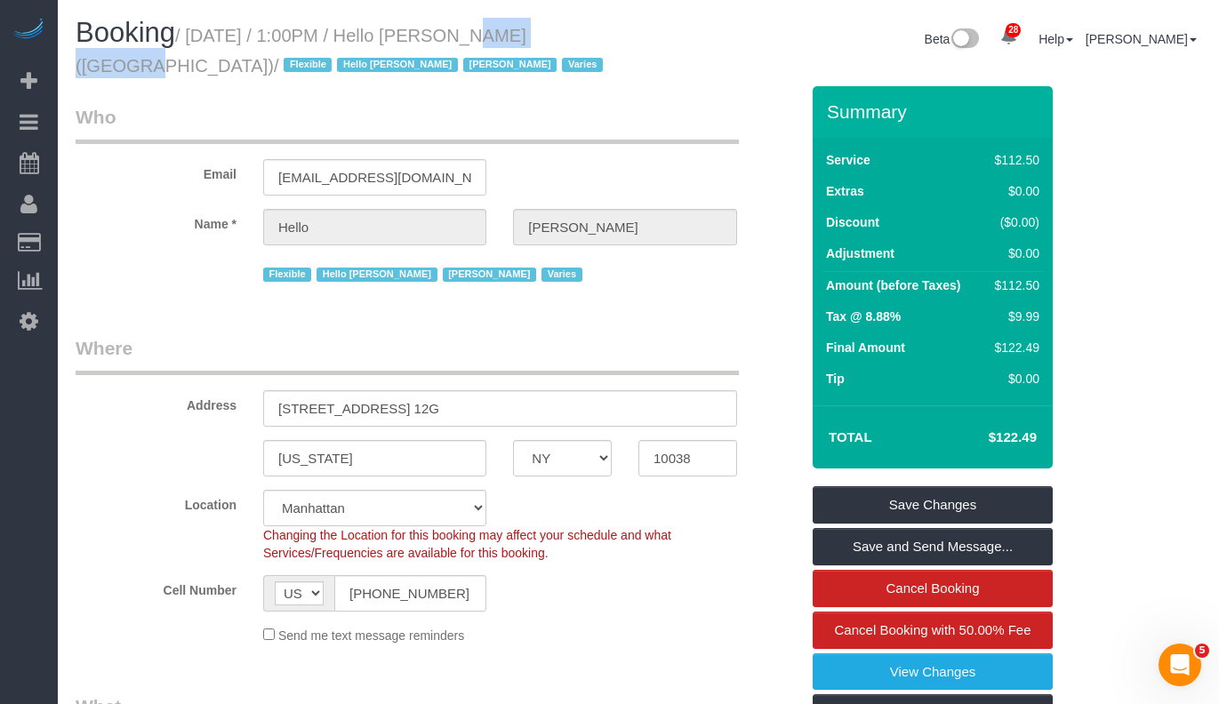
drag, startPoint x: 552, startPoint y: 38, endPoint x: 454, endPoint y: 42, distance: 97.8
click at [454, 42] on small "/ [DATE] / 1:00PM / Hello [PERSON_NAME] ([GEOGRAPHIC_DATA]) / Flexible Hello [P…" at bounding box center [342, 51] width 532 height 50
copy small "Hello [PERSON_NAME]"
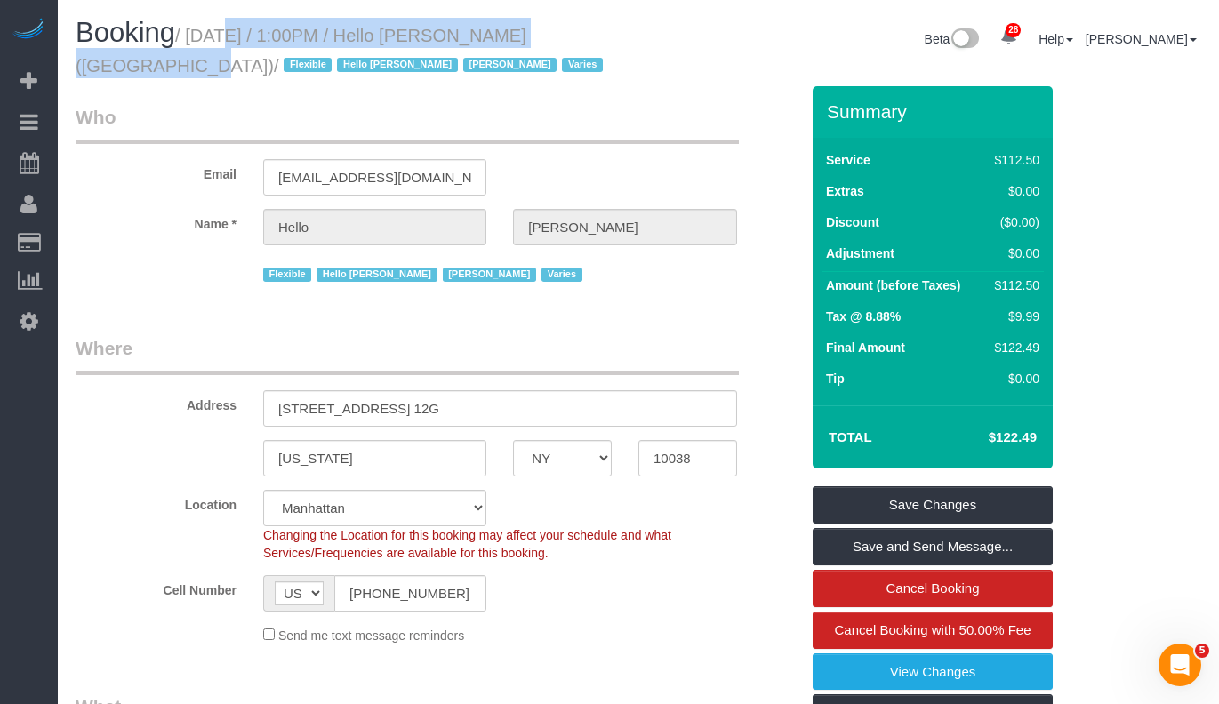
drag, startPoint x: 600, startPoint y: 31, endPoint x: 205, endPoint y: 41, distance: 394.8
click at [205, 41] on small "/ [DATE] / 1:00PM / Hello [PERSON_NAME] ([GEOGRAPHIC_DATA]) / Flexible Hello [P…" at bounding box center [342, 51] width 532 height 50
copy small "[DATE] / 1:00PM / Hello [PERSON_NAME] ([GEOGRAPHIC_DATA])"
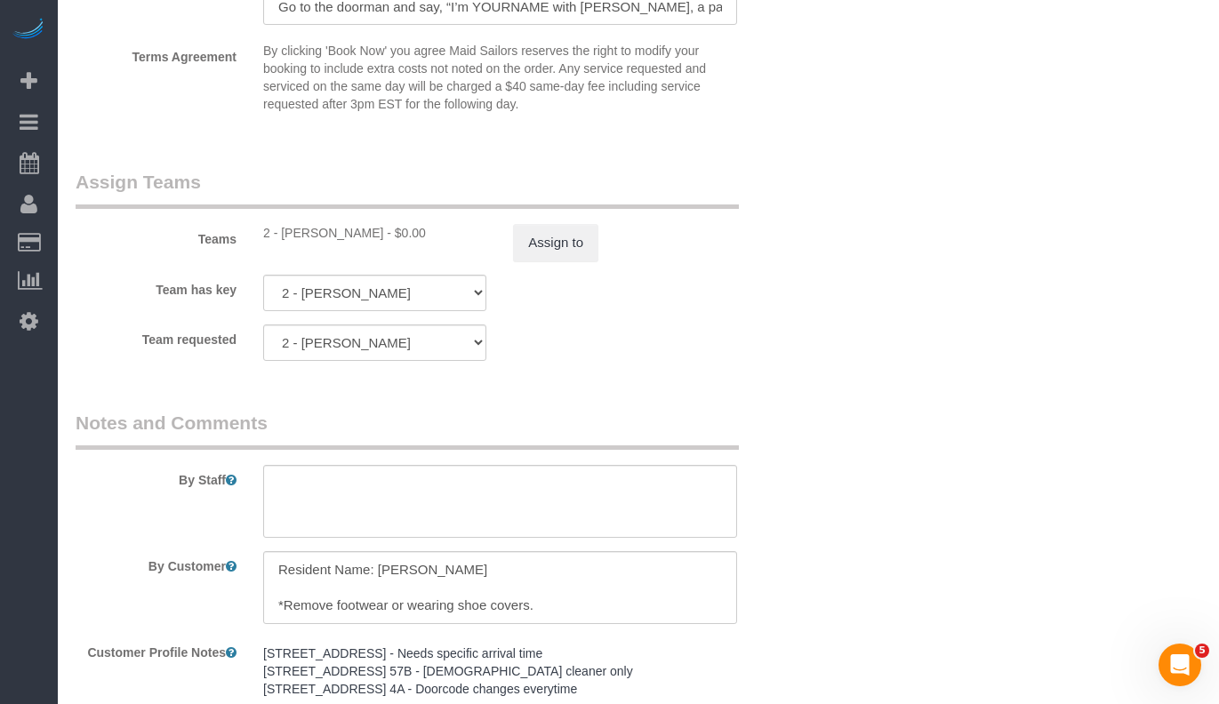
scroll to position [2142, 0]
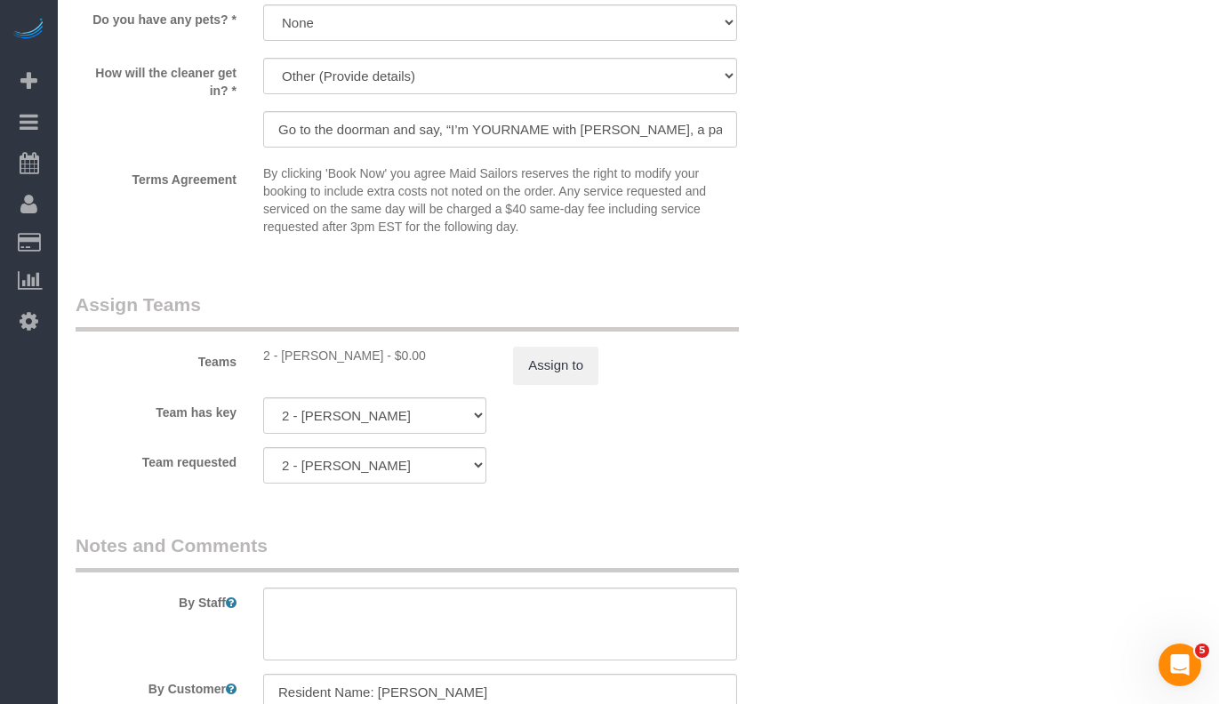
drag, startPoint x: 367, startPoint y: 352, endPoint x: 436, endPoint y: 360, distance: 68.9
click at [282, 355] on div "2 - [PERSON_NAME] - $0.00" at bounding box center [374, 356] width 223 height 18
copy div "[PERSON_NAME]"
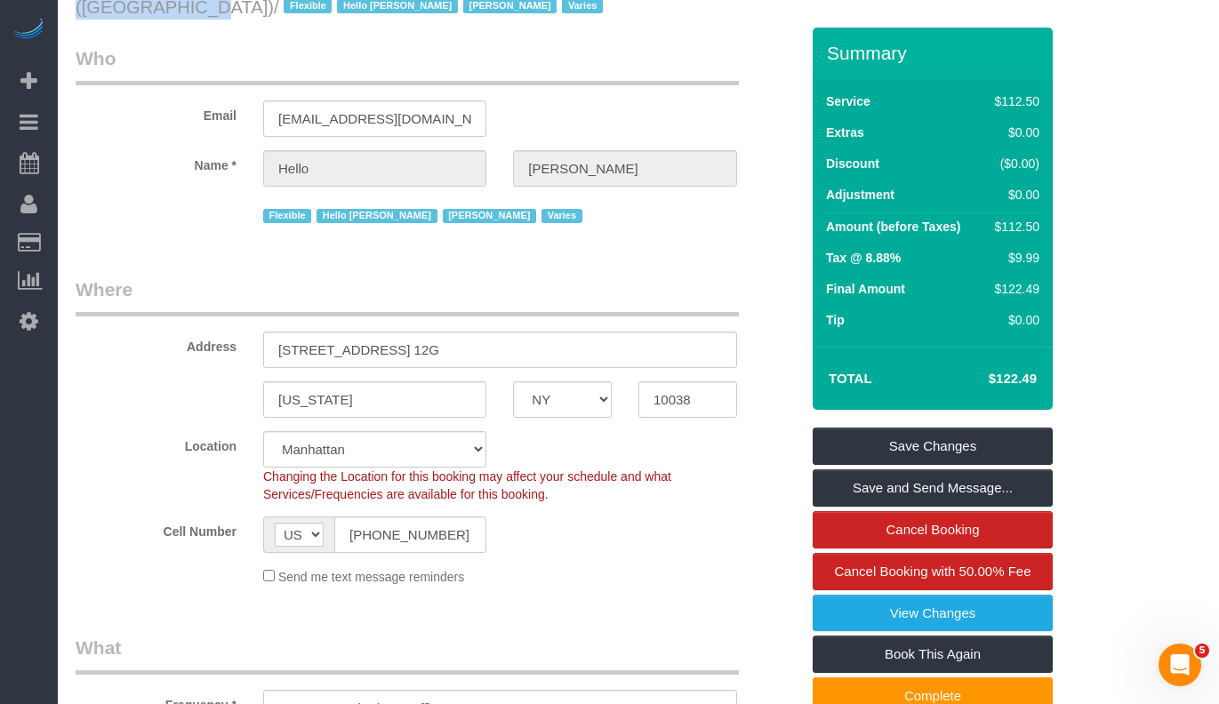
scroll to position [0, 0]
